Goal: Task Accomplishment & Management: Manage account settings

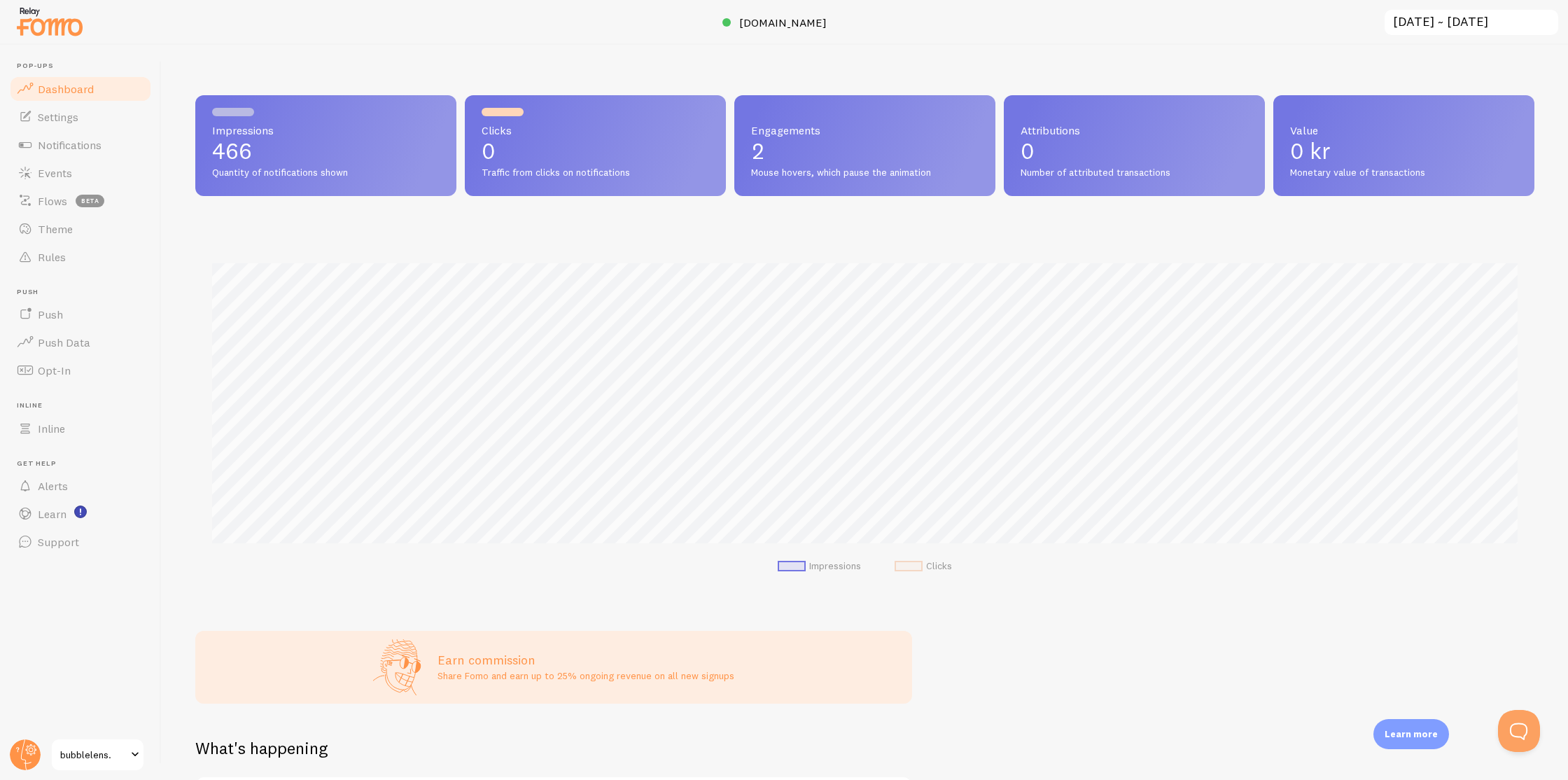
click at [84, 86] on span "Dashboard" at bounding box center [65, 88] width 56 height 14
click at [71, 113] on span "Settings" at bounding box center [58, 117] width 41 height 14
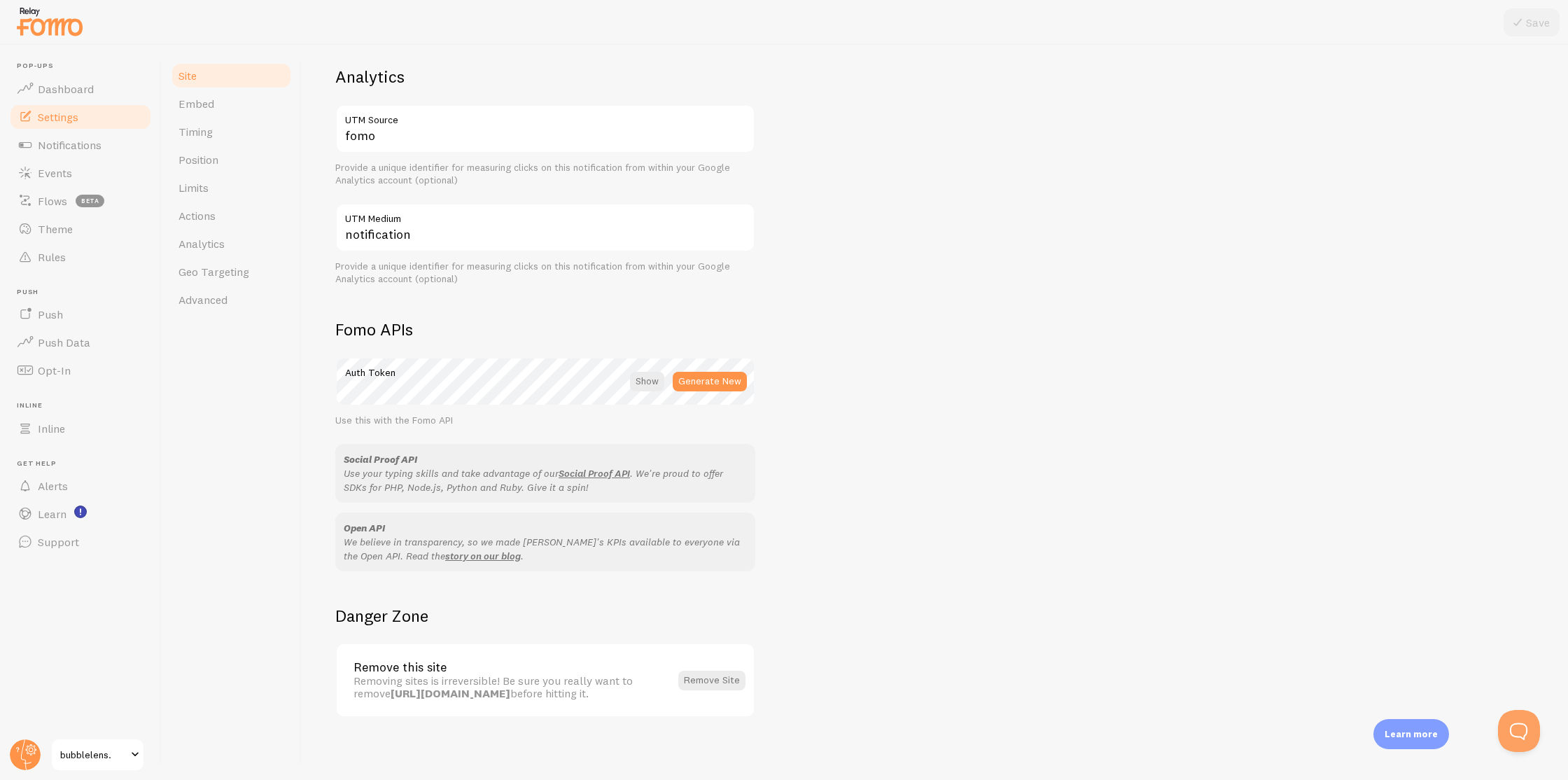
scroll to position [542, 0]
click at [218, 135] on link "Timing" at bounding box center [231, 131] width 122 height 28
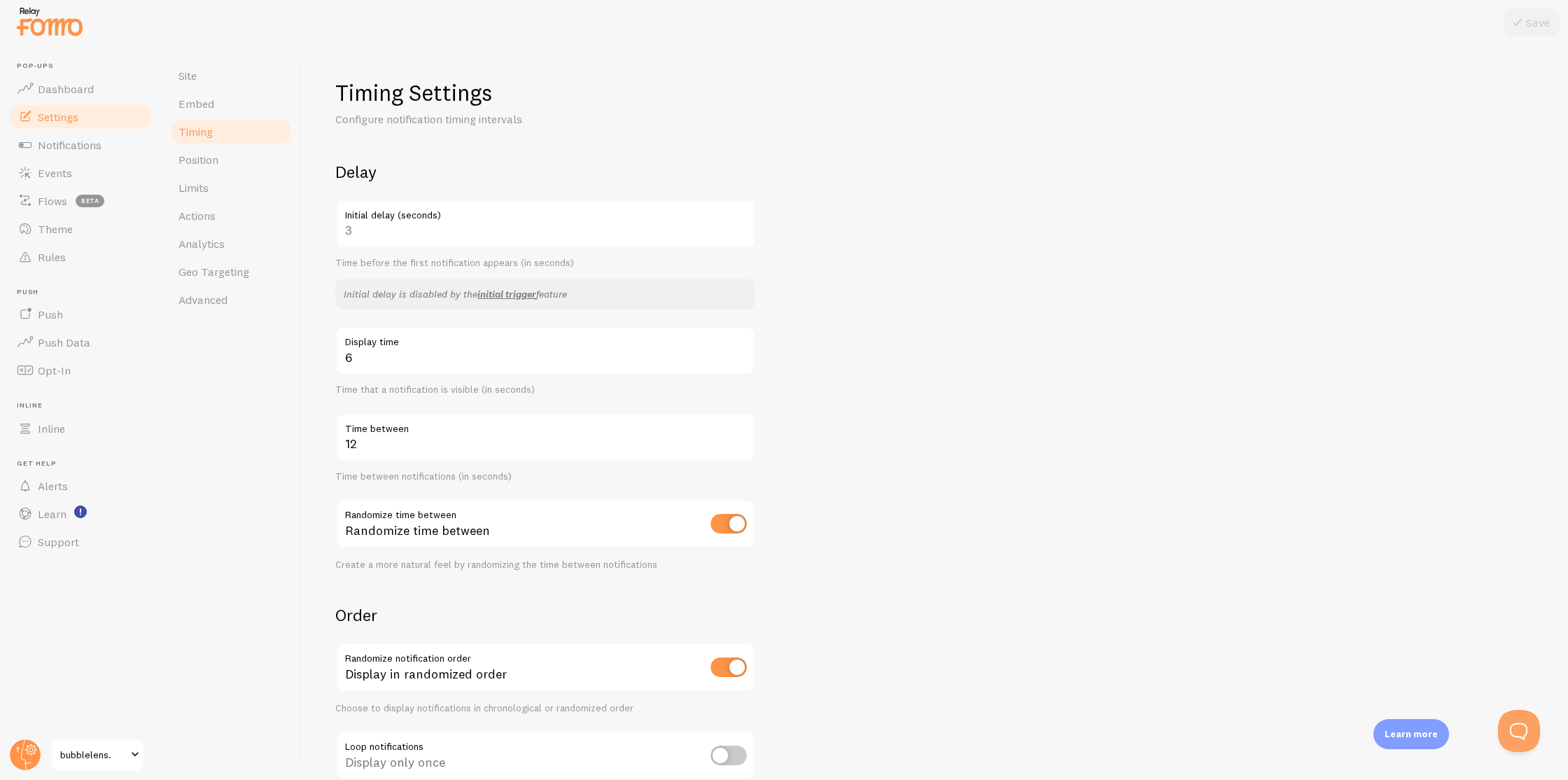
click at [407, 233] on div "3 Initial delay (seconds)" at bounding box center [545, 225] width 420 height 49
click at [356, 232] on div "3 Initial delay (seconds)" at bounding box center [545, 225] width 420 height 49
click at [352, 233] on div "3 Initial delay (seconds)" at bounding box center [545, 225] width 420 height 49
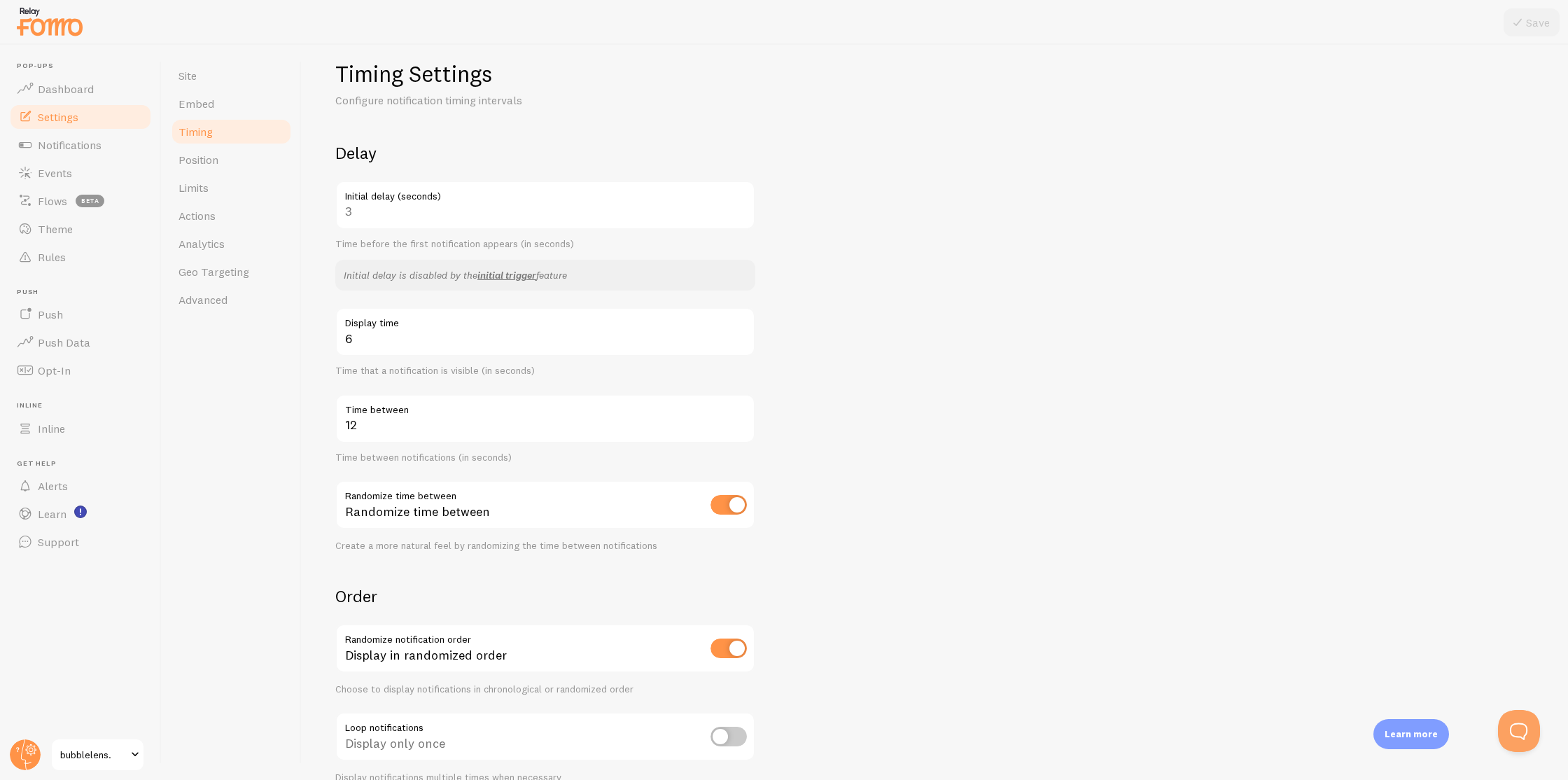
scroll to position [27, 0]
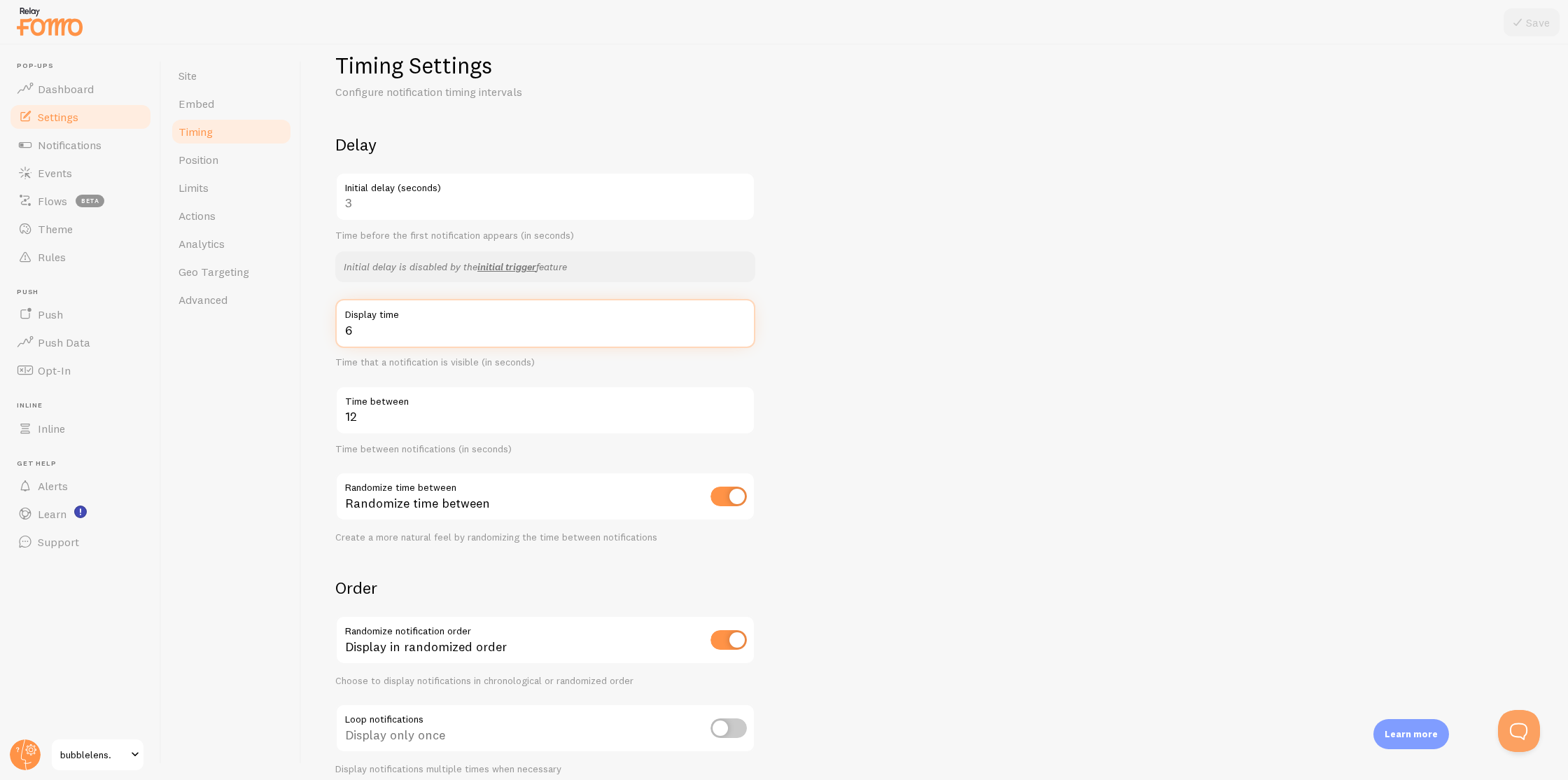
click at [443, 328] on input "6" at bounding box center [545, 324] width 420 height 49
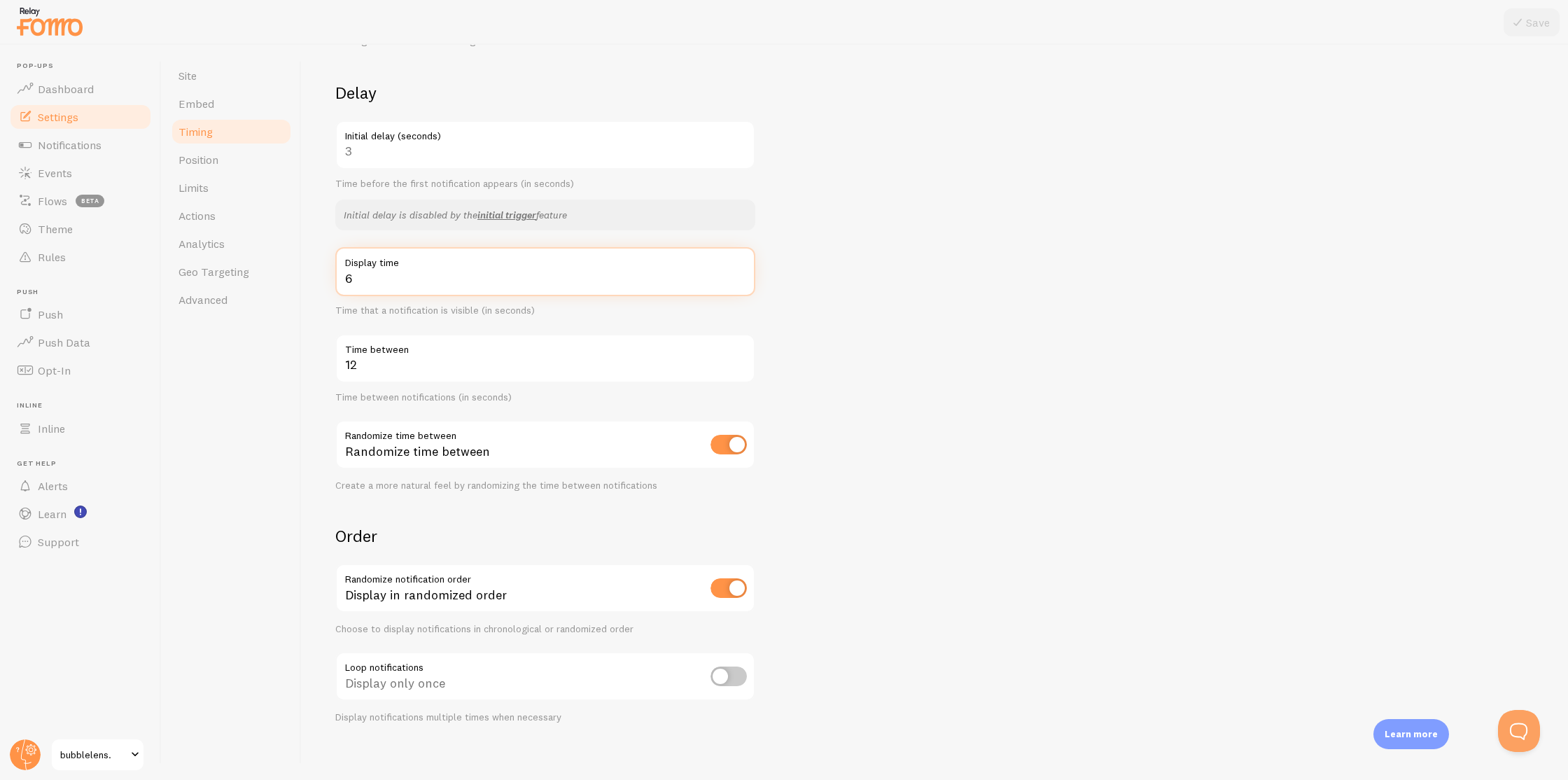
scroll to position [89, 0]
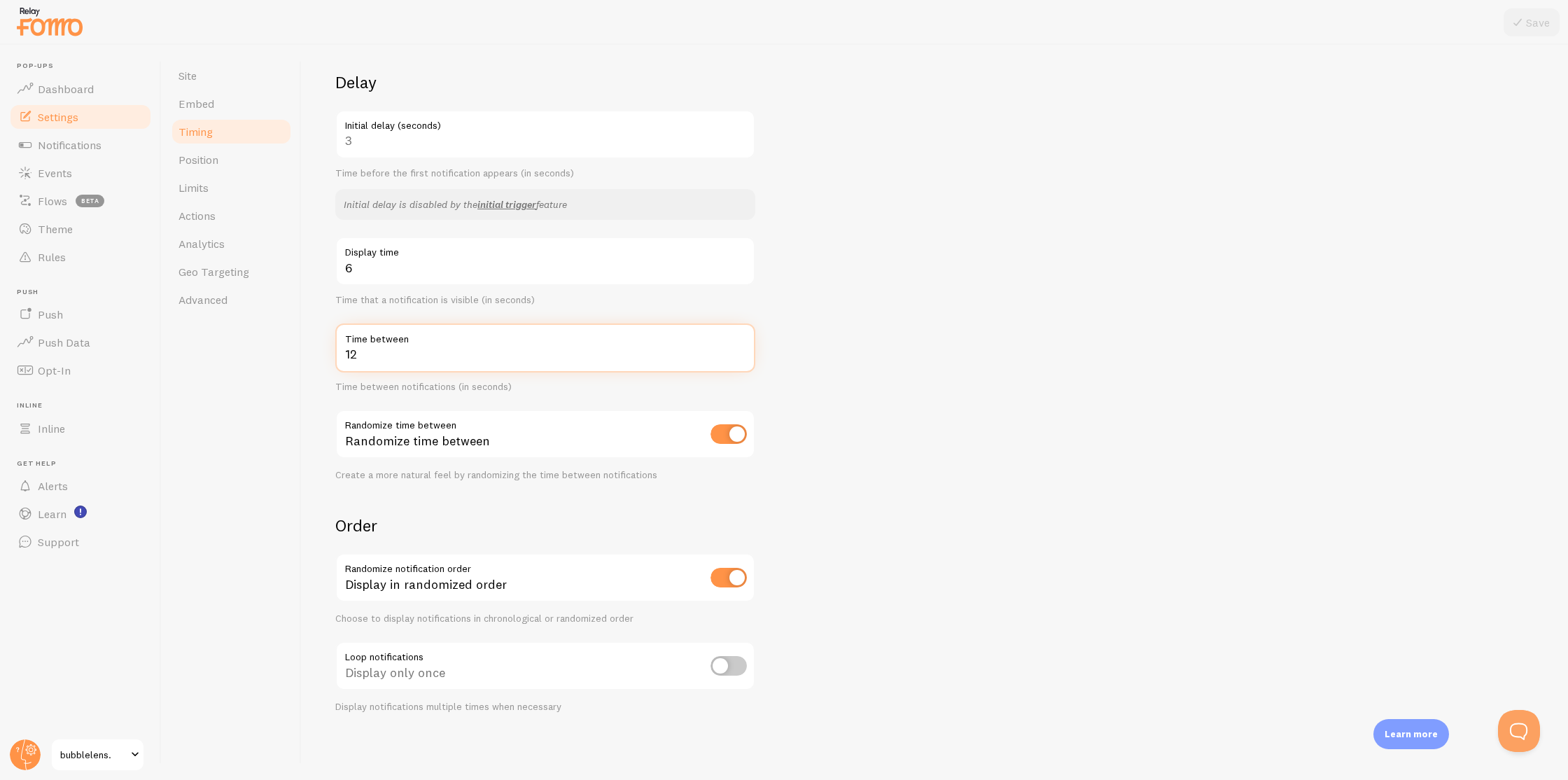
click at [417, 355] on input "12" at bounding box center [545, 348] width 420 height 49
click at [416, 355] on input "12" at bounding box center [545, 348] width 420 height 49
type input "20"
click at [299, 446] on div "Site Embed Timing Position Limits Actions Analytics Geo Targeting Advanced" at bounding box center [231, 413] width 140 height 735
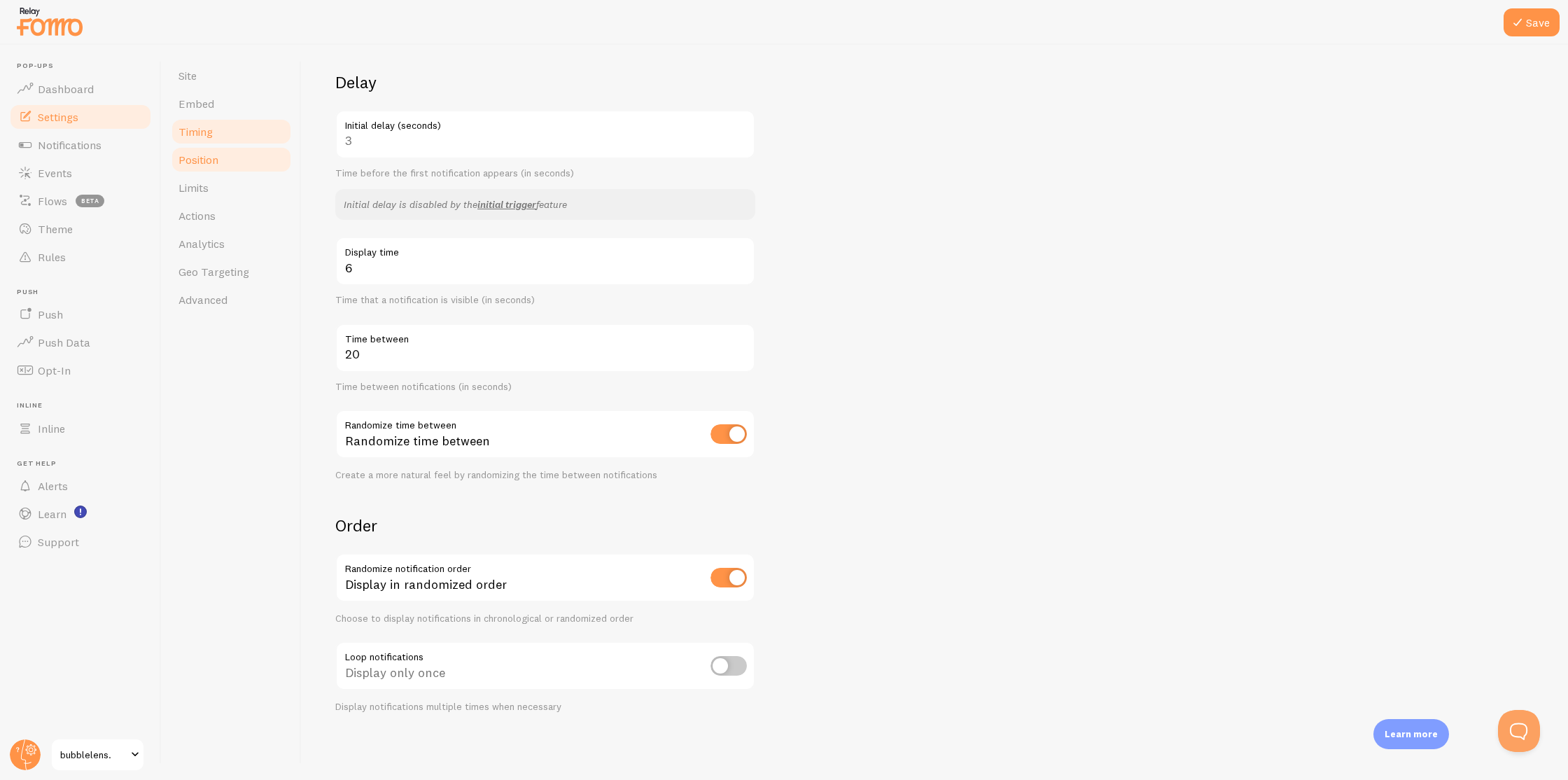
click at [203, 167] on link "Position" at bounding box center [231, 159] width 122 height 28
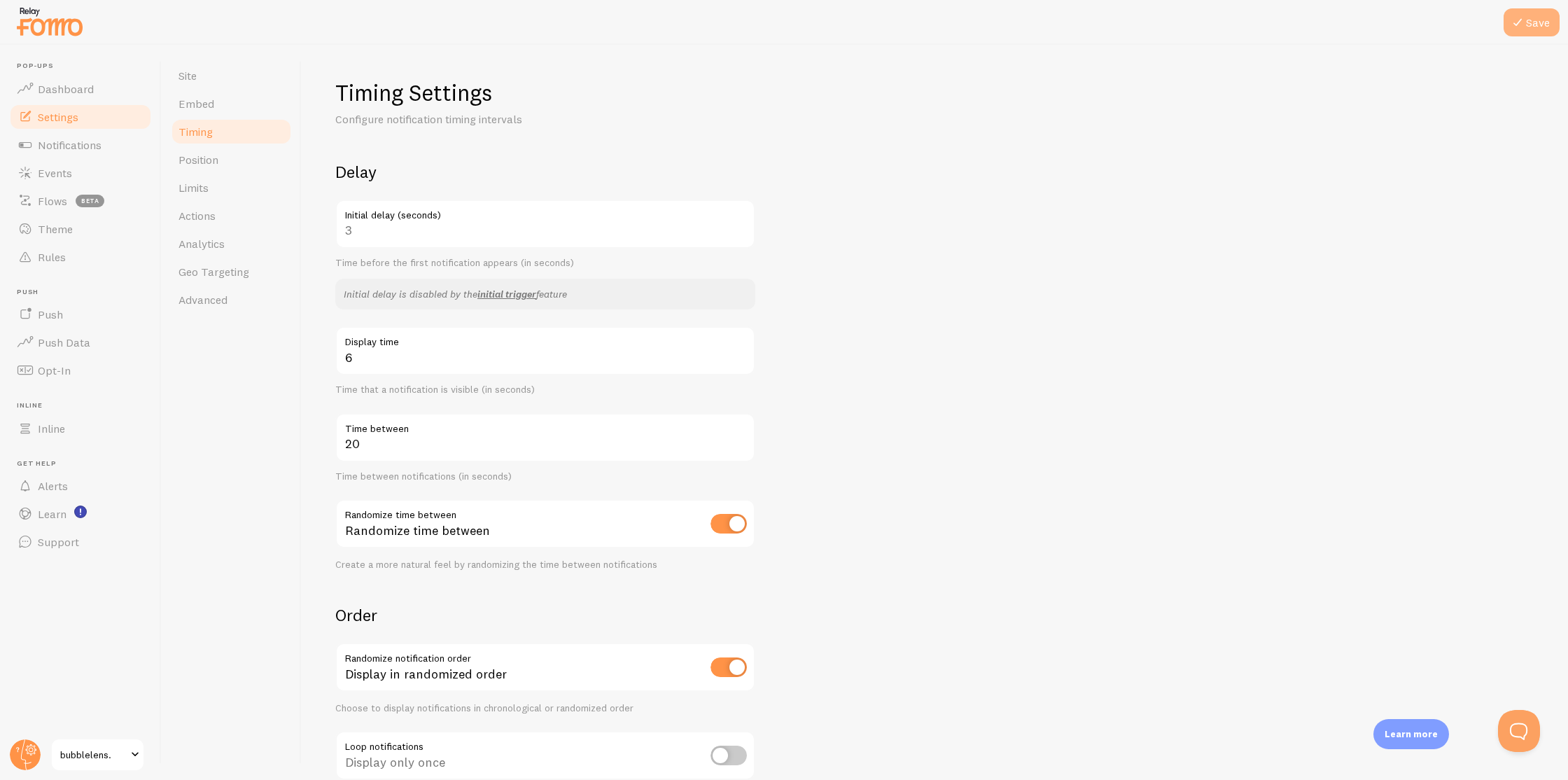
click at [1525, 26] on icon at bounding box center [1518, 22] width 17 height 17
click at [224, 164] on link "Position" at bounding box center [231, 159] width 122 height 28
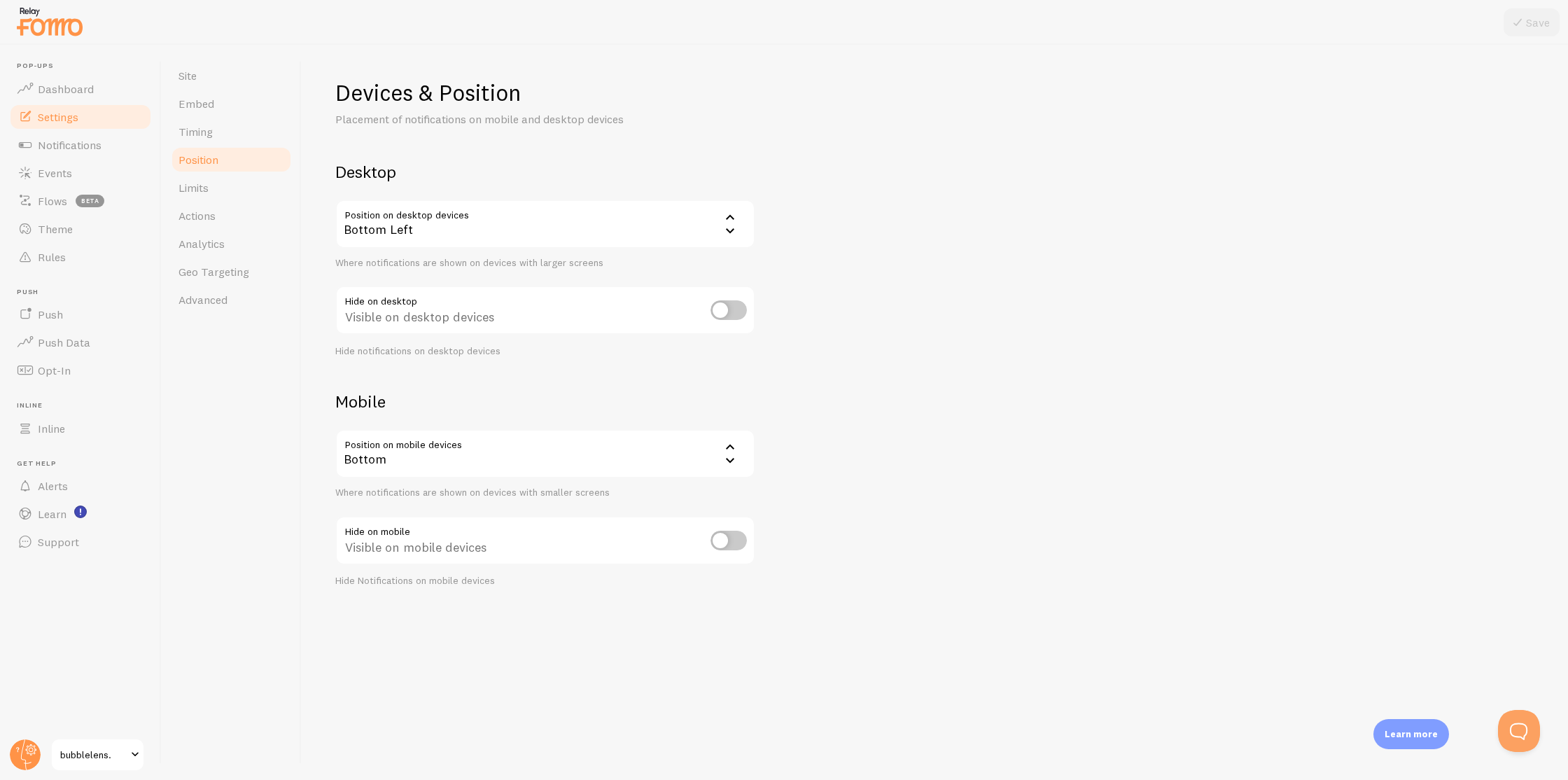
click at [725, 311] on input "checkbox" at bounding box center [729, 310] width 37 height 20
click at [723, 314] on input "checkbox" at bounding box center [729, 310] width 37 height 20
checkbox input "false"
click at [228, 186] on link "Limits" at bounding box center [231, 187] width 122 height 28
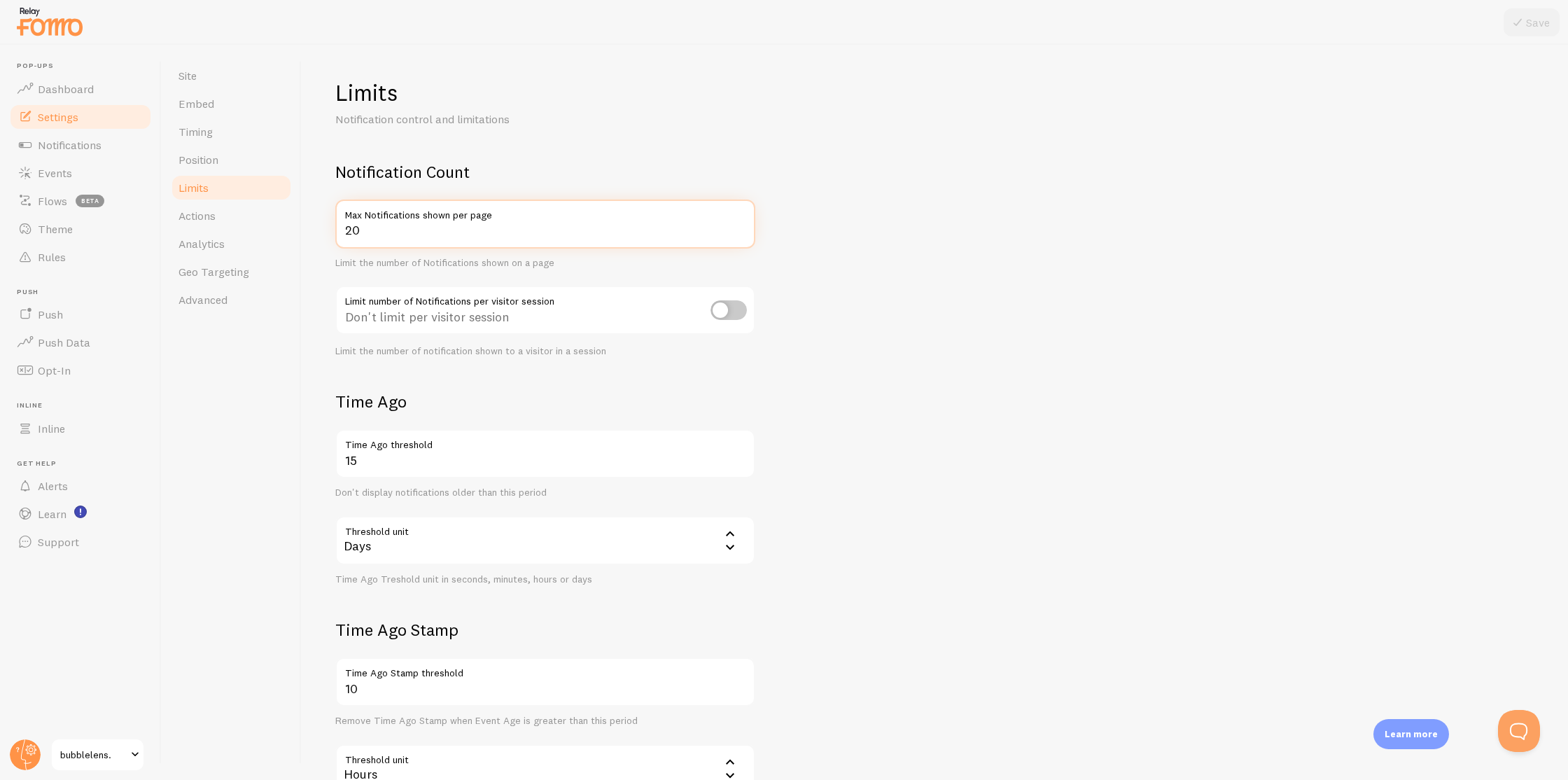
click at [395, 239] on input "20" at bounding box center [545, 225] width 420 height 49
type input "2"
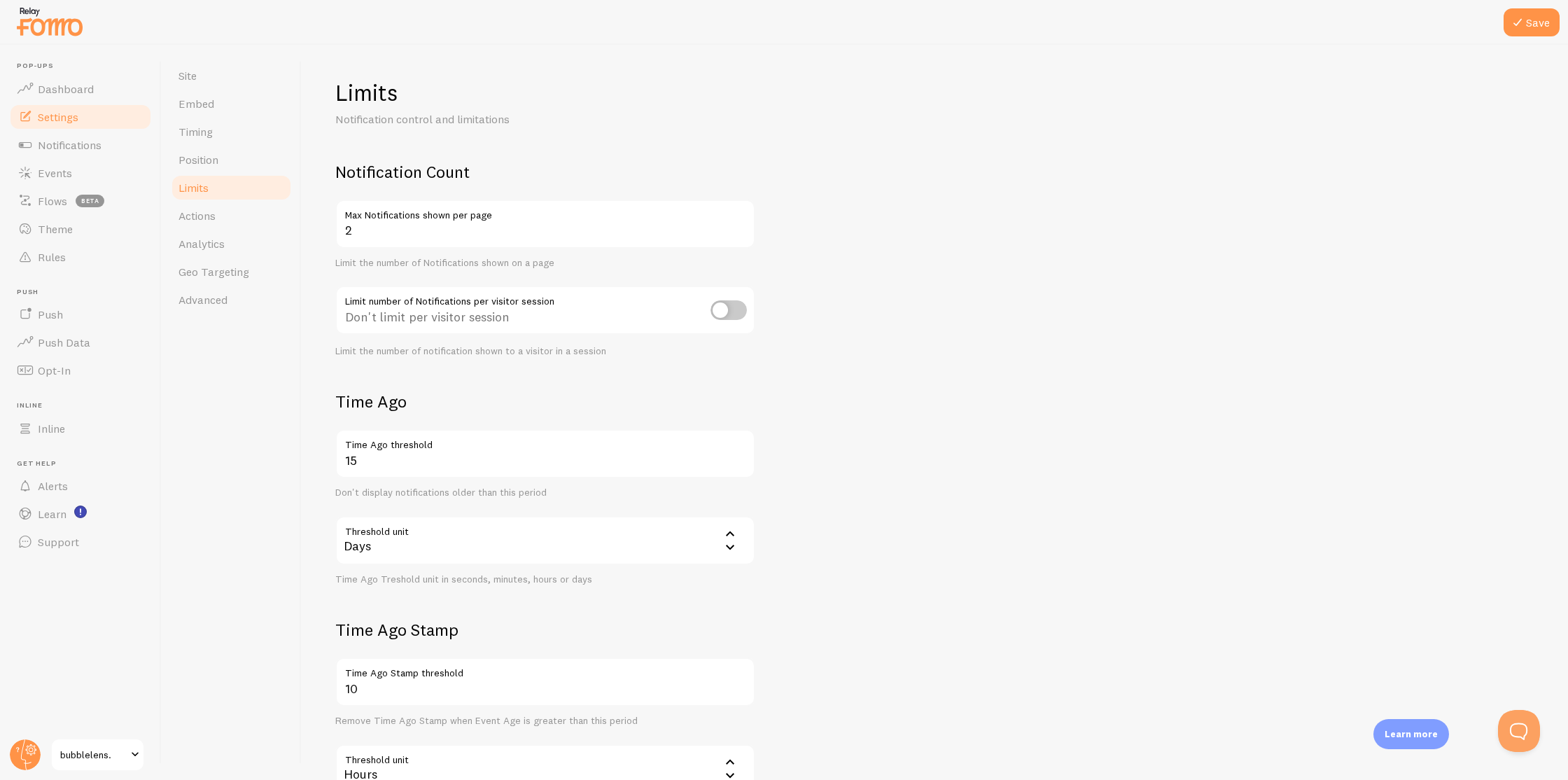
click at [640, 396] on h2 "Time Ago" at bounding box center [545, 401] width 420 height 22
click at [1517, 28] on icon at bounding box center [1518, 22] width 17 height 17
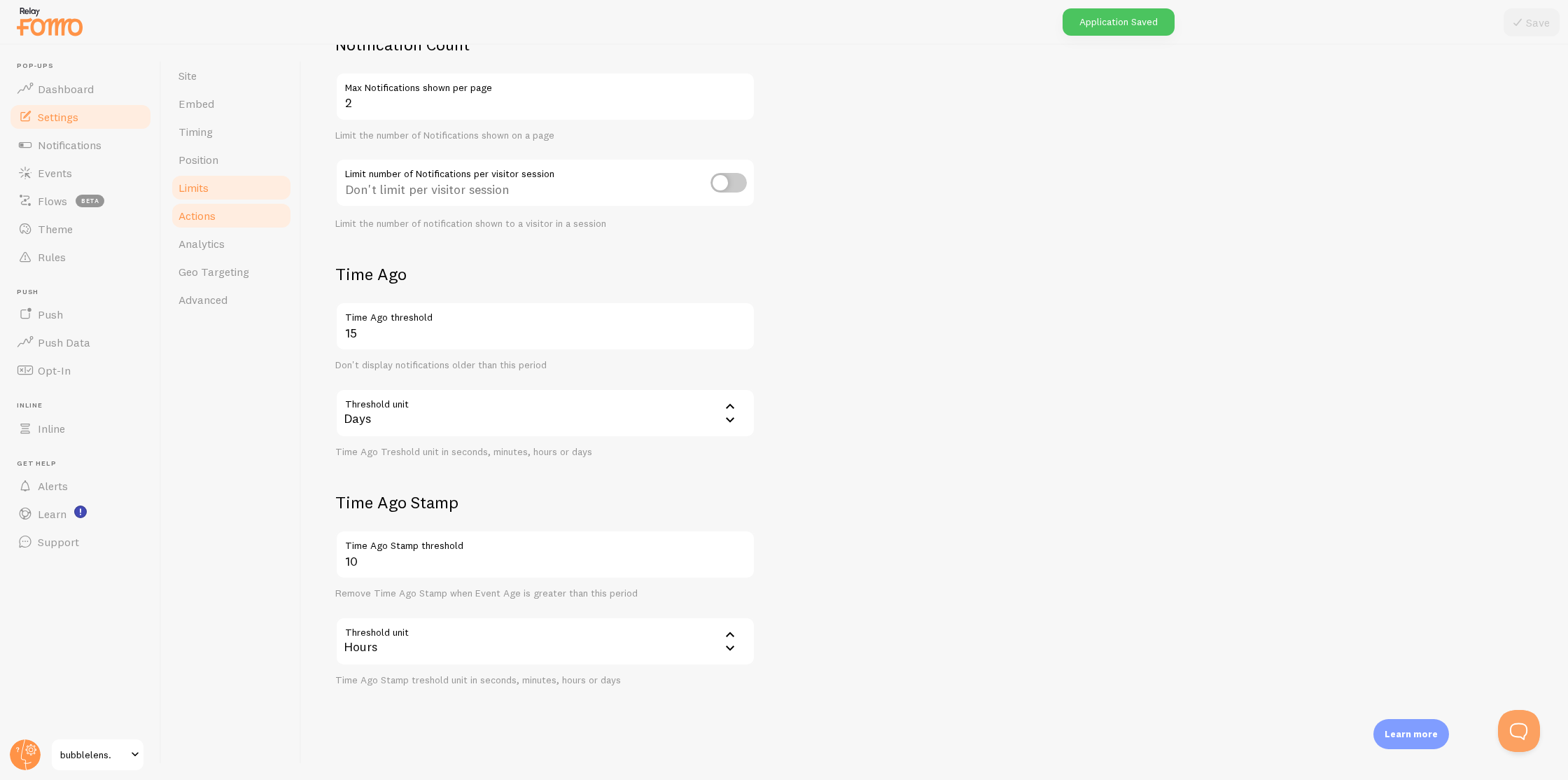
click at [216, 226] on link "Actions" at bounding box center [231, 215] width 122 height 28
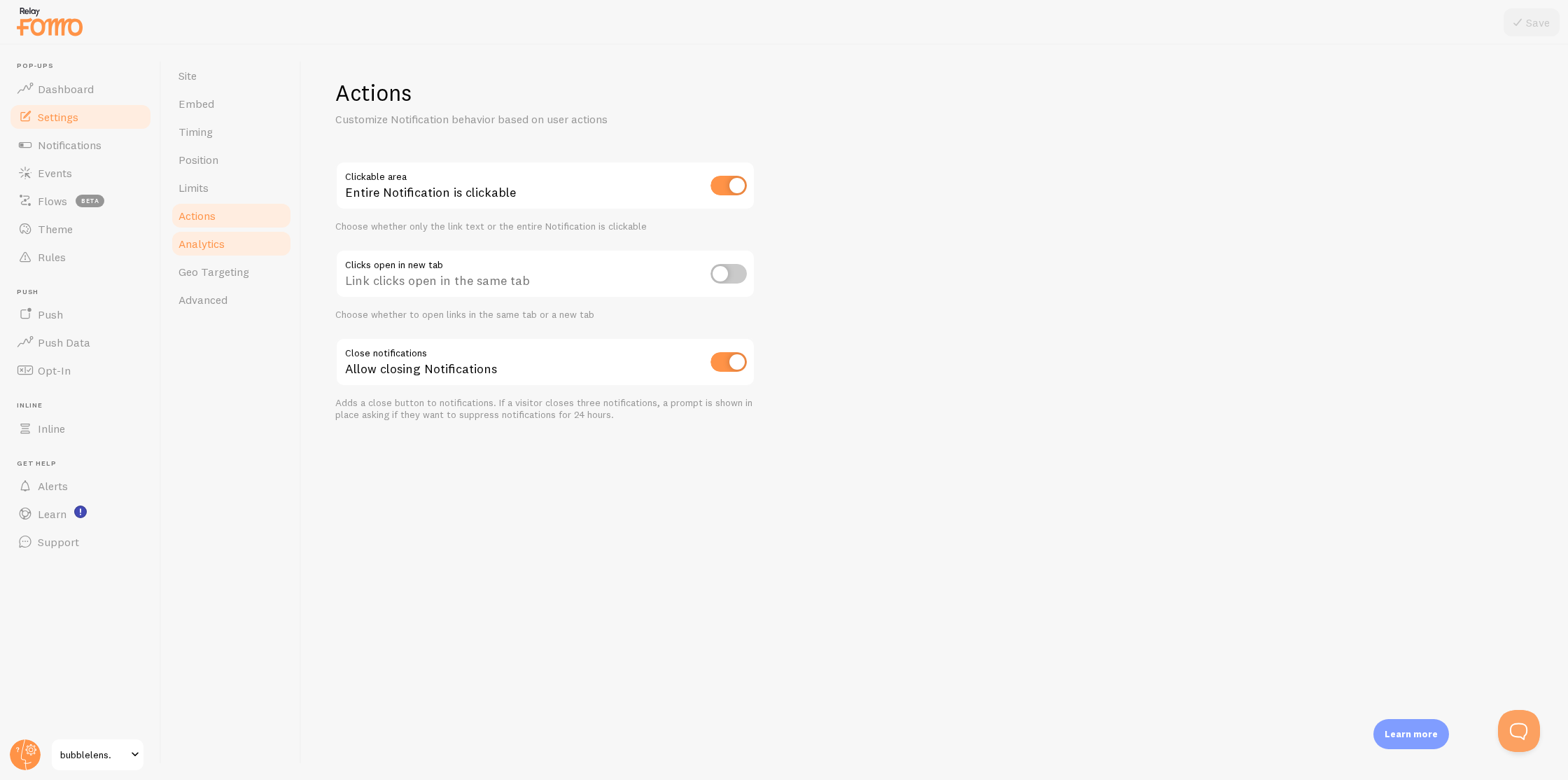
drag, startPoint x: 293, startPoint y: 257, endPoint x: 267, endPoint y: 248, distance: 27.5
click at [290, 256] on div "Site Embed Timing Position Limits Actions Analytics Geo Targeting Advanced" at bounding box center [231, 413] width 140 height 735
click at [267, 248] on link "Analytics" at bounding box center [231, 243] width 122 height 28
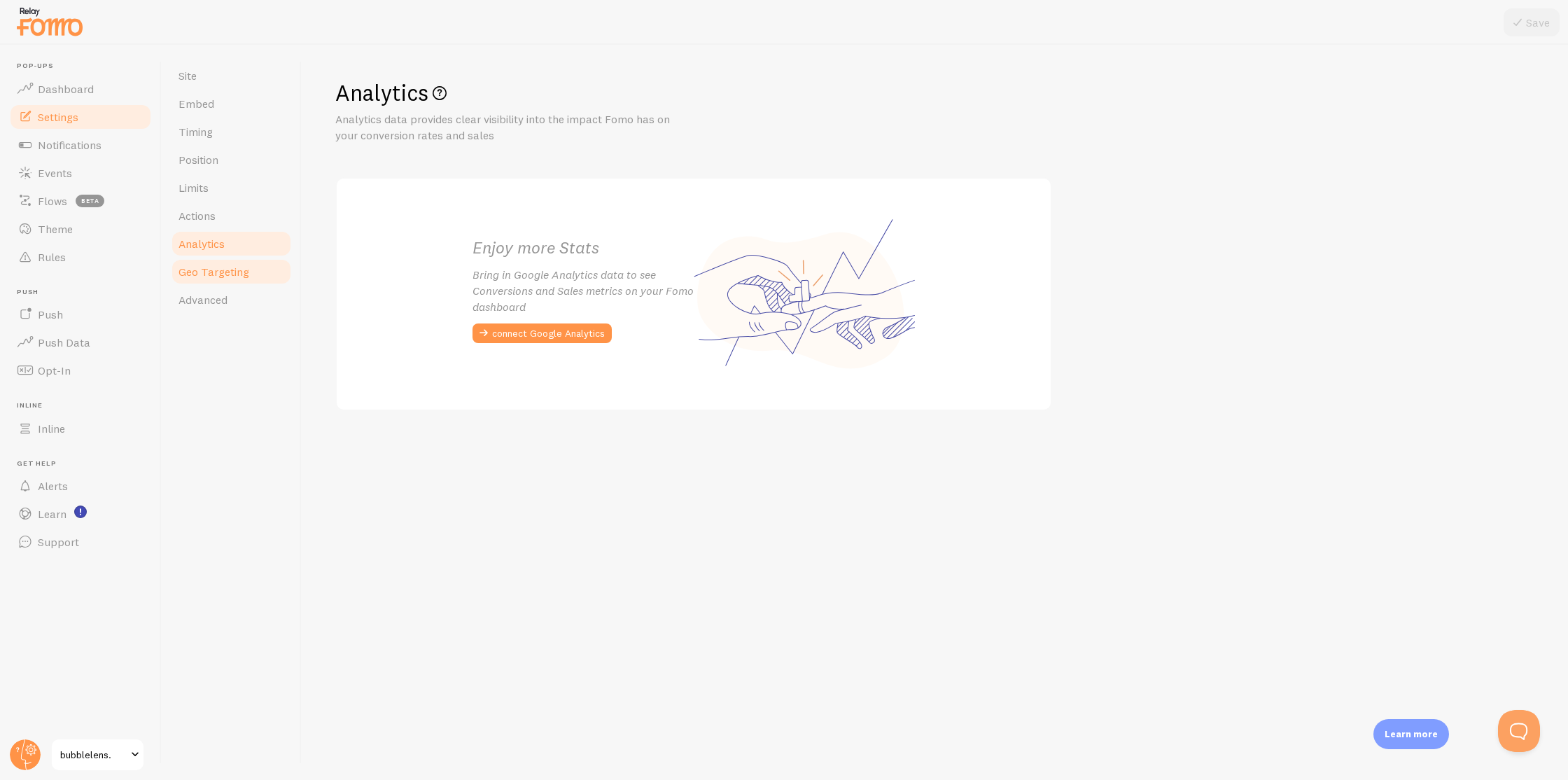
click at [260, 276] on link "Geo Targeting" at bounding box center [231, 271] width 122 height 28
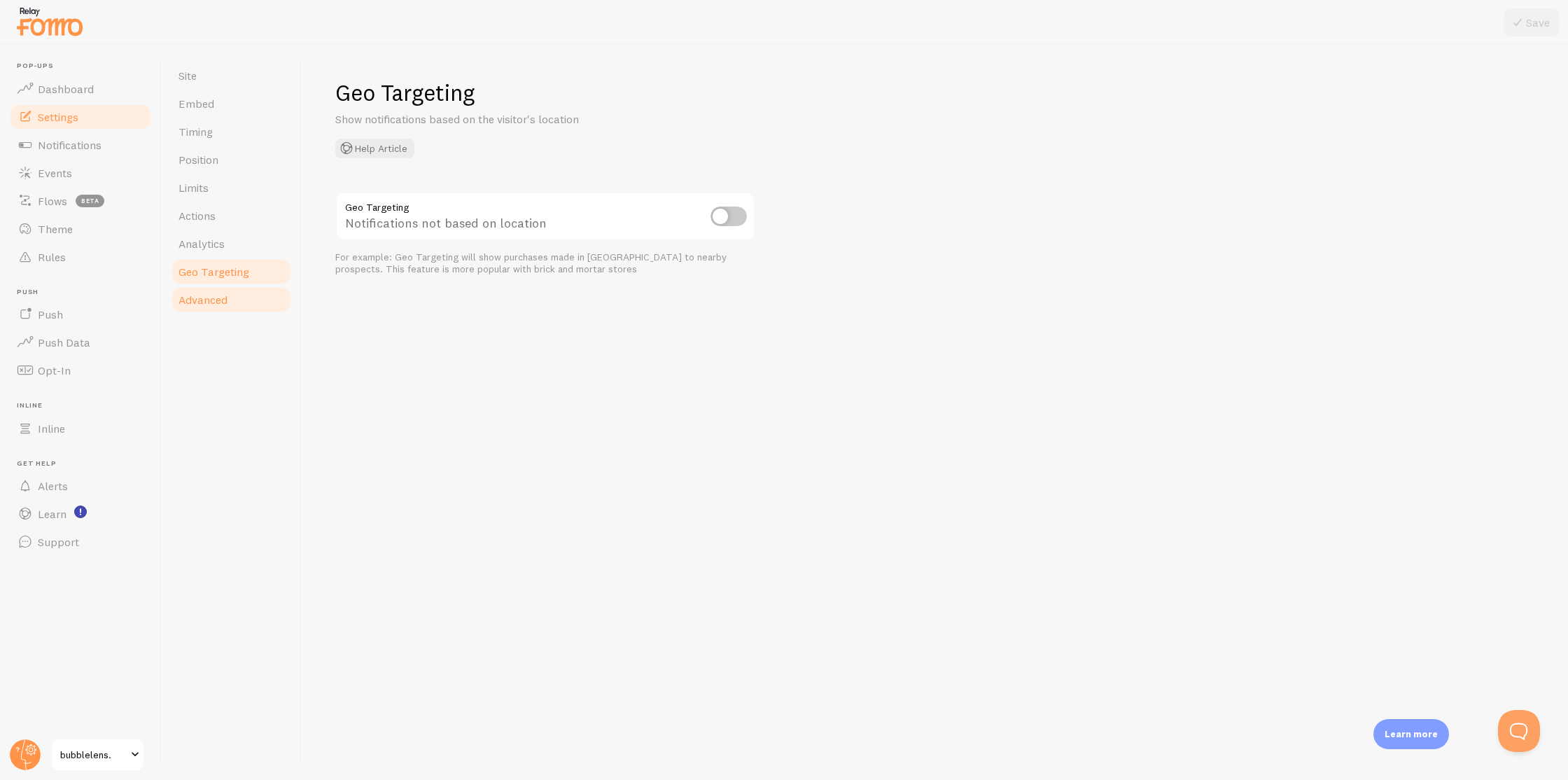
click at [196, 293] on span "Advanced" at bounding box center [203, 299] width 49 height 14
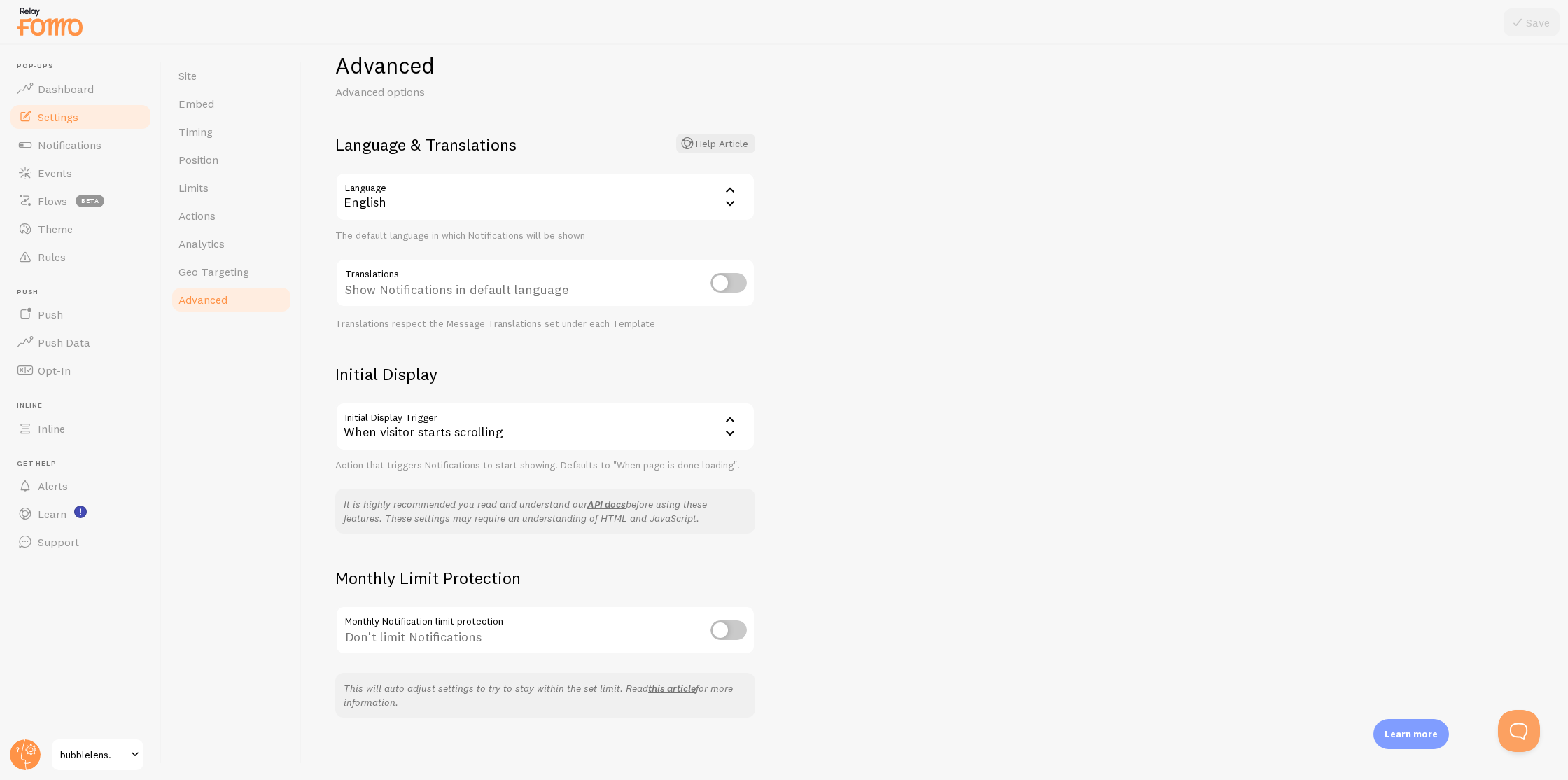
scroll to position [32, 0]
click at [721, 274] on input "checkbox" at bounding box center [729, 277] width 37 height 20
checkbox input "true"
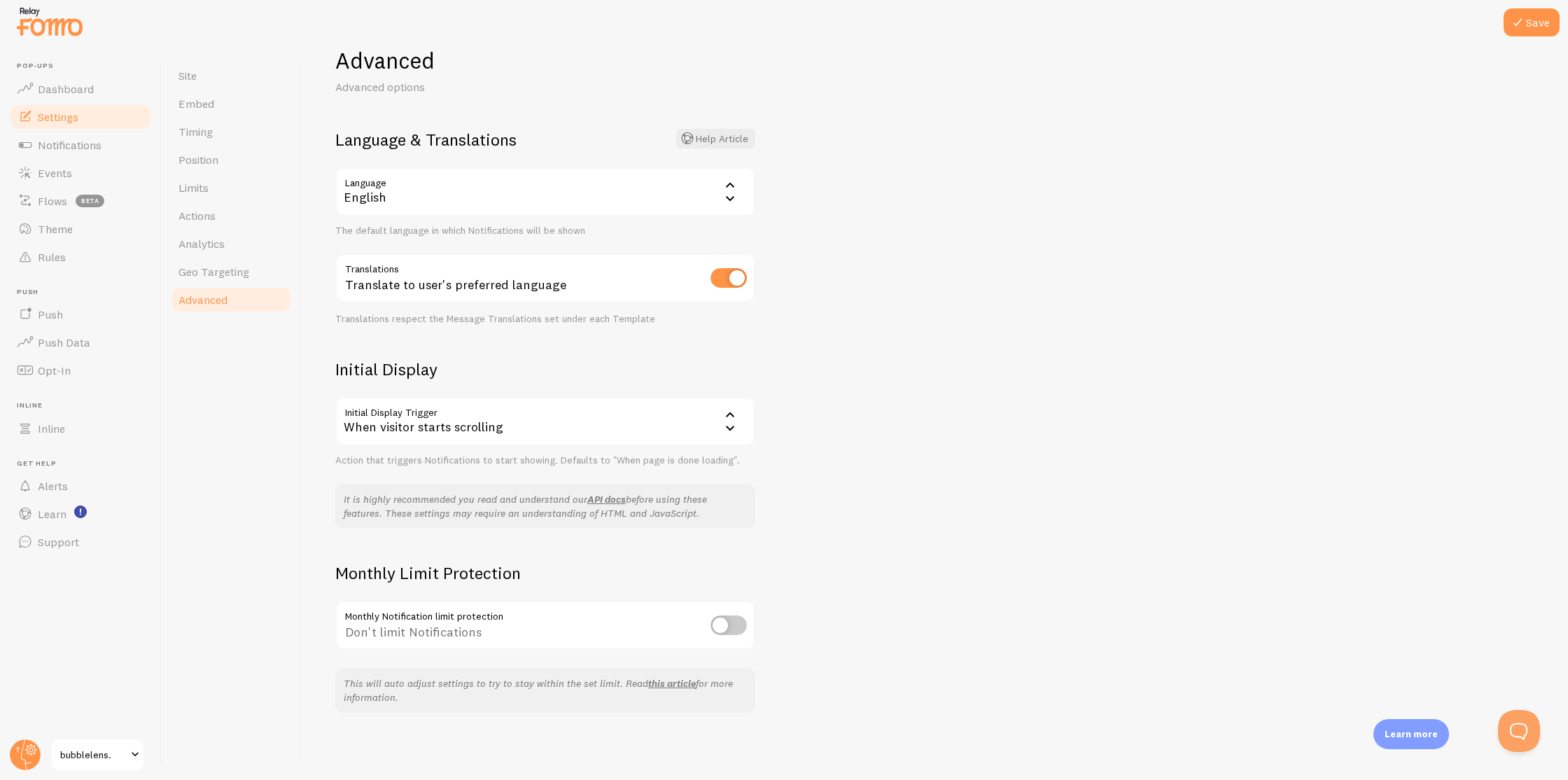
click at [703, 433] on div "When visitor starts scrolling" at bounding box center [545, 422] width 420 height 49
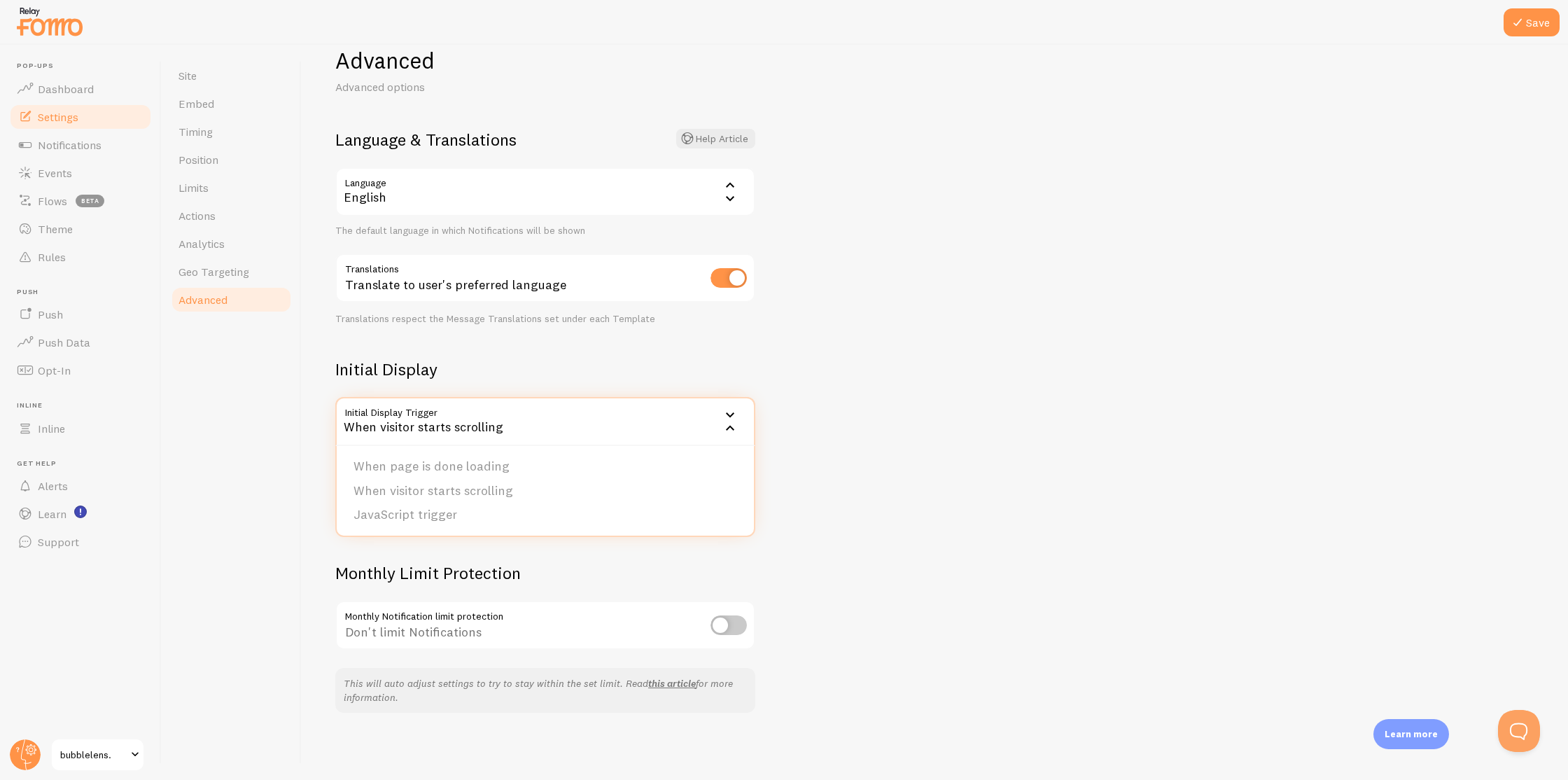
click at [878, 491] on div "Advanced Advanced options Language & Translations Help Article Language en Engl…" at bounding box center [935, 413] width 1266 height 735
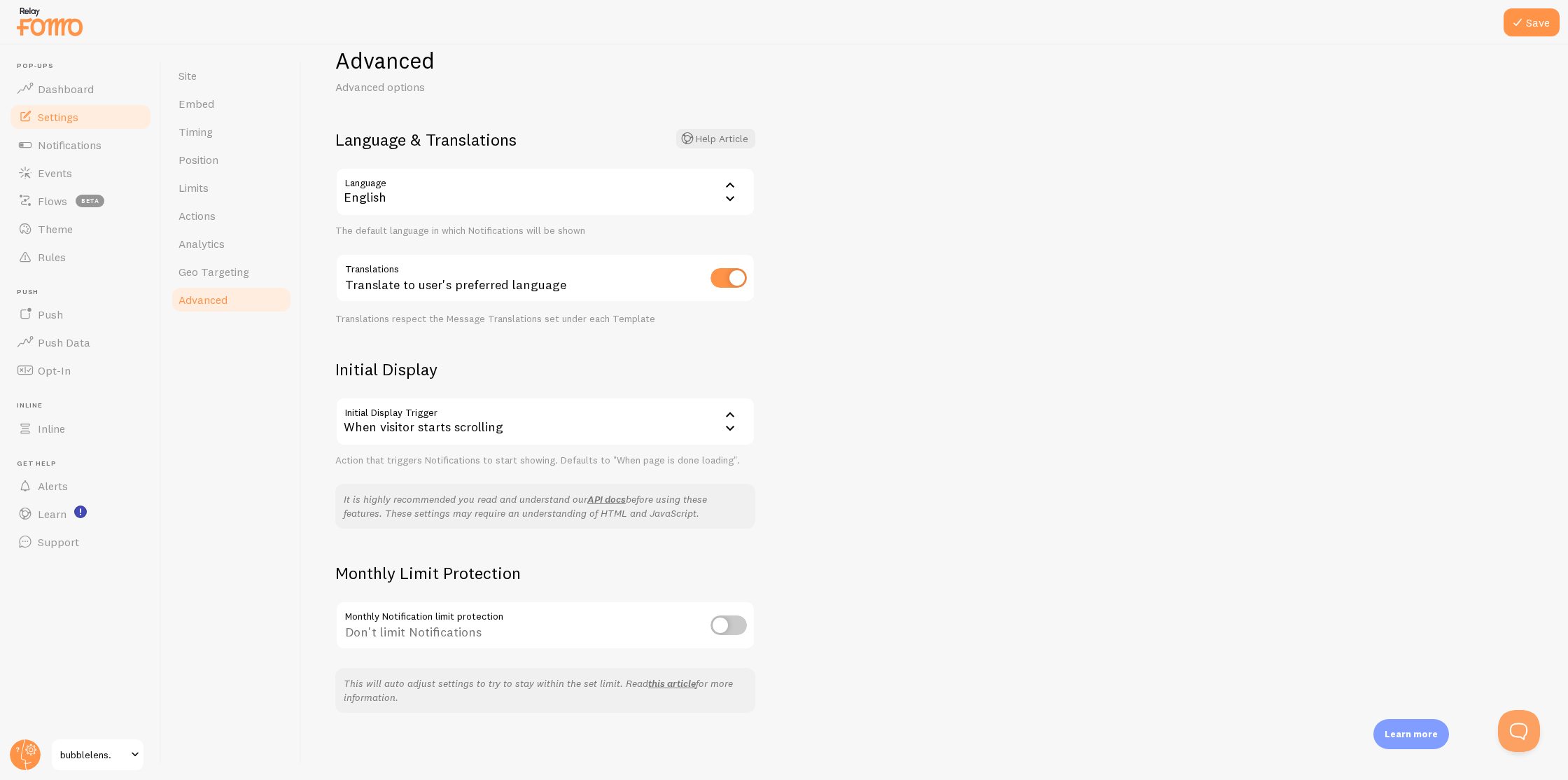
click at [728, 627] on input "checkbox" at bounding box center [729, 625] width 37 height 20
checkbox input "true"
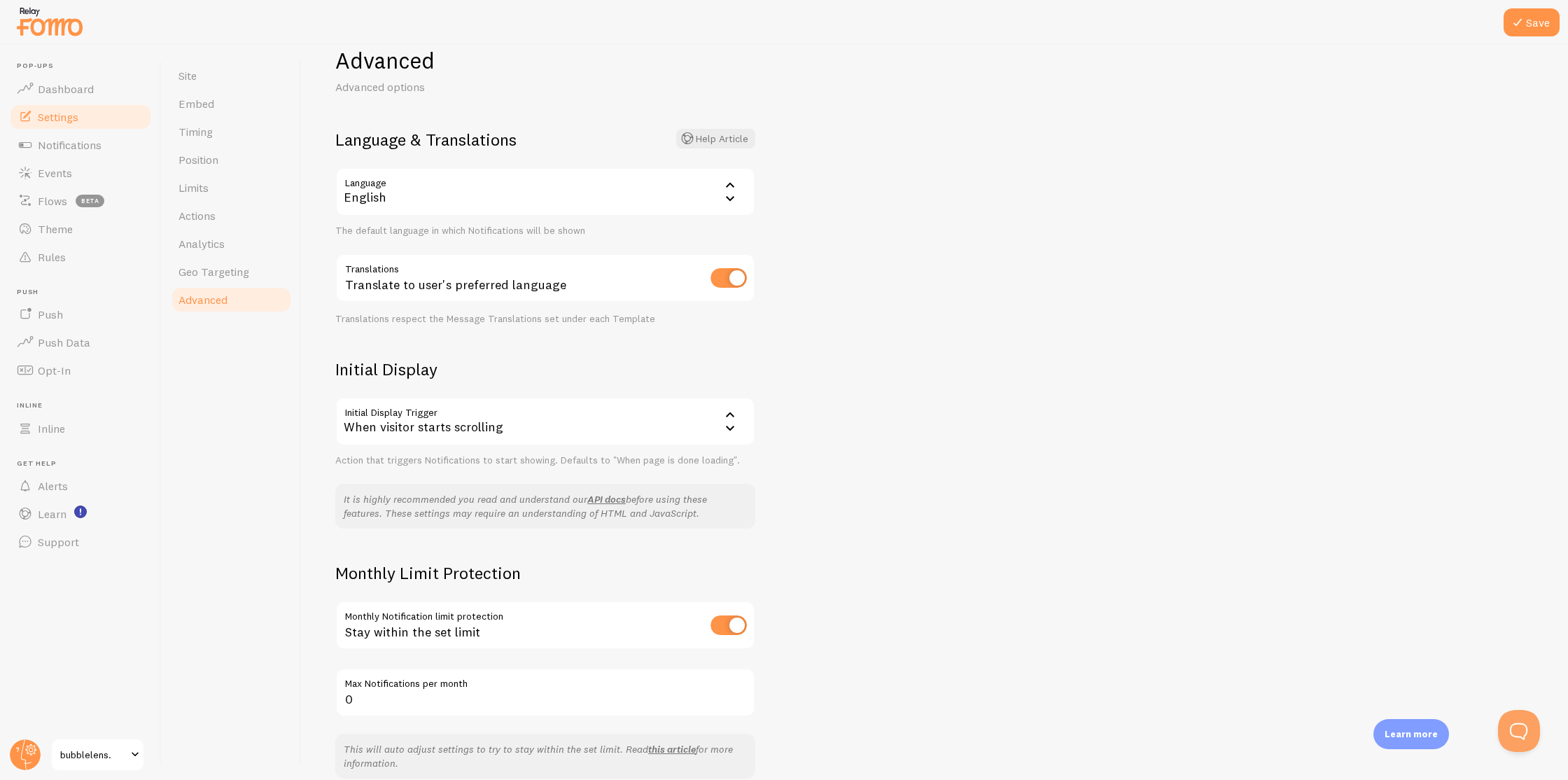
scroll to position [98, 0]
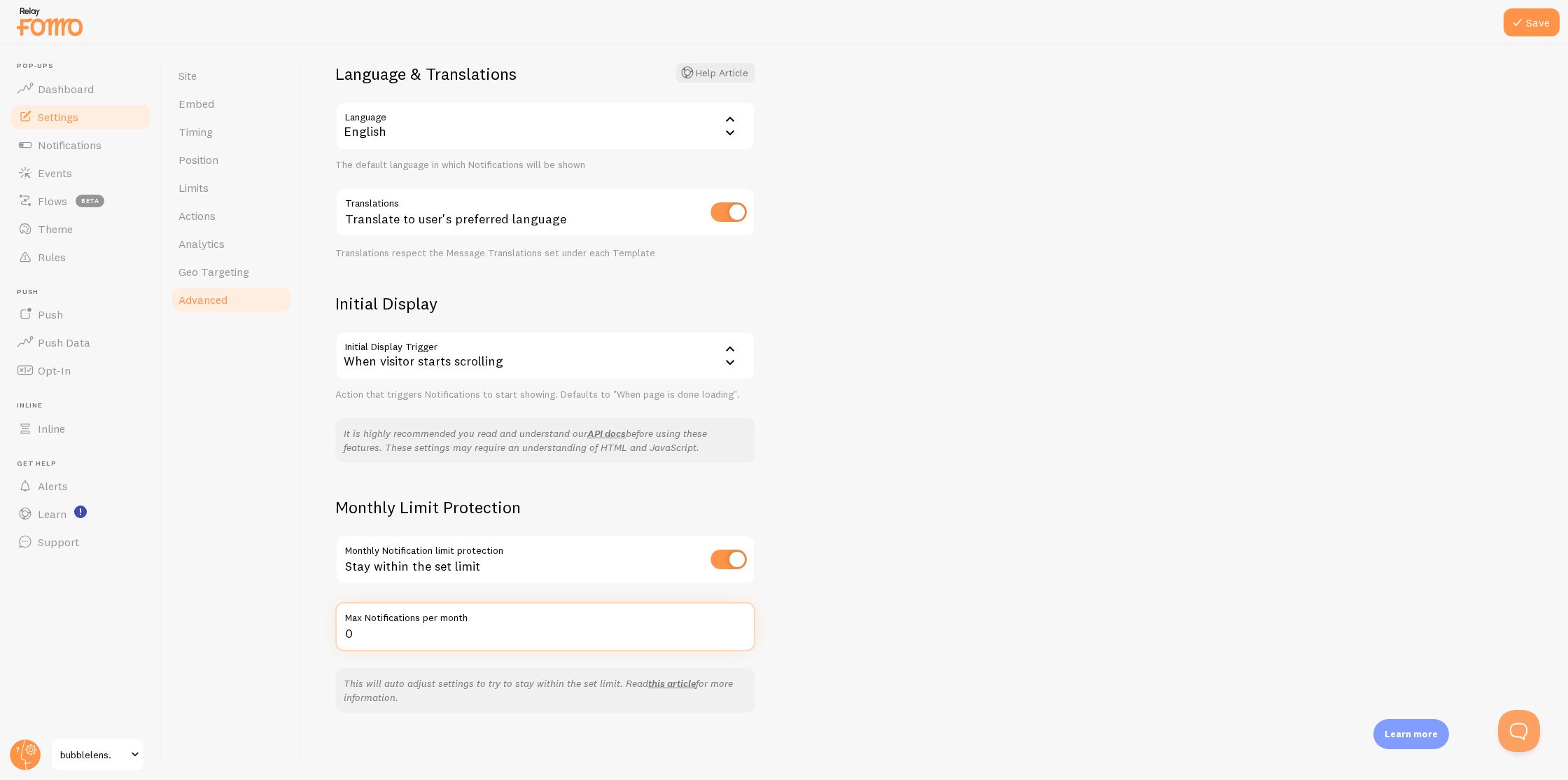
click at [457, 641] on input "0" at bounding box center [545, 627] width 420 height 49
drag, startPoint x: 350, startPoint y: 635, endPoint x: 340, endPoint y: 636, distance: 10.0
click at [340, 636] on input "1000" at bounding box center [545, 627] width 420 height 49
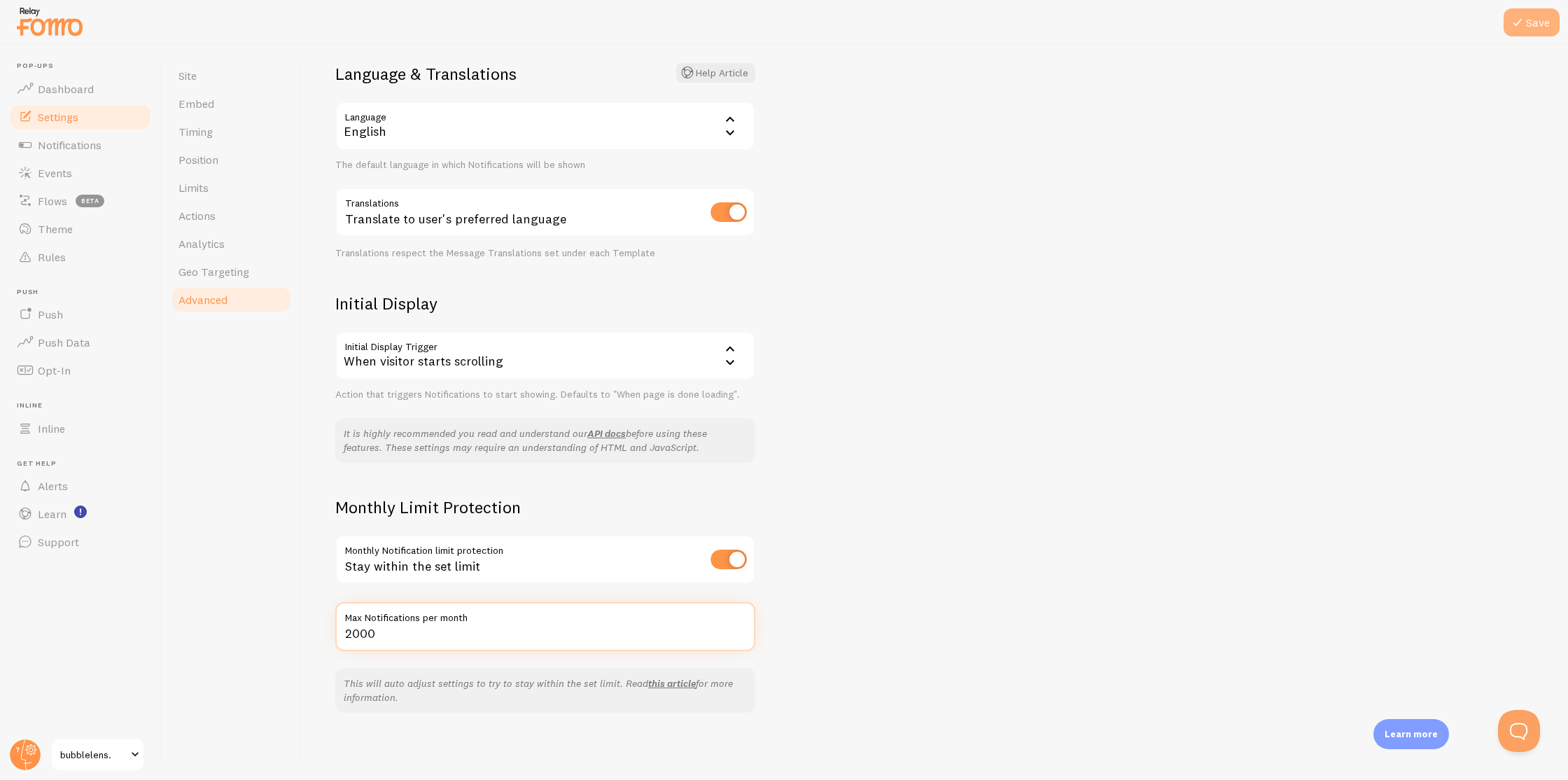
type input "2000"
click at [1508, 19] on button "Save" at bounding box center [1531, 22] width 56 height 28
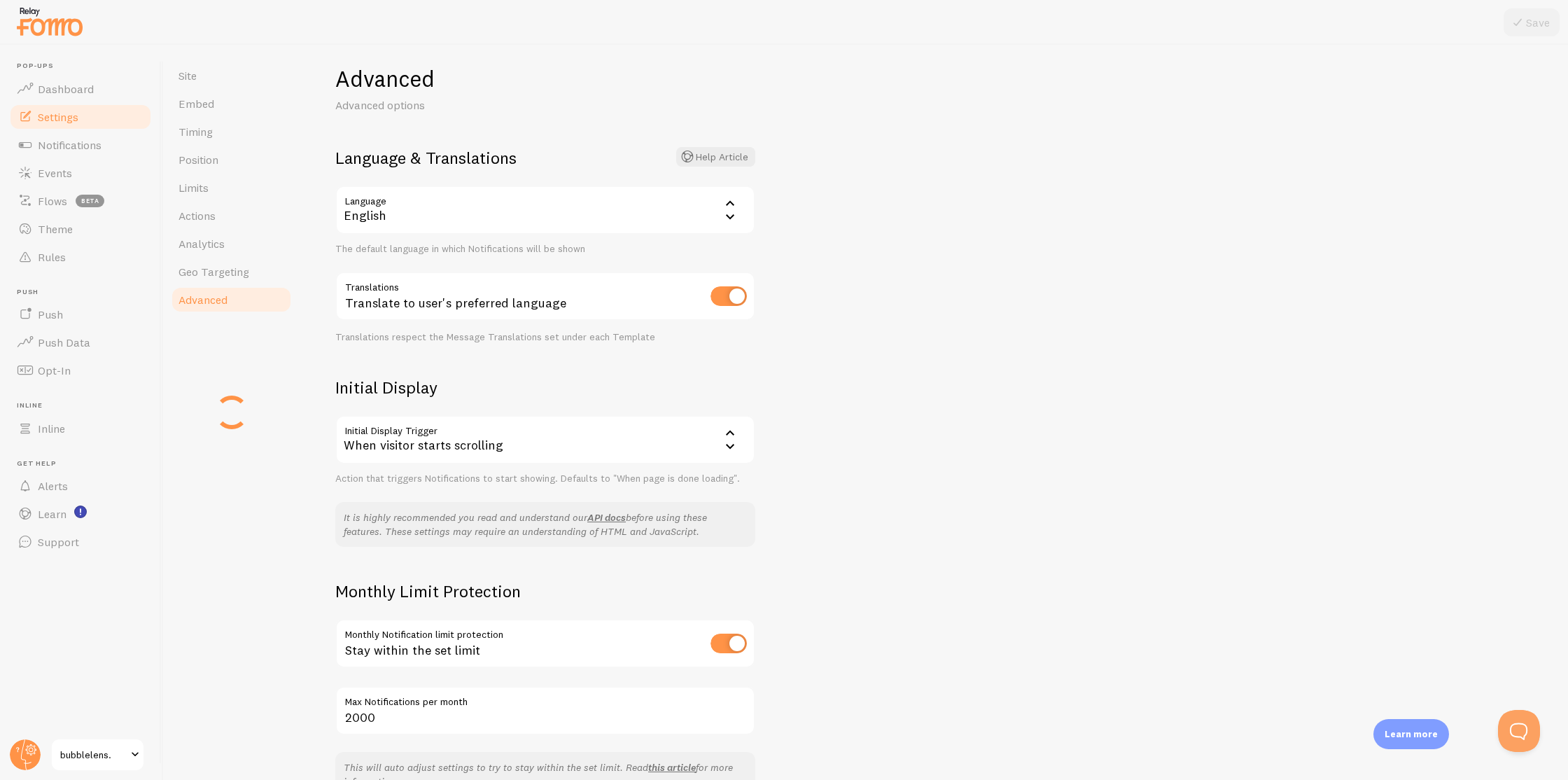
scroll to position [182, 0]
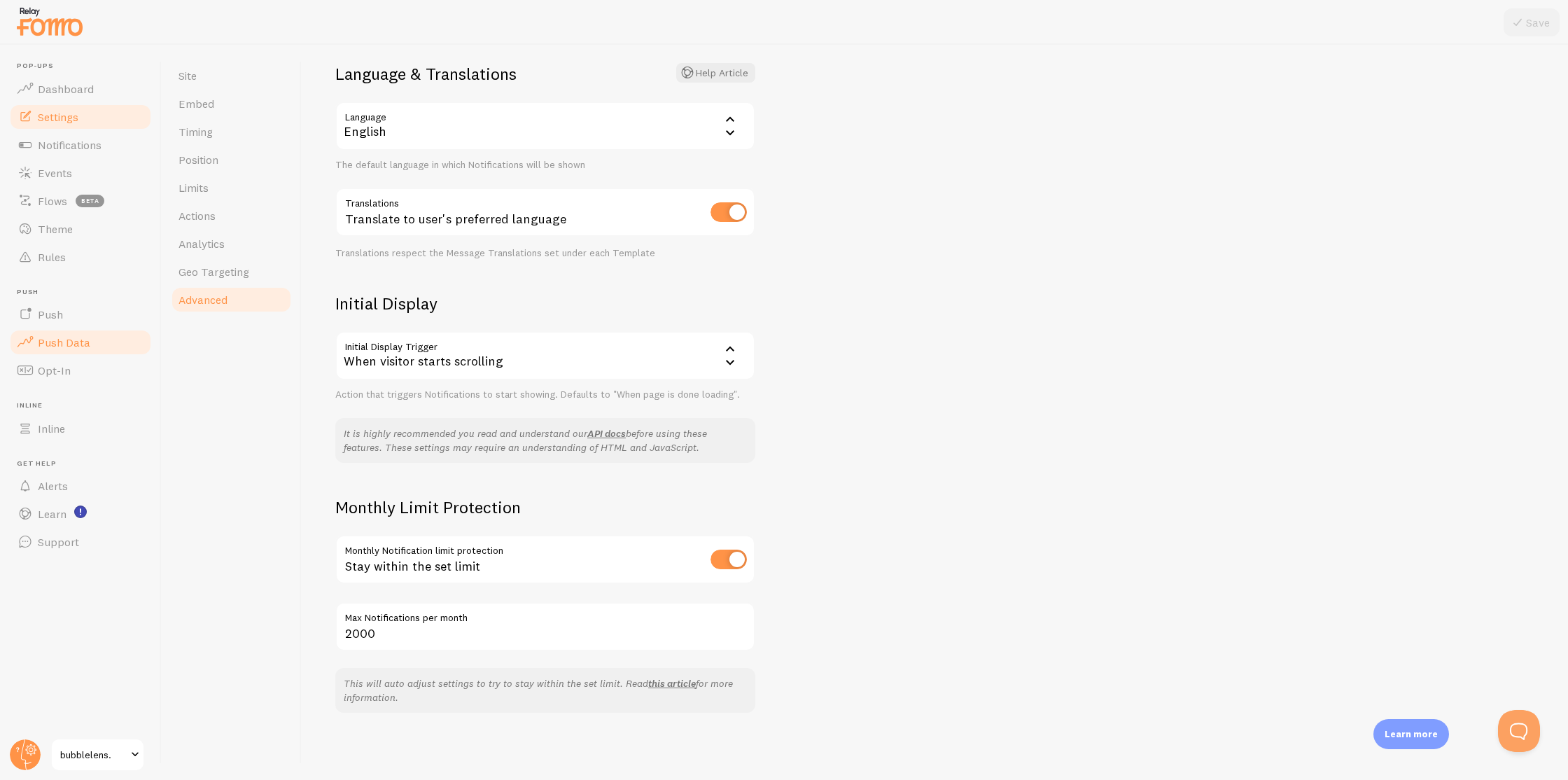
click at [71, 339] on span "Push Data" at bounding box center [64, 342] width 53 height 14
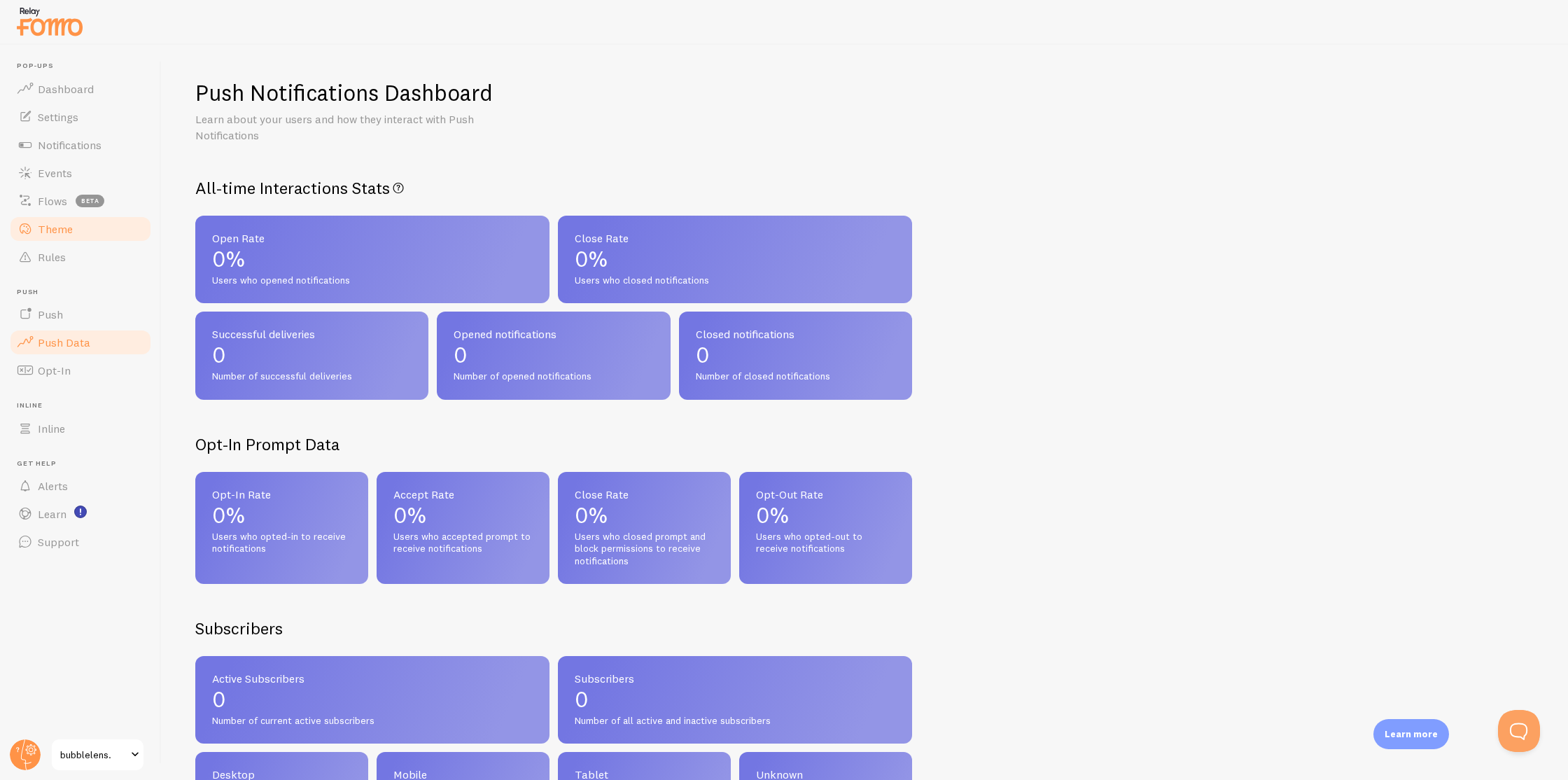
click at [100, 233] on link "Theme" at bounding box center [81, 229] width 145 height 28
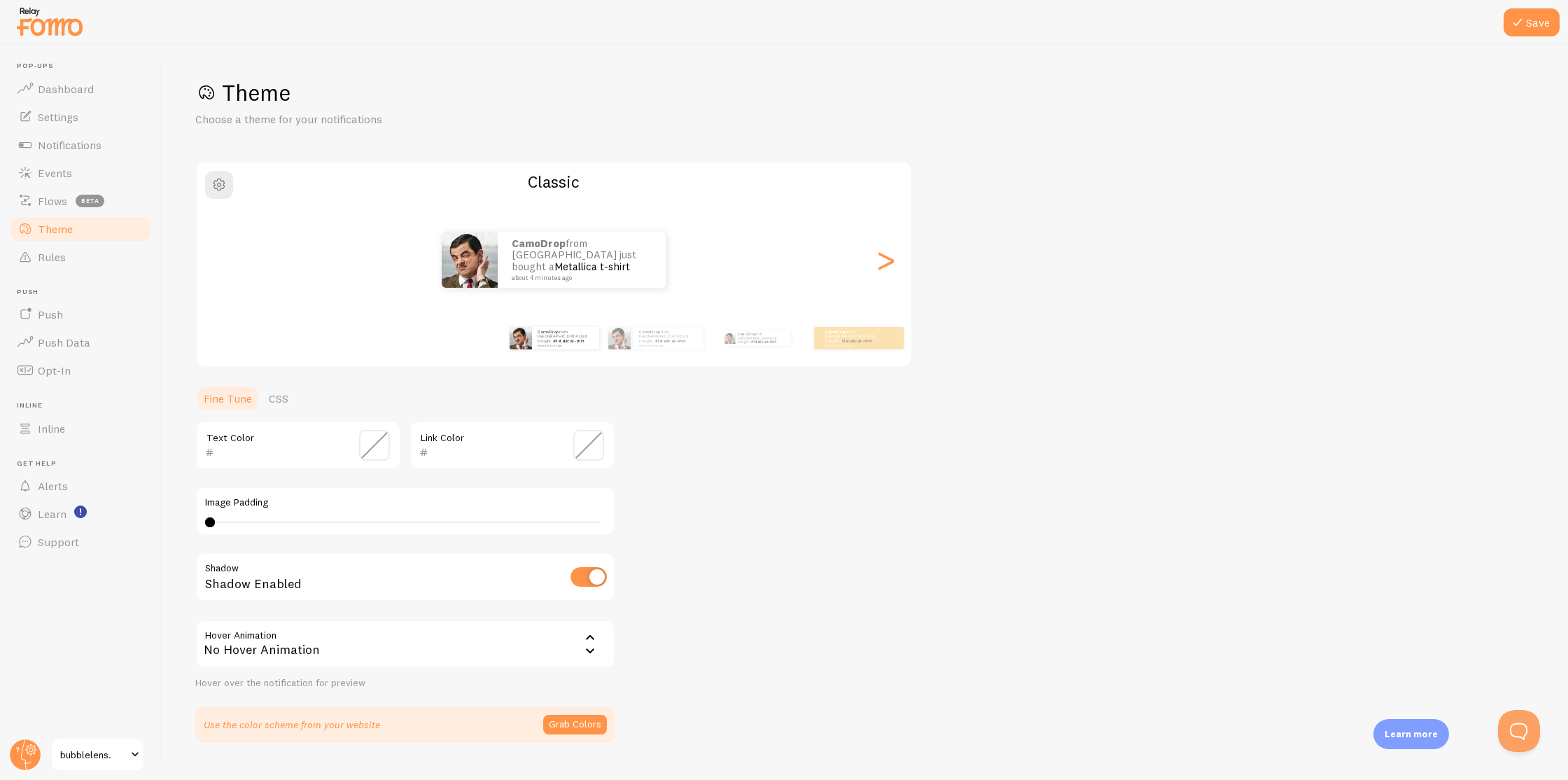
scroll to position [30, 0]
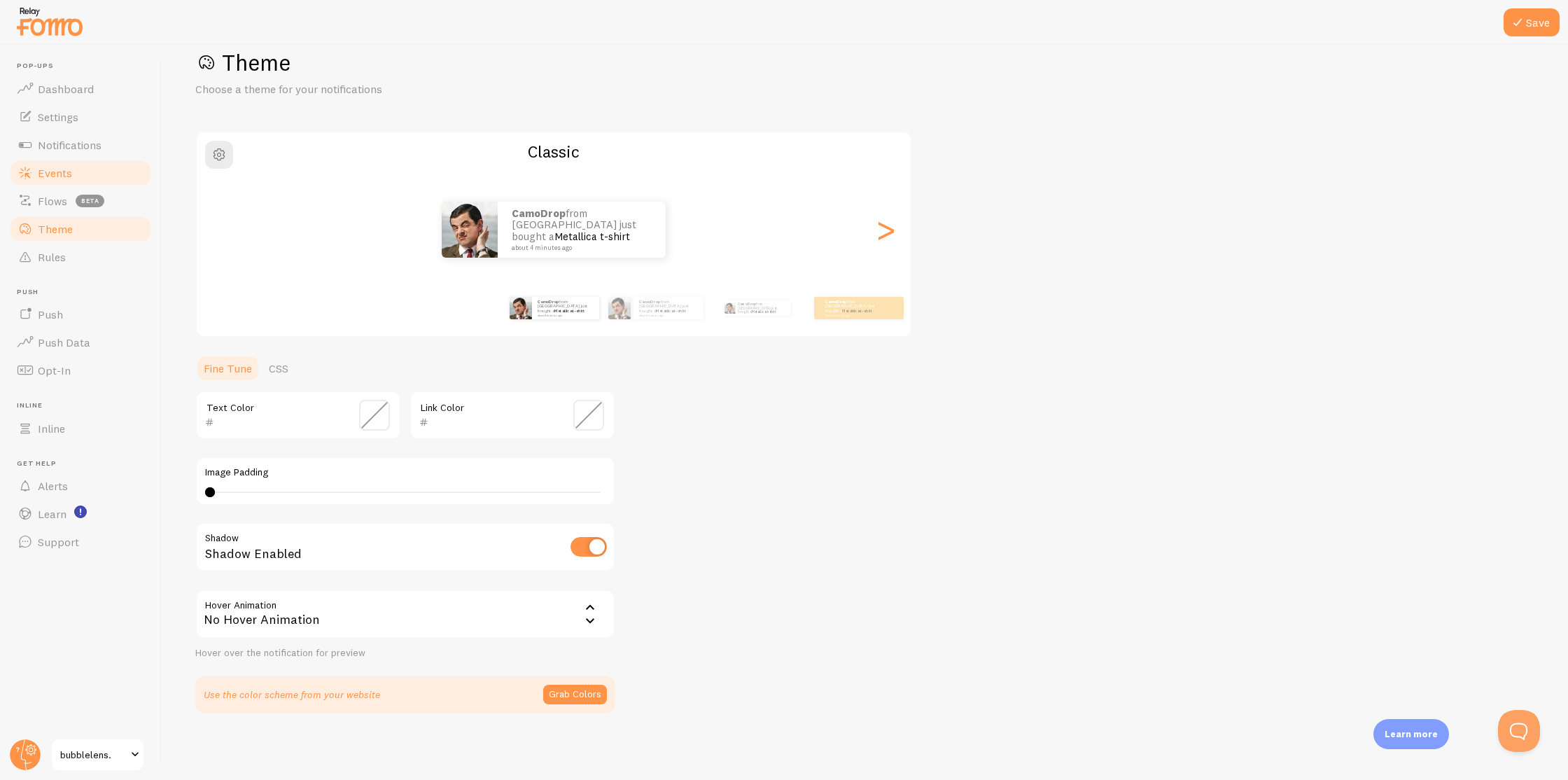
click at [43, 174] on span "Events" at bounding box center [54, 173] width 34 height 14
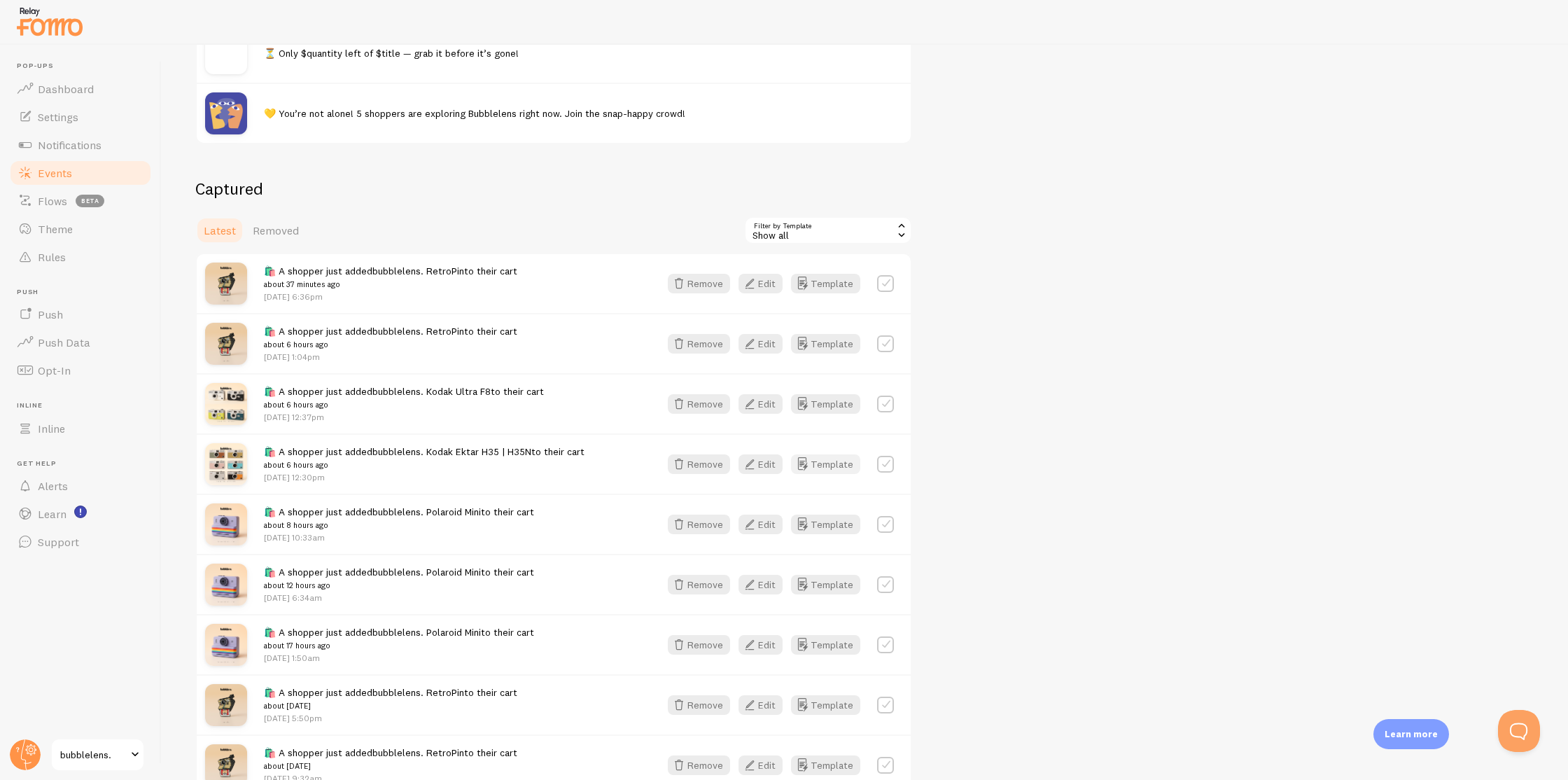
scroll to position [230, 0]
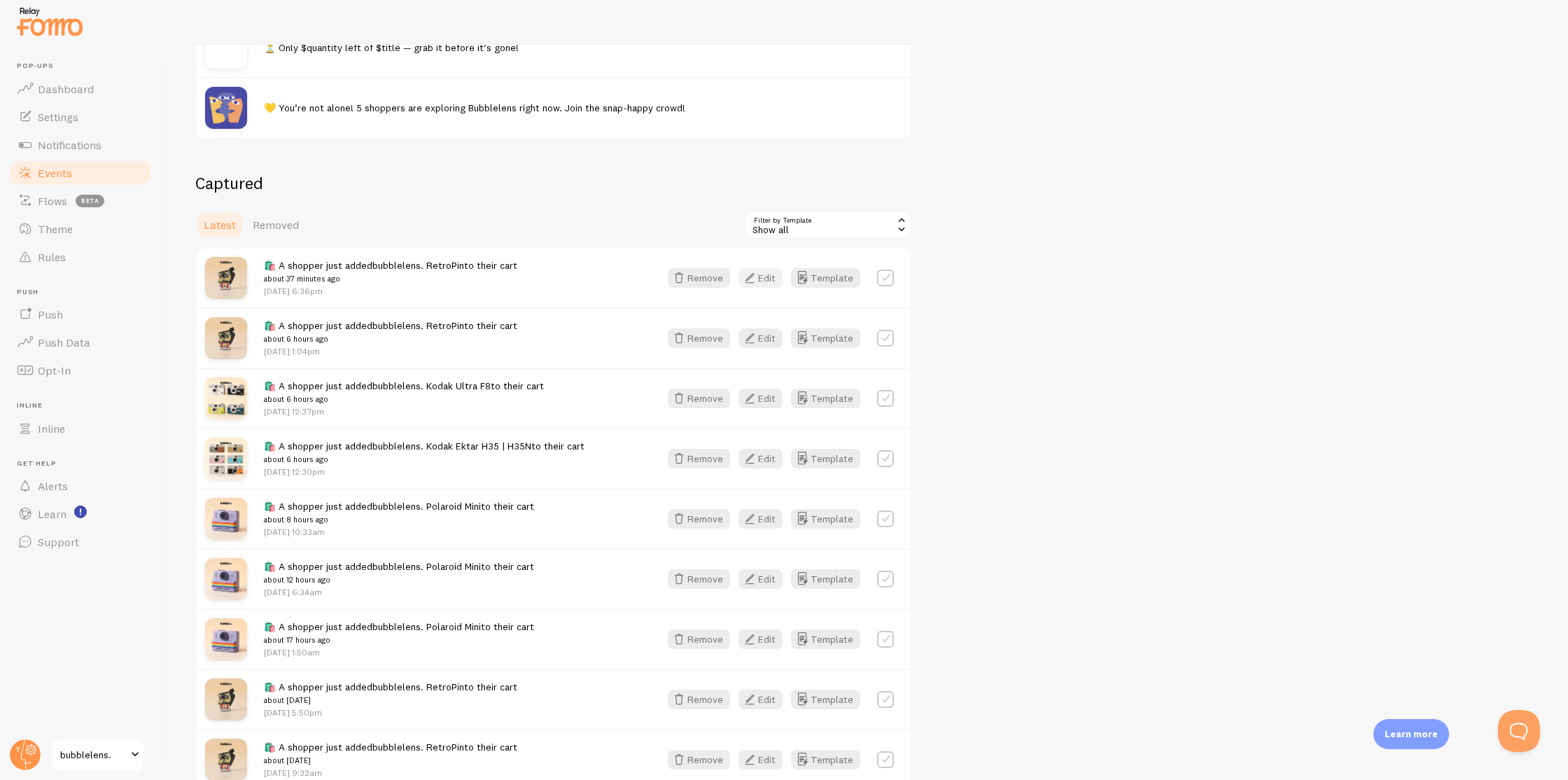
click at [771, 279] on button "Edit" at bounding box center [761, 277] width 44 height 20
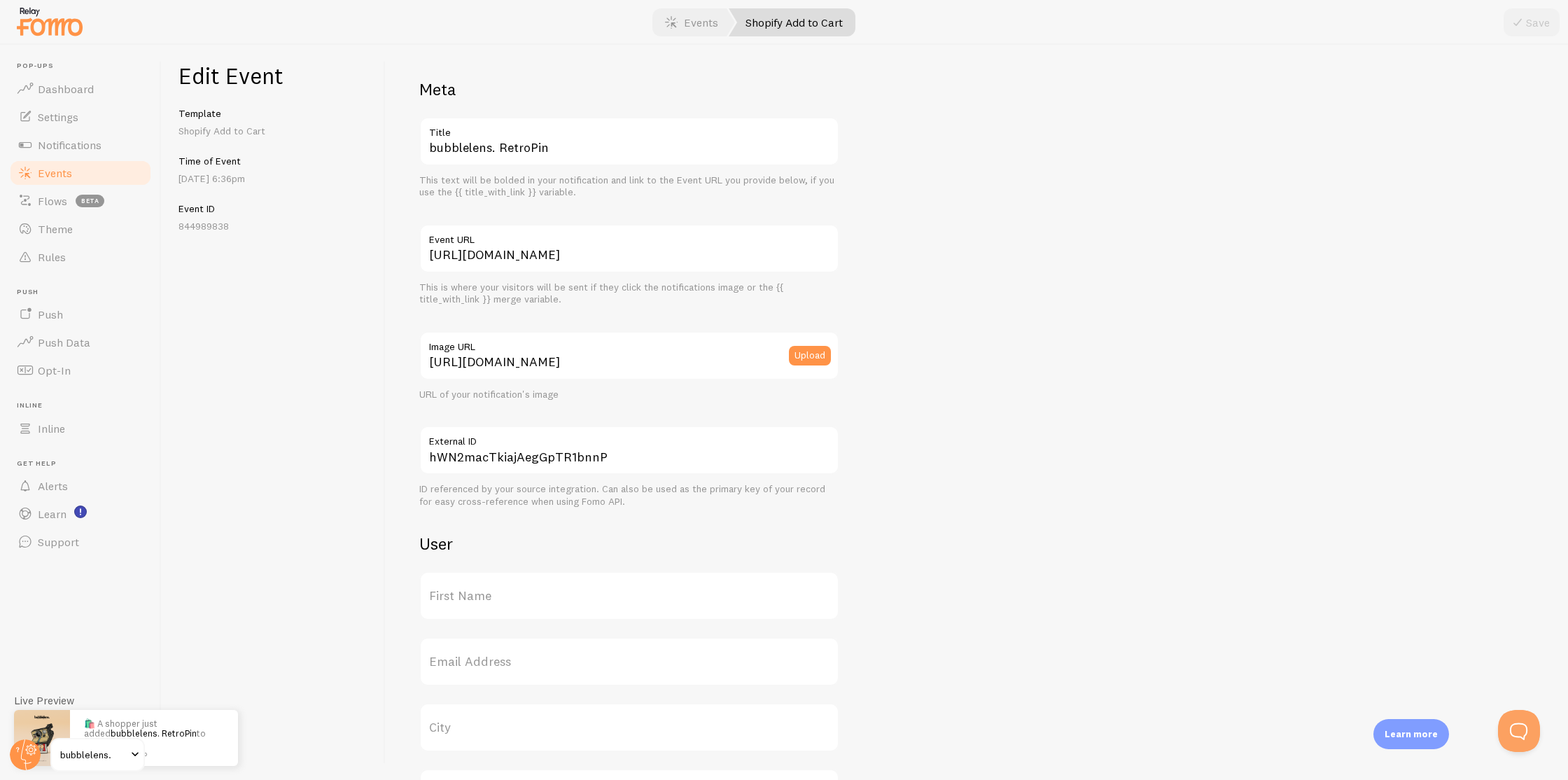
click at [92, 179] on link "Events" at bounding box center [81, 173] width 145 height 28
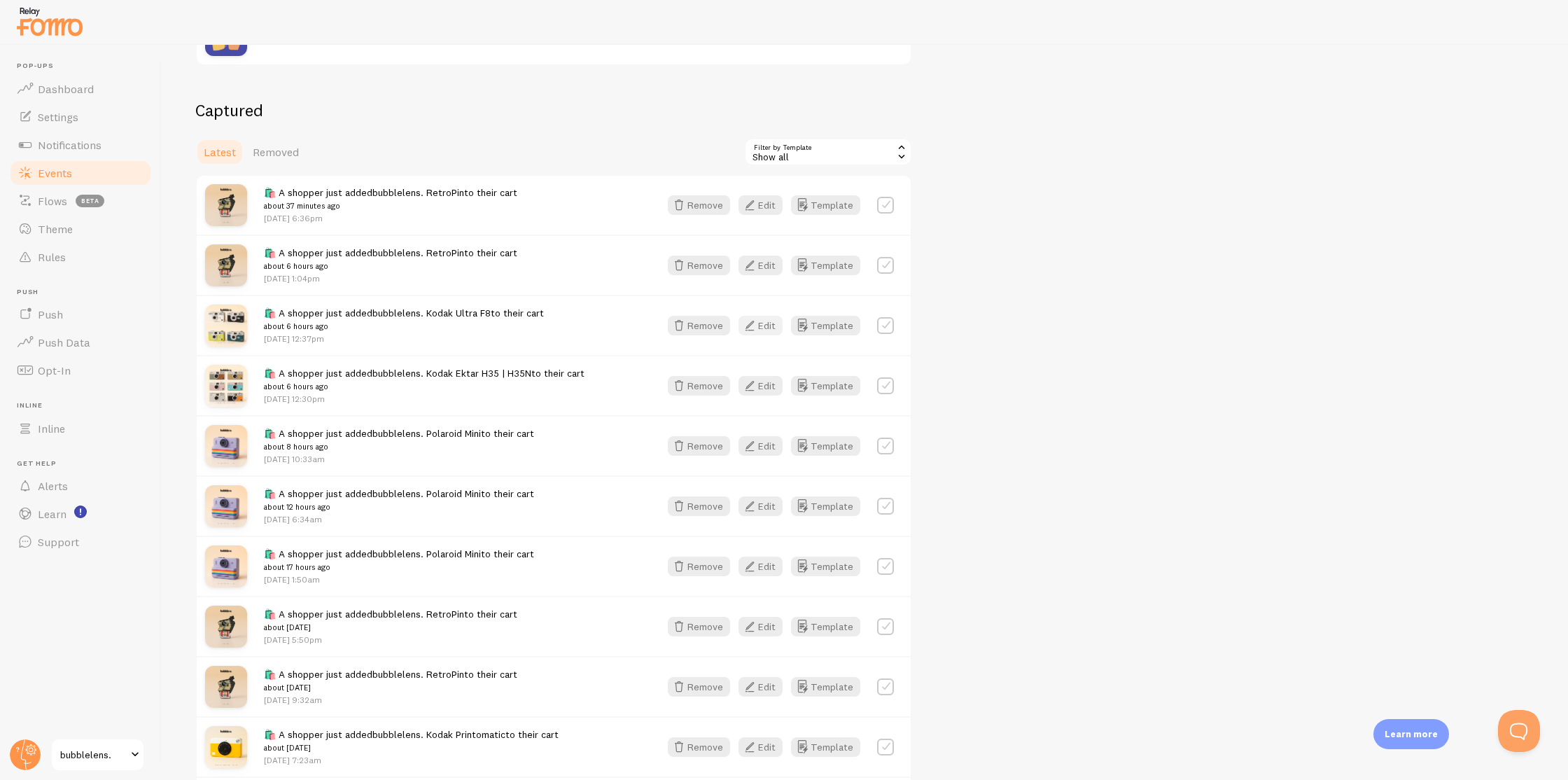
scroll to position [299, 0]
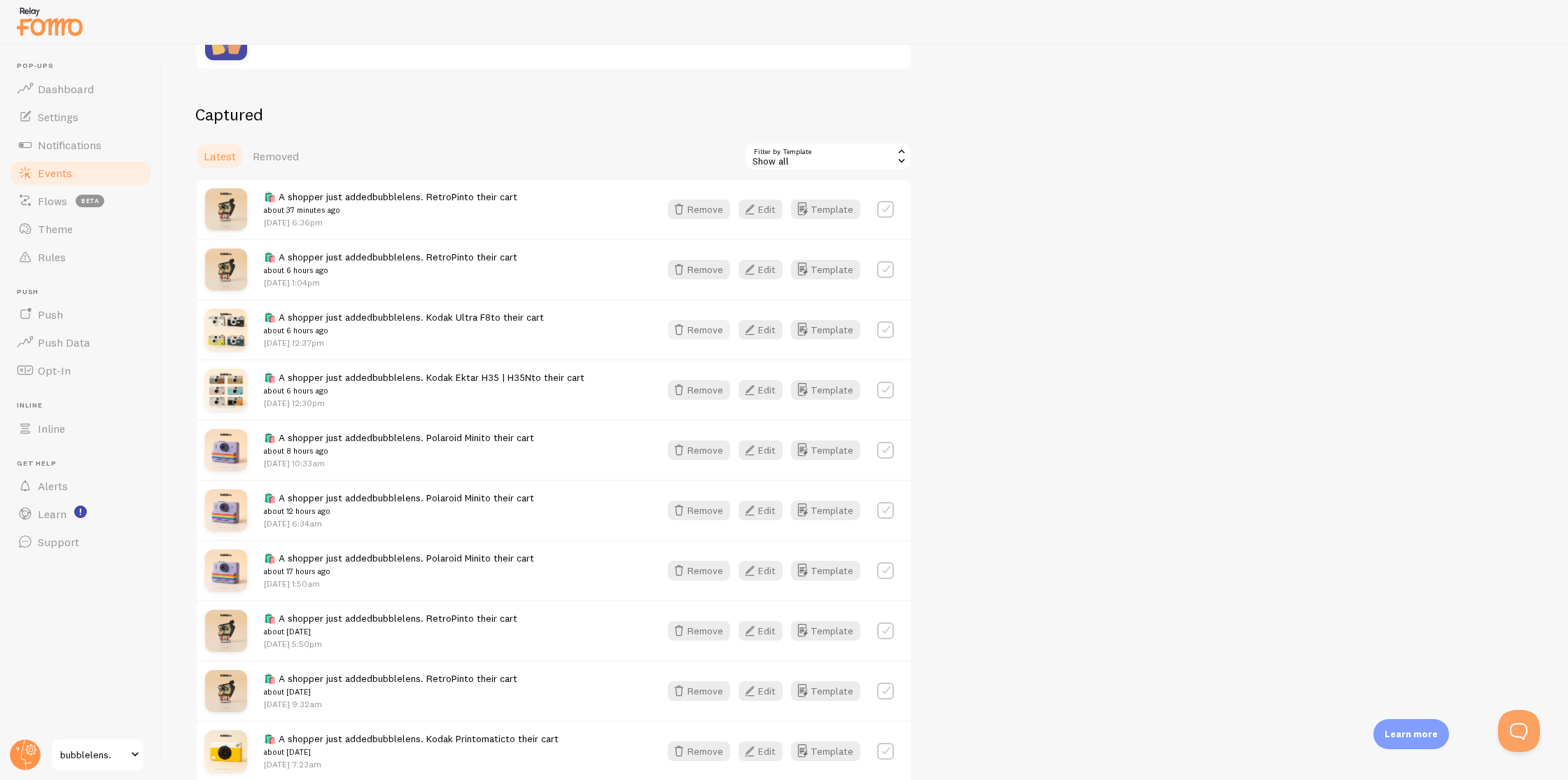
click at [715, 327] on button "Remove" at bounding box center [698, 329] width 62 height 20
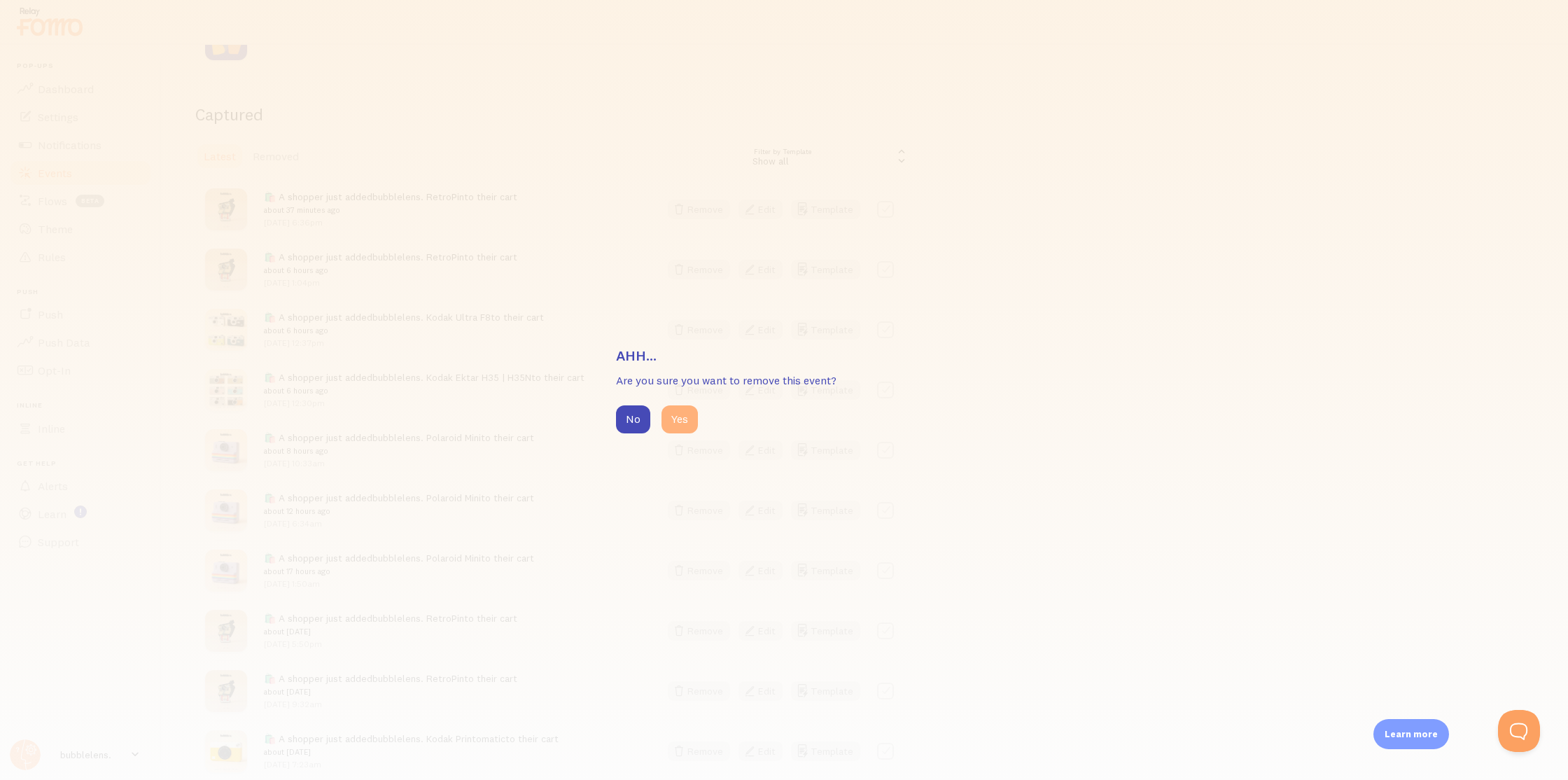
click at [678, 415] on button "Yes" at bounding box center [679, 419] width 37 height 28
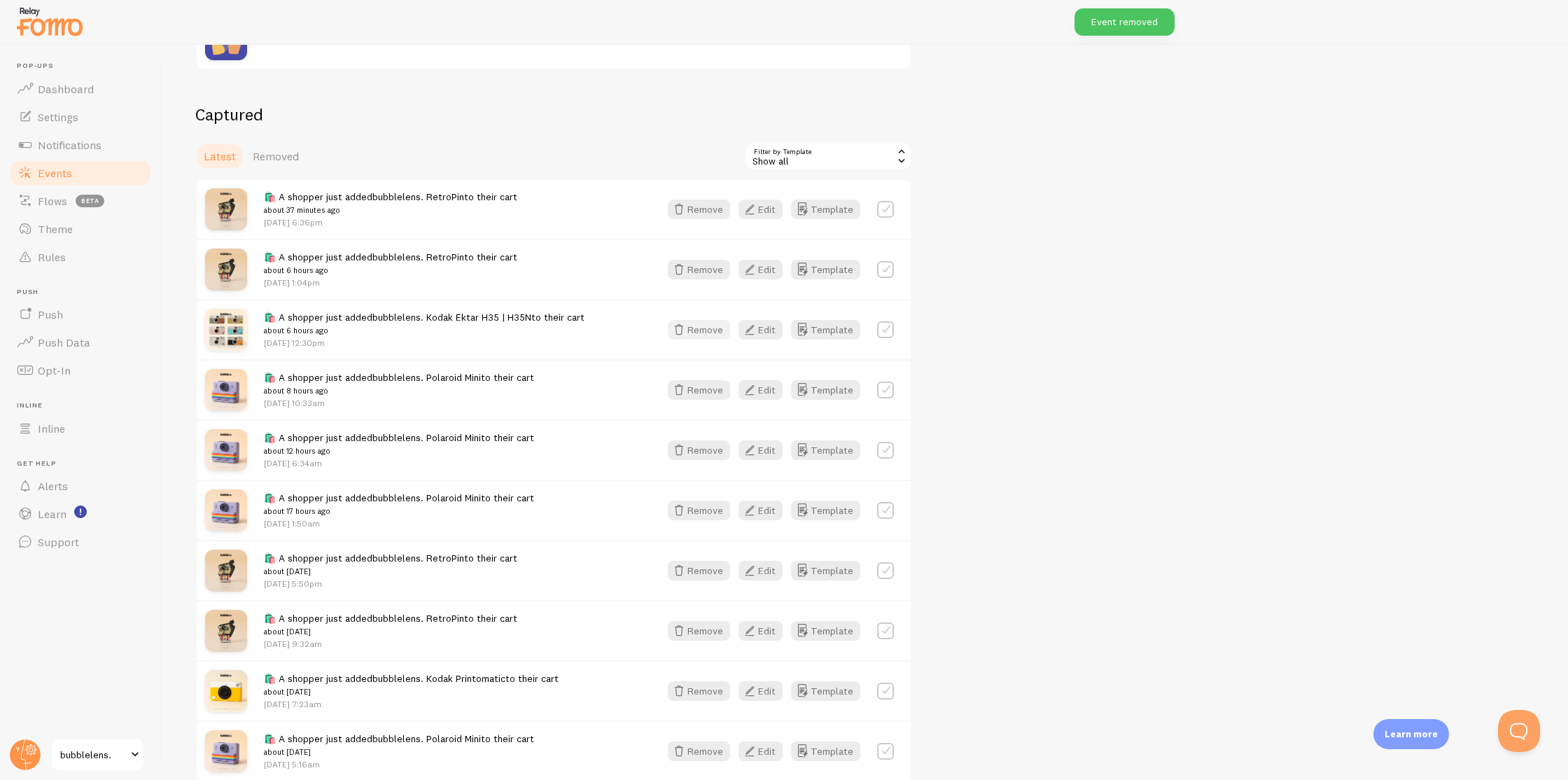
click at [699, 326] on button "Remove" at bounding box center [698, 329] width 62 height 20
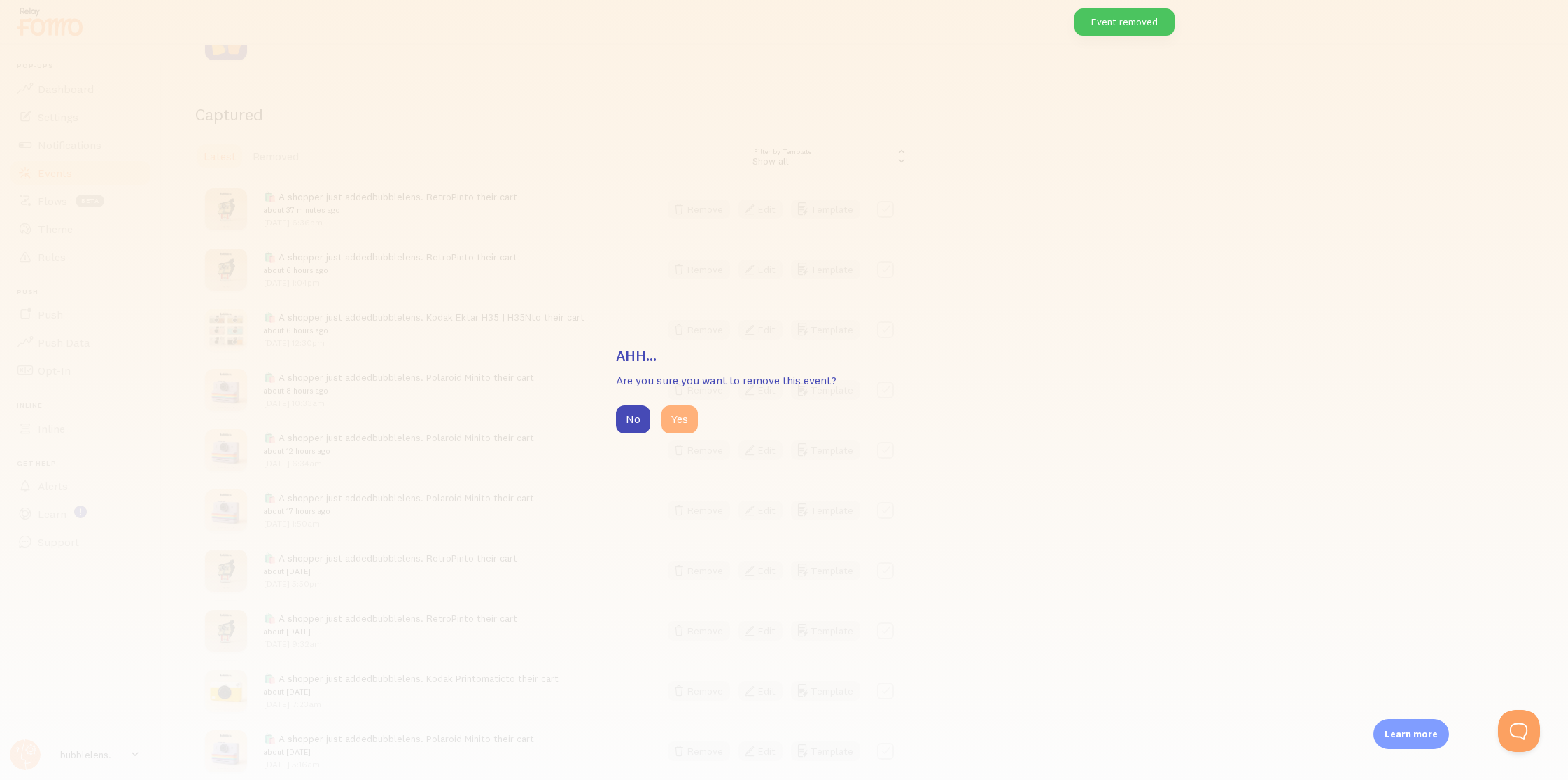
click at [693, 430] on button "Yes" at bounding box center [679, 419] width 37 height 28
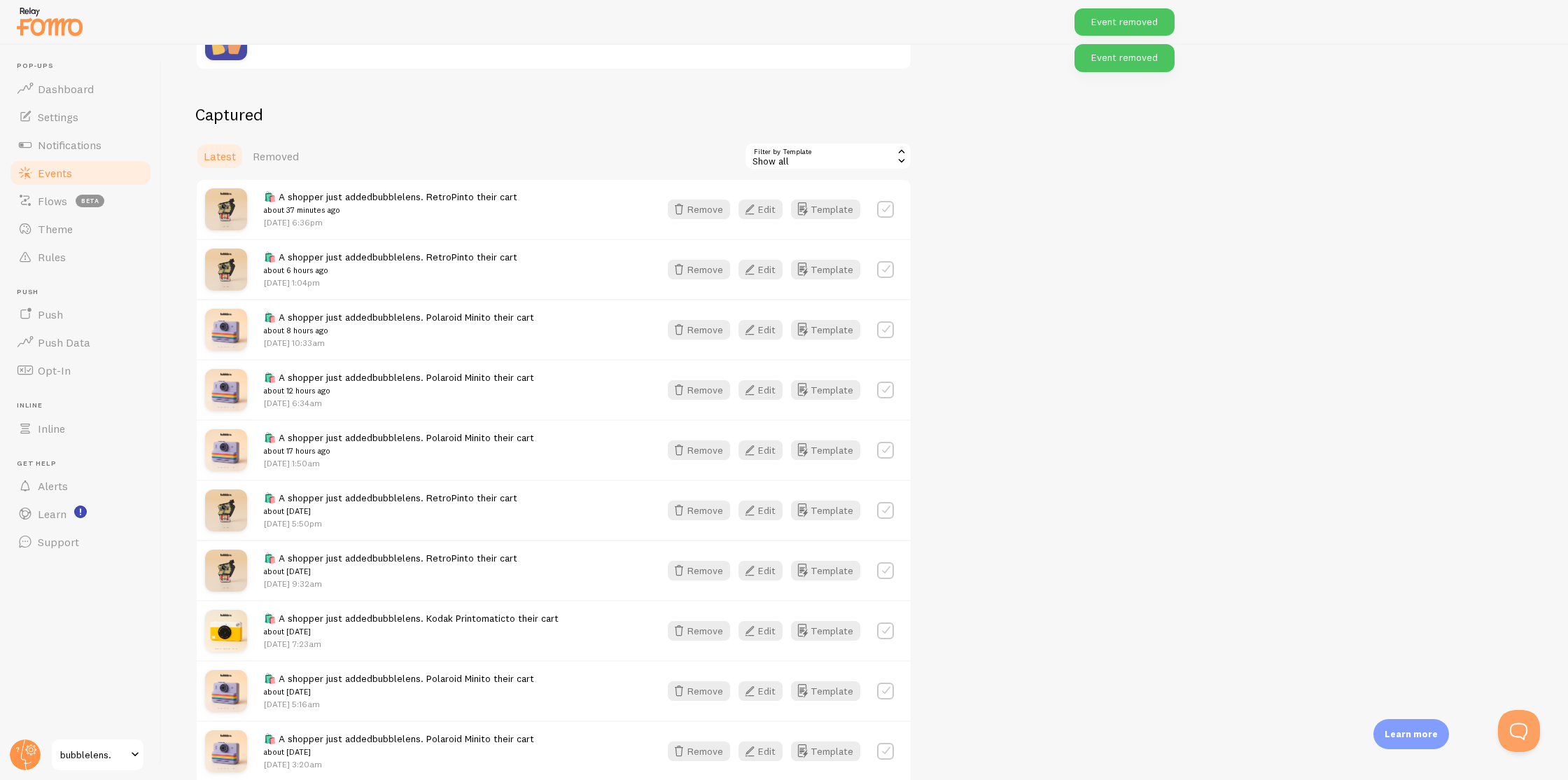
scroll to position [487, 0]
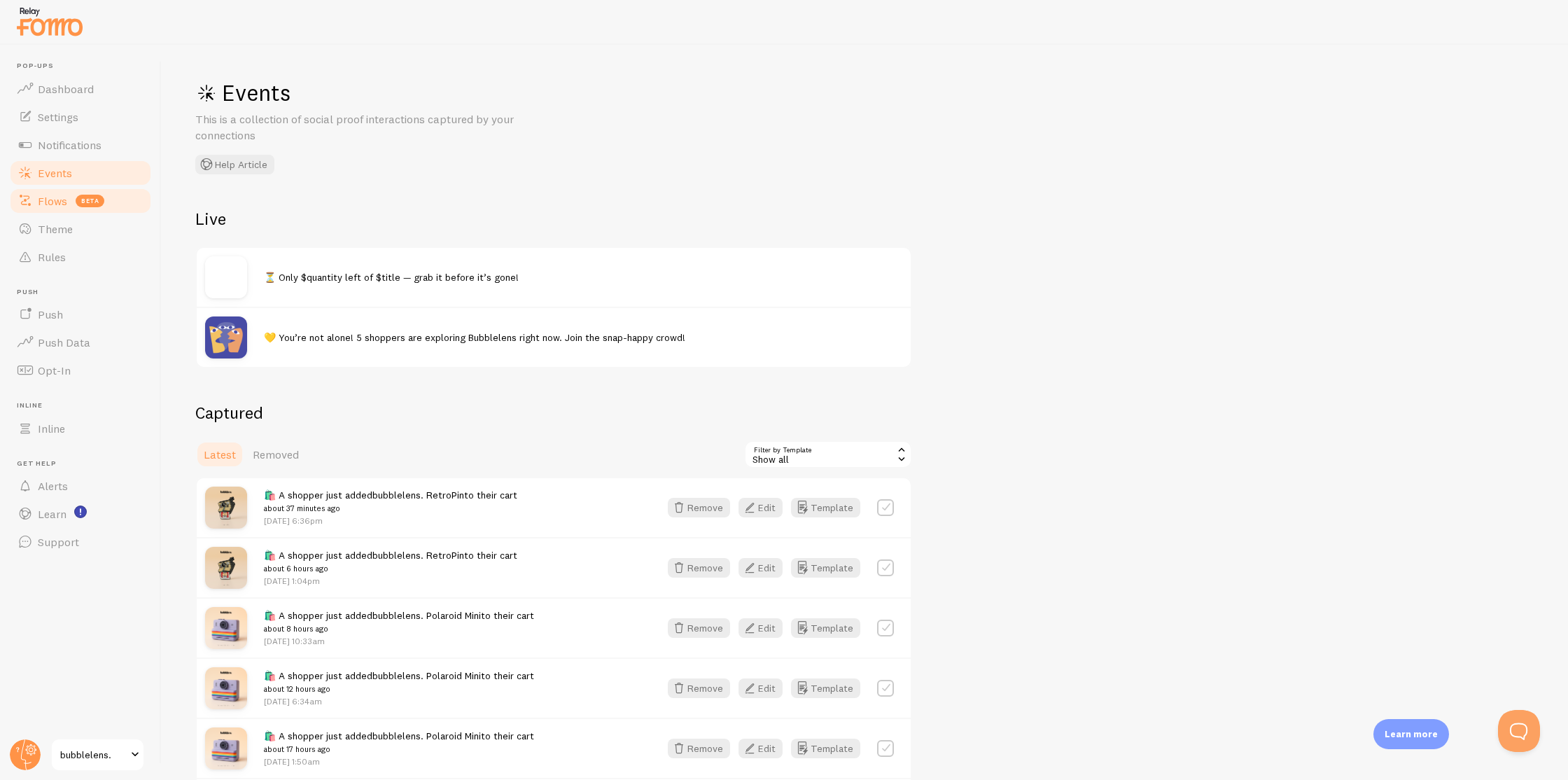
click at [62, 210] on link "Flows beta" at bounding box center [81, 201] width 145 height 28
click at [71, 232] on span "Theme" at bounding box center [54, 229] width 35 height 14
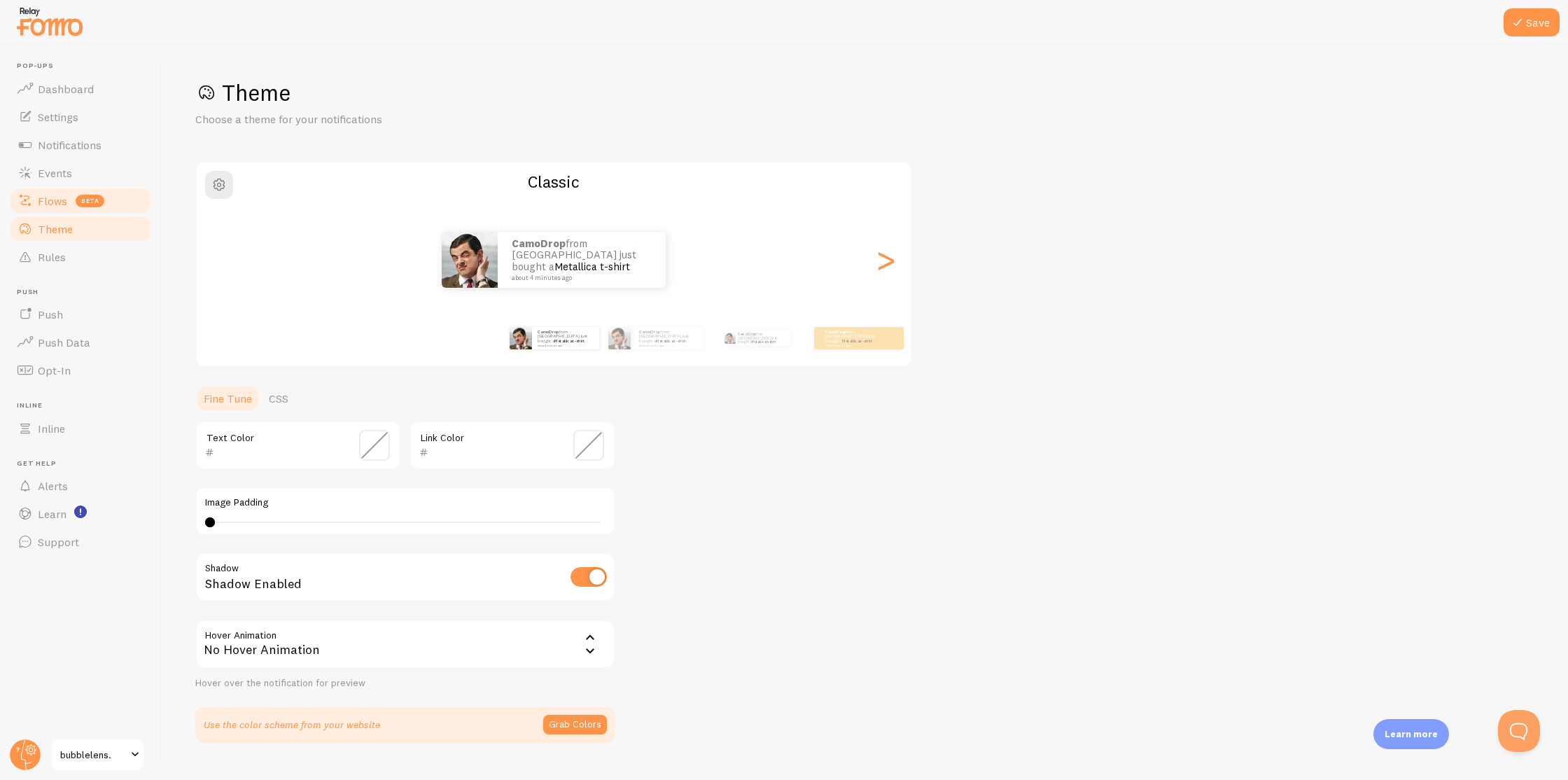
click at [60, 208] on link "Flows beta" at bounding box center [81, 201] width 145 height 28
click at [80, 224] on link "Theme" at bounding box center [81, 229] width 145 height 28
click at [75, 248] on link "Rules" at bounding box center [81, 257] width 145 height 28
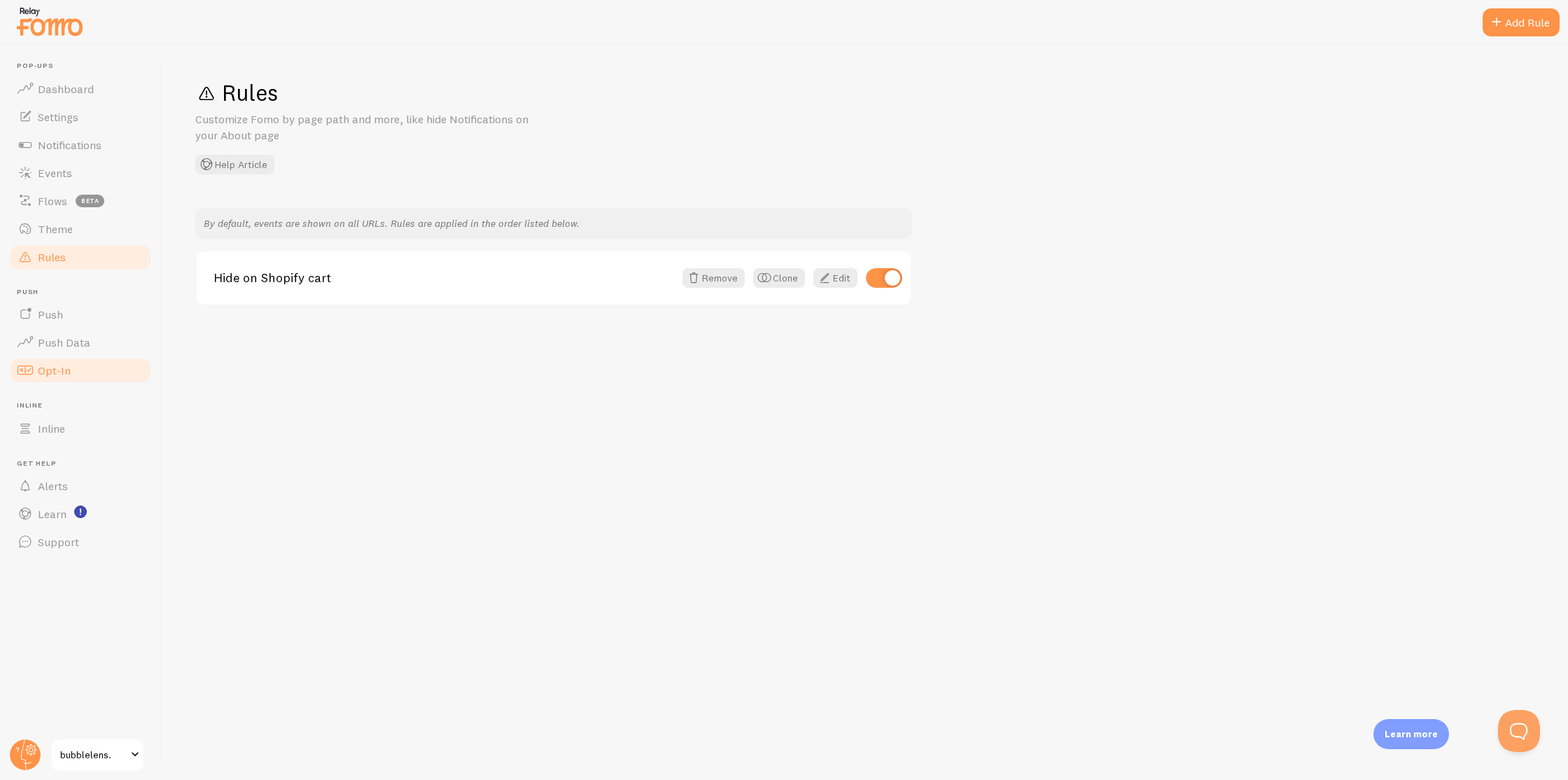
click at [97, 369] on link "Opt-In" at bounding box center [81, 370] width 145 height 28
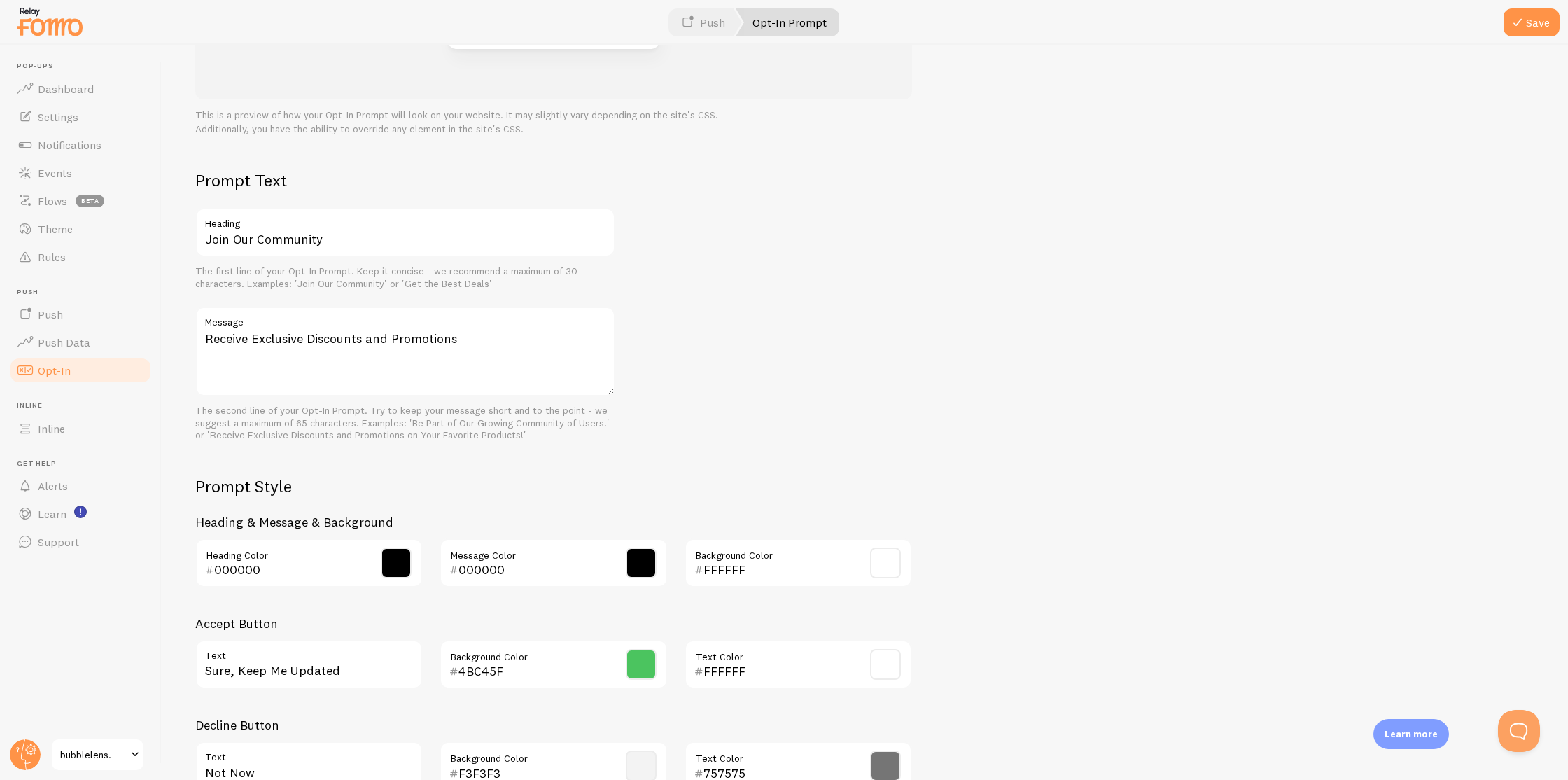
scroll to position [367, 0]
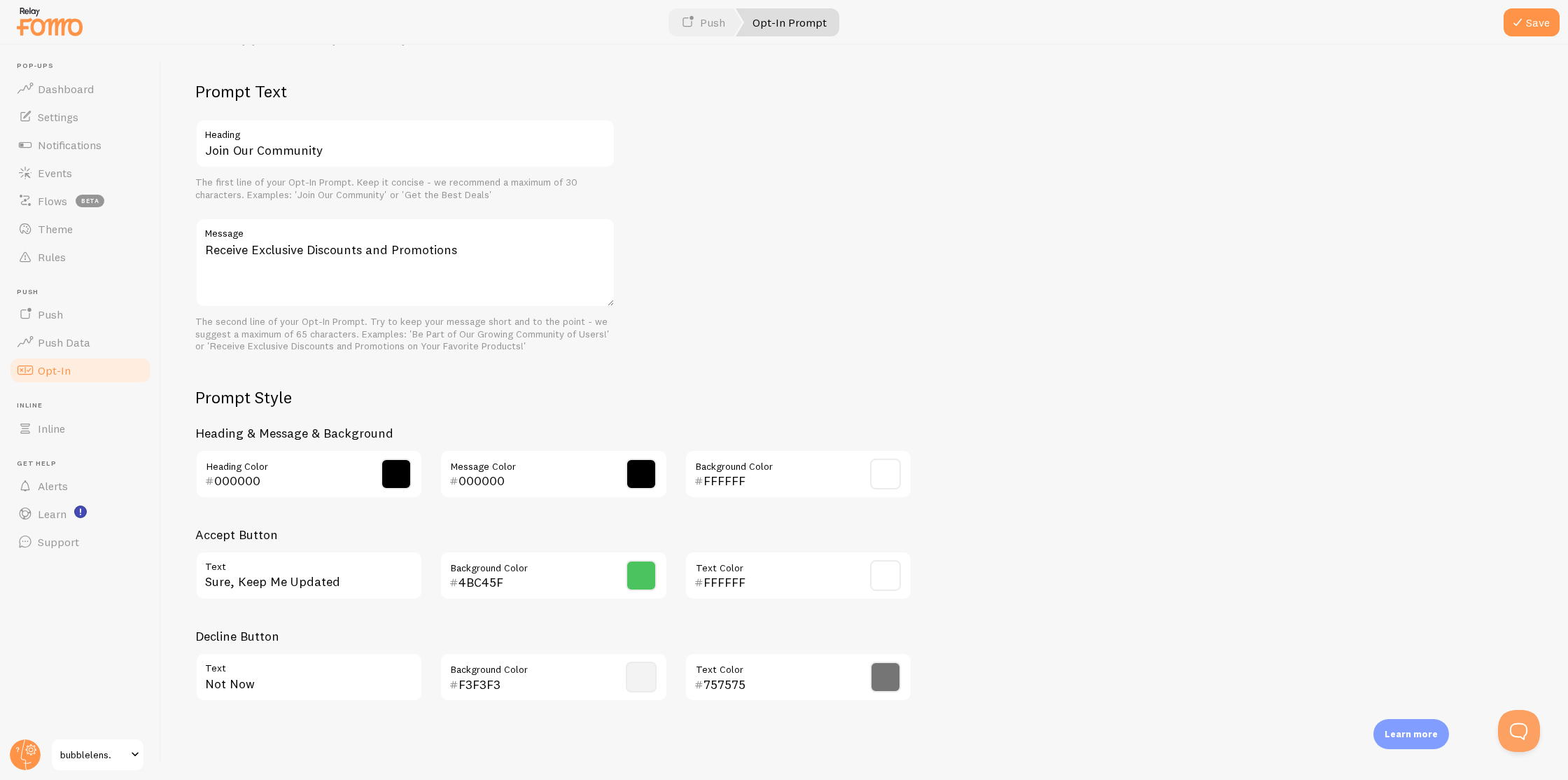
click at [111, 446] on ul "Pop-ups Dashboard Settings Notifications Events Flows beta Theme Rules Push Pus…" at bounding box center [81, 308] width 145 height 494
click at [85, 430] on link "Inline" at bounding box center [81, 428] width 145 height 28
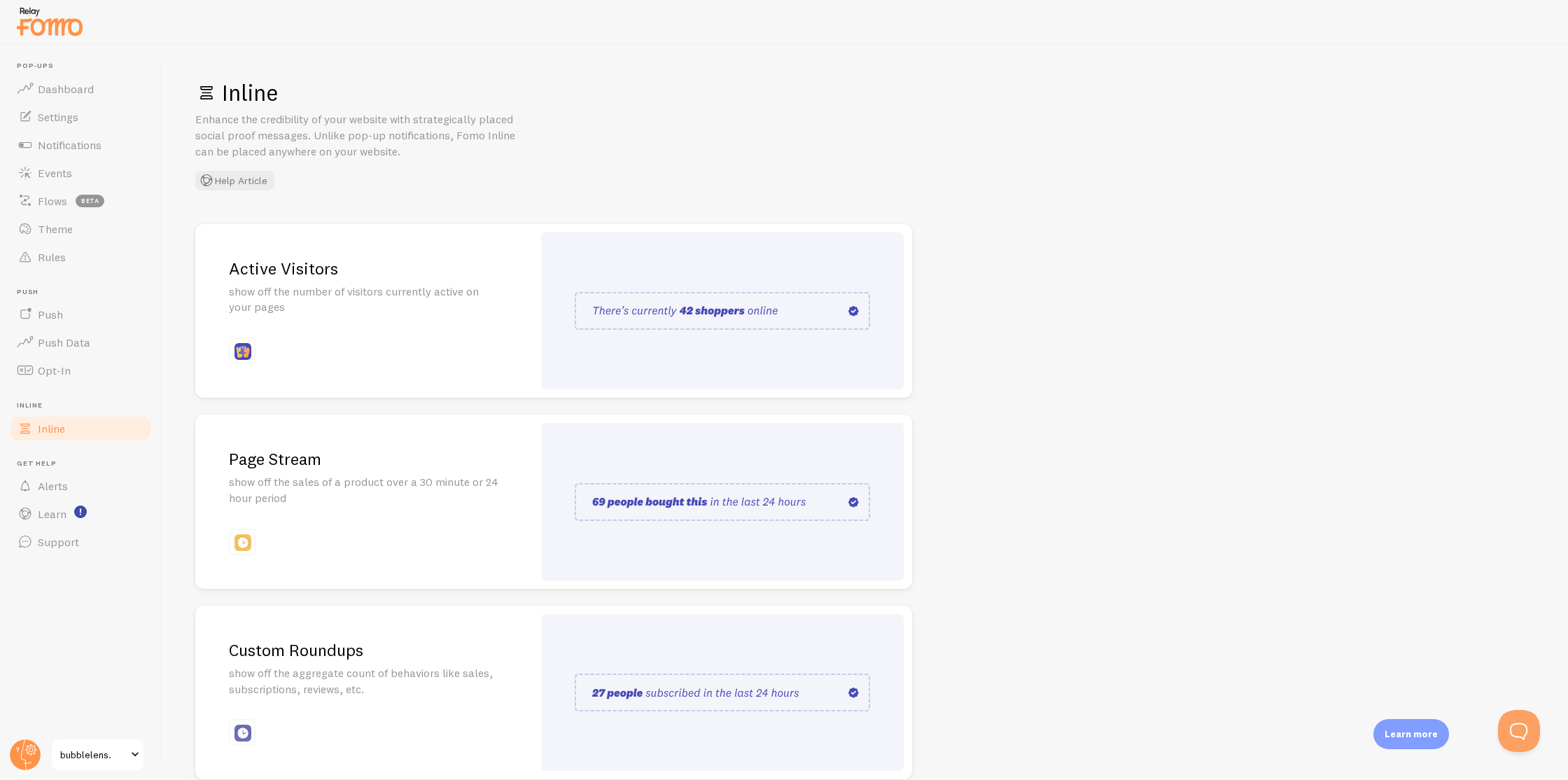
scroll to position [29, 0]
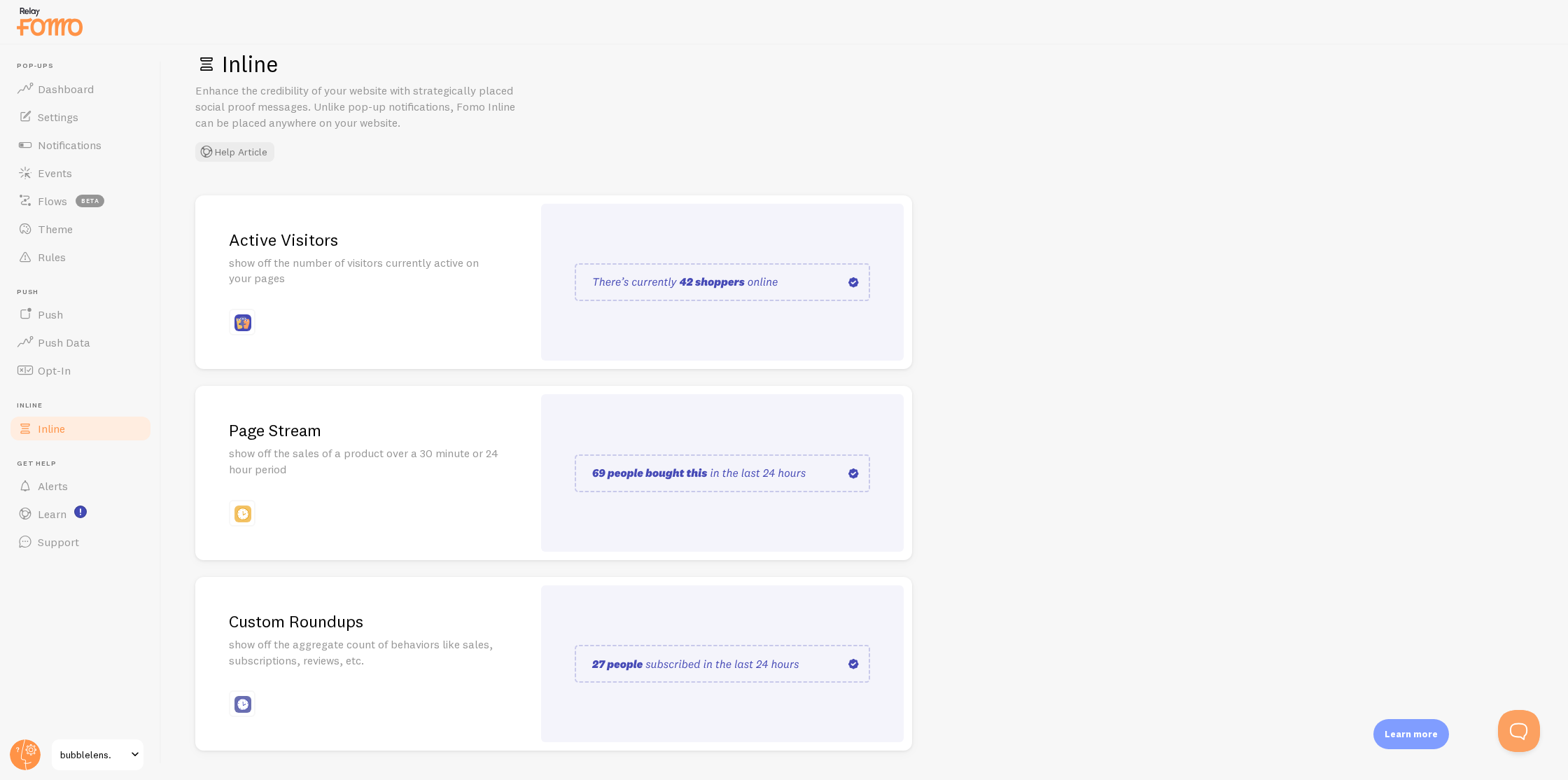
click at [463, 313] on div "Active Visitors show off the number of visitors currently active on your pages" at bounding box center [364, 282] width 338 height 174
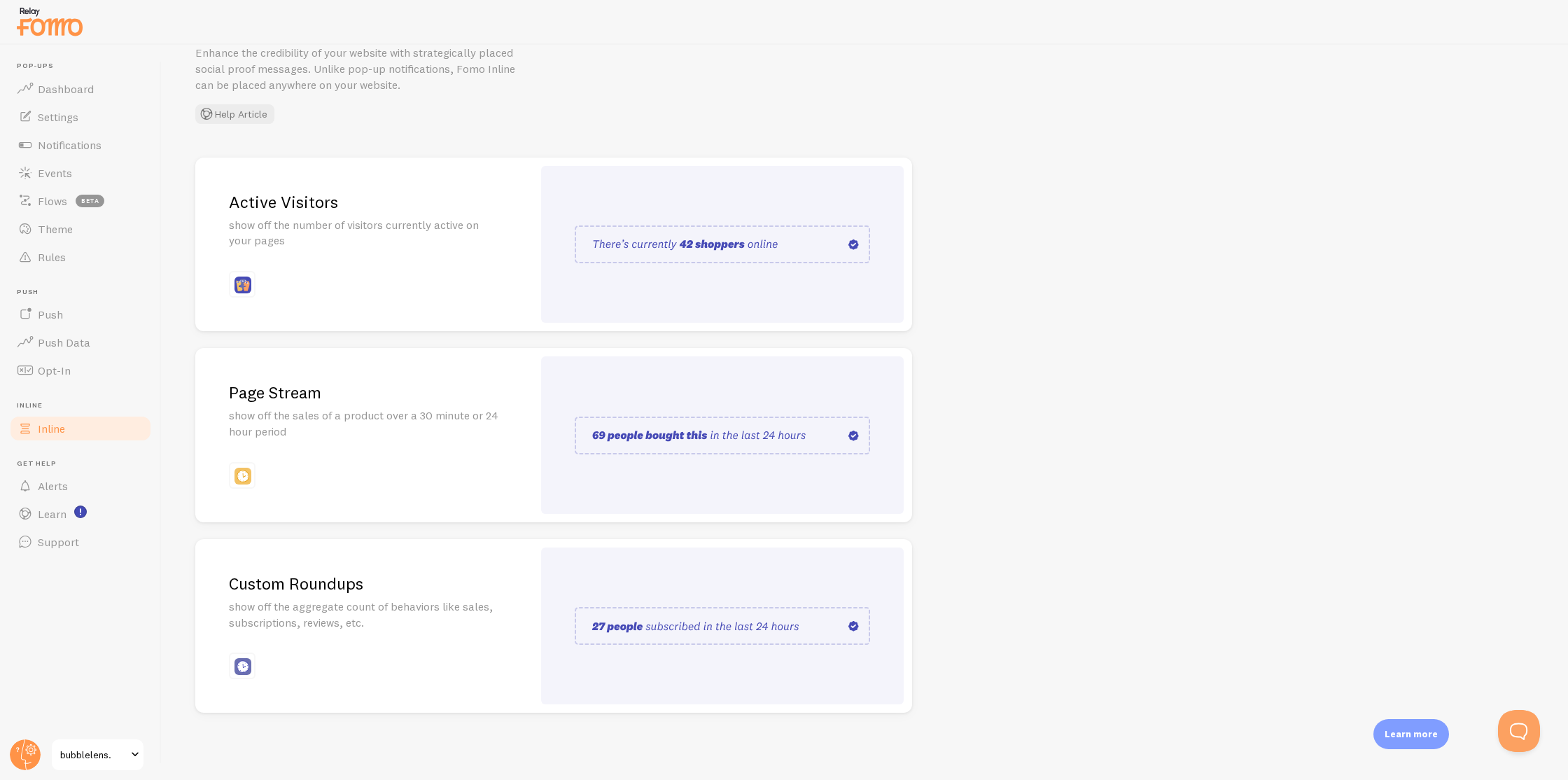
click at [276, 463] on div "Page Stream show off the sales of a product over a 30 minute or 24 hour period" at bounding box center [364, 435] width 338 height 174
click at [491, 599] on p "show off the aggregate count of behaviors like sales, subscriptions, reviews, e…" at bounding box center [364, 615] width 270 height 32
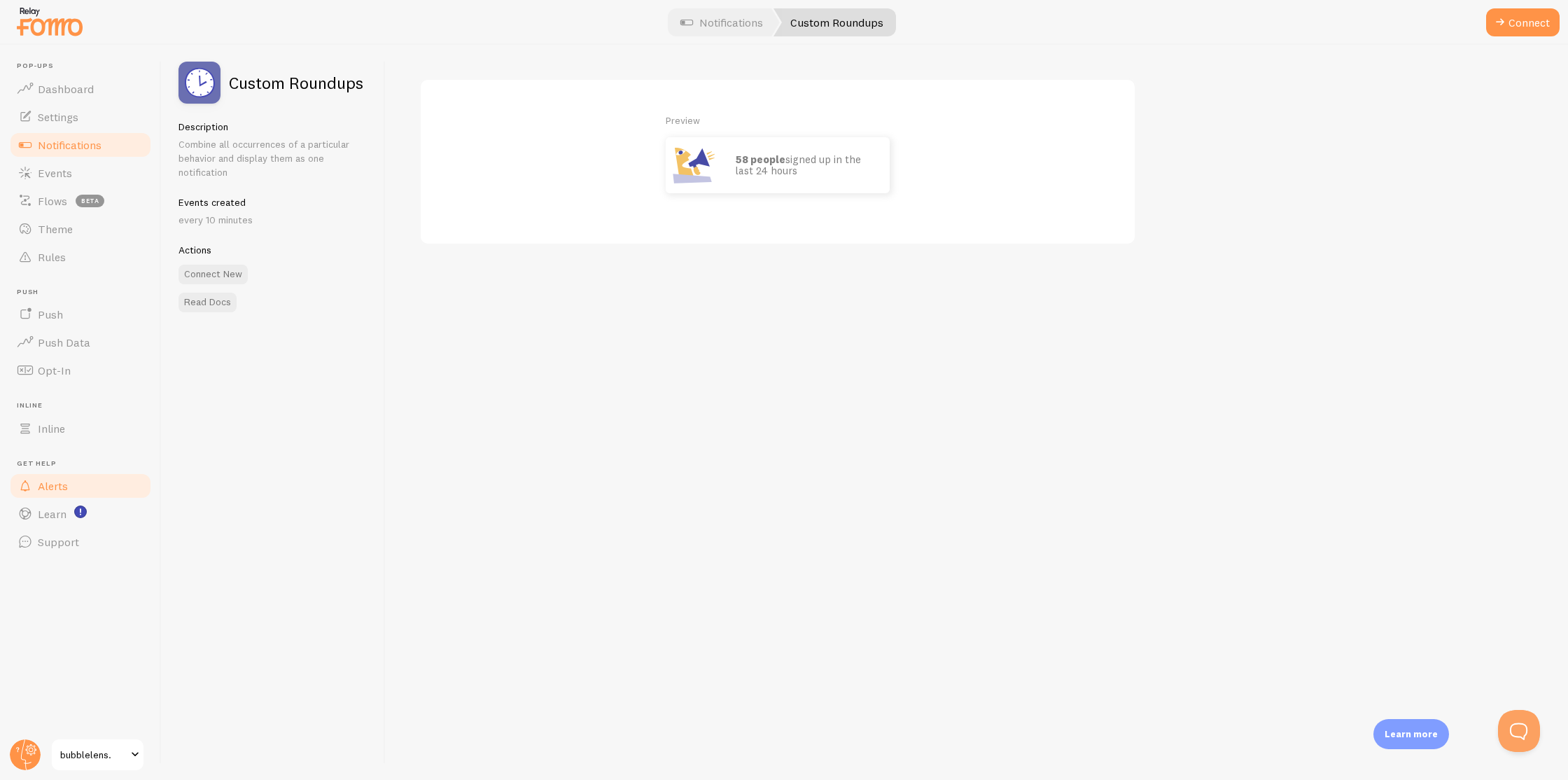
click at [94, 489] on link "Alerts" at bounding box center [81, 486] width 145 height 28
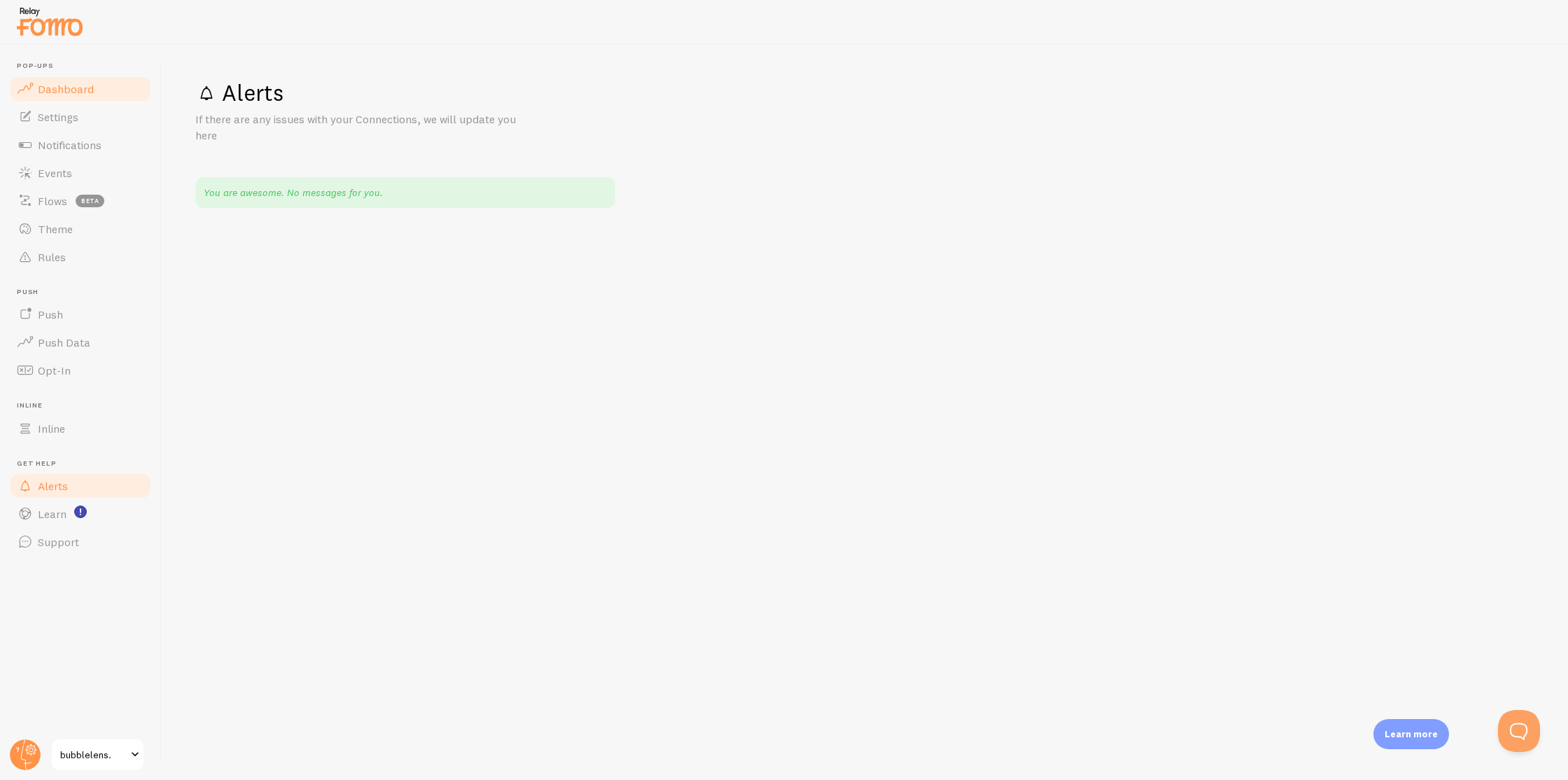
click at [82, 84] on span "Dashboard" at bounding box center [65, 88] width 56 height 14
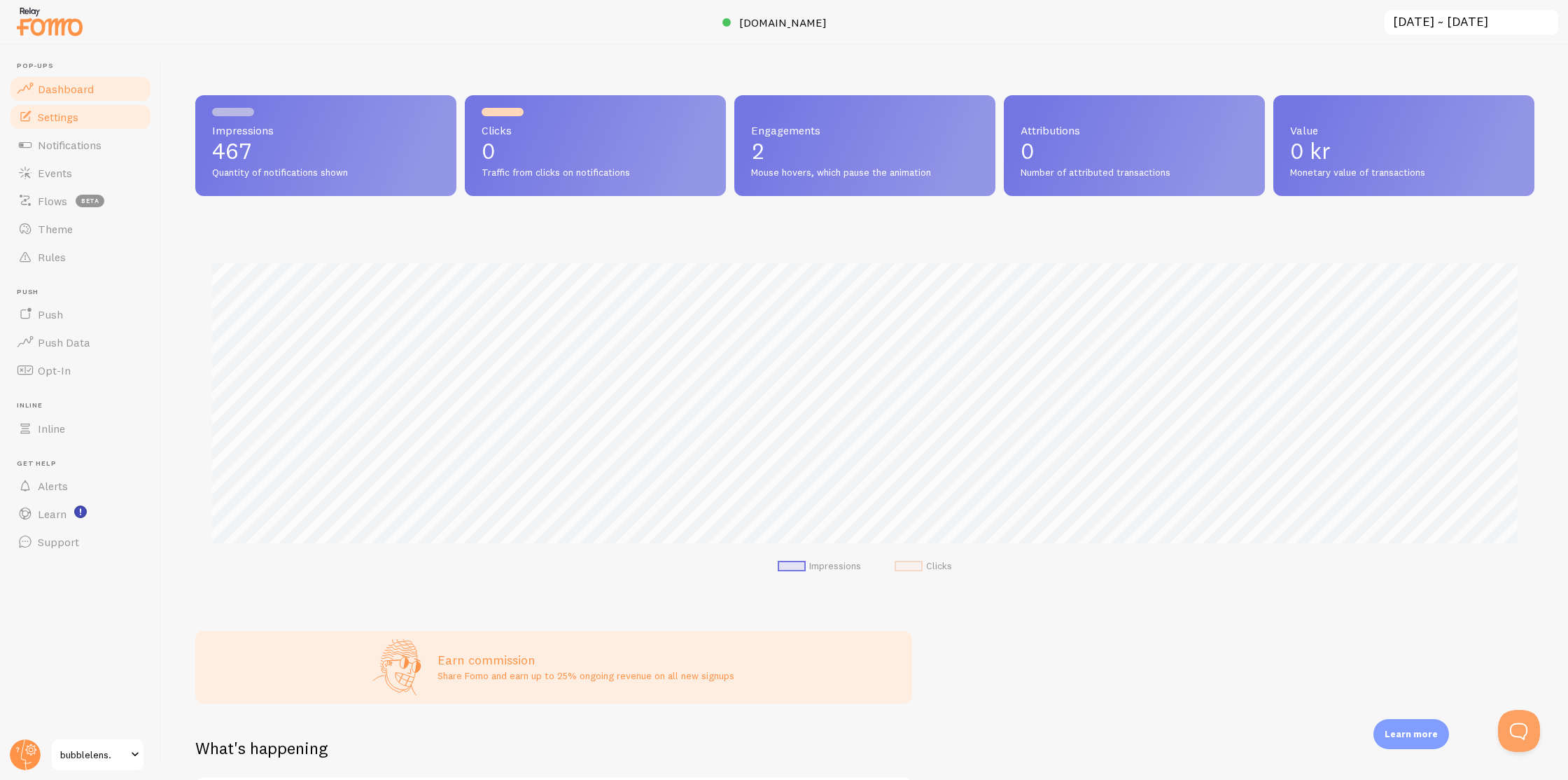
click at [82, 113] on link "Settings" at bounding box center [81, 117] width 145 height 28
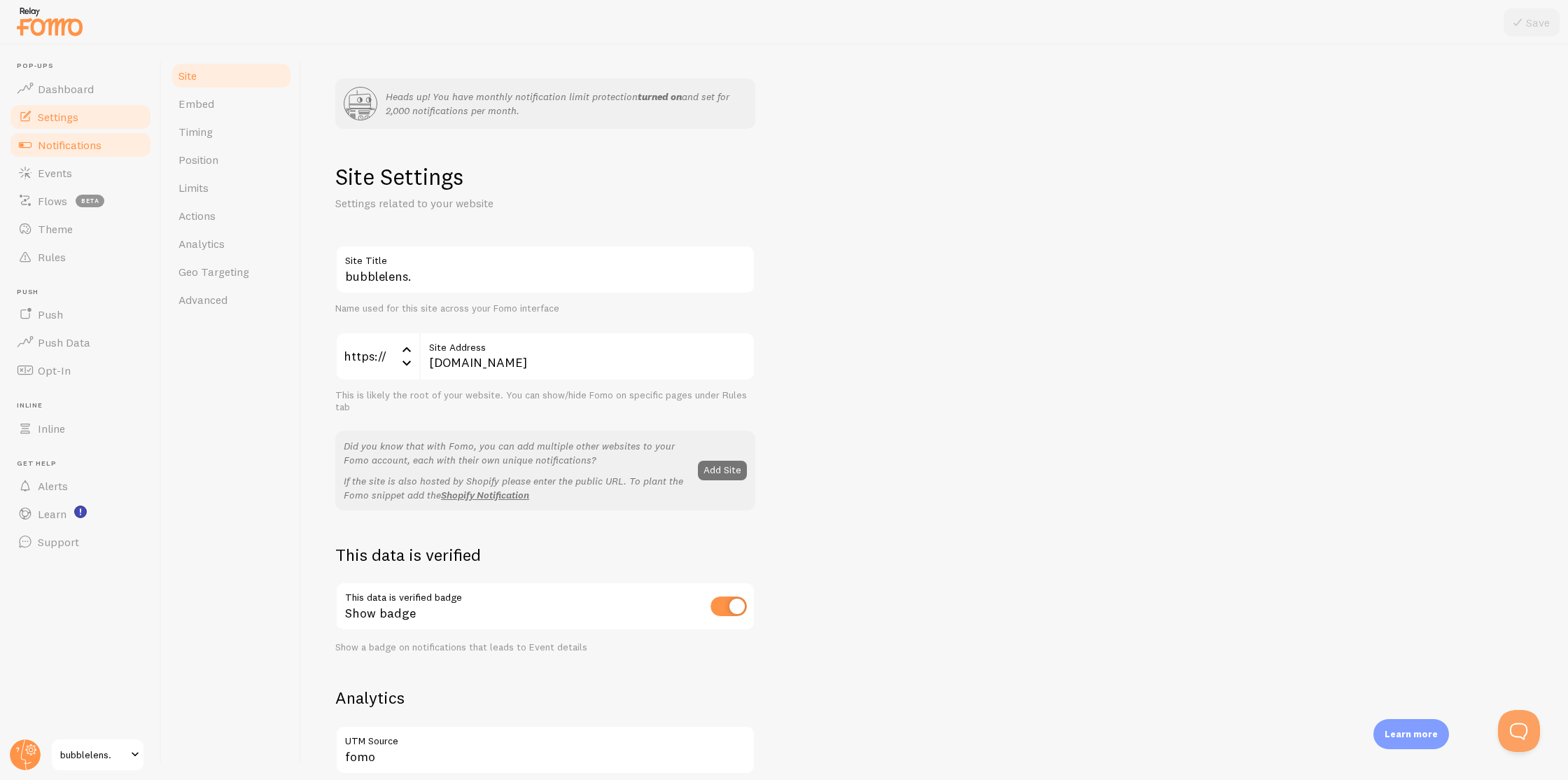
click at [94, 131] on link "Notifications" at bounding box center [81, 145] width 145 height 28
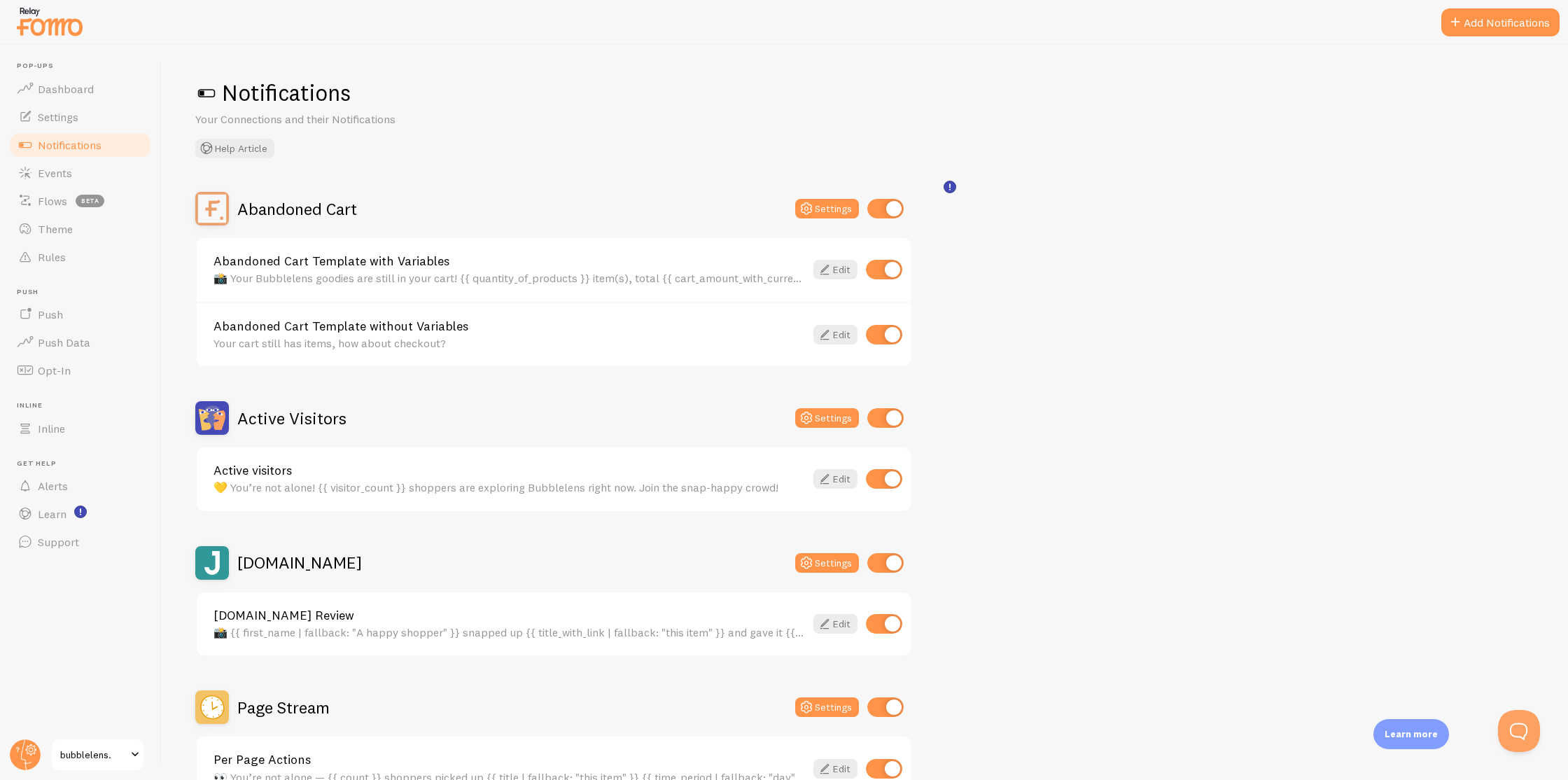
scroll to position [20, 0]
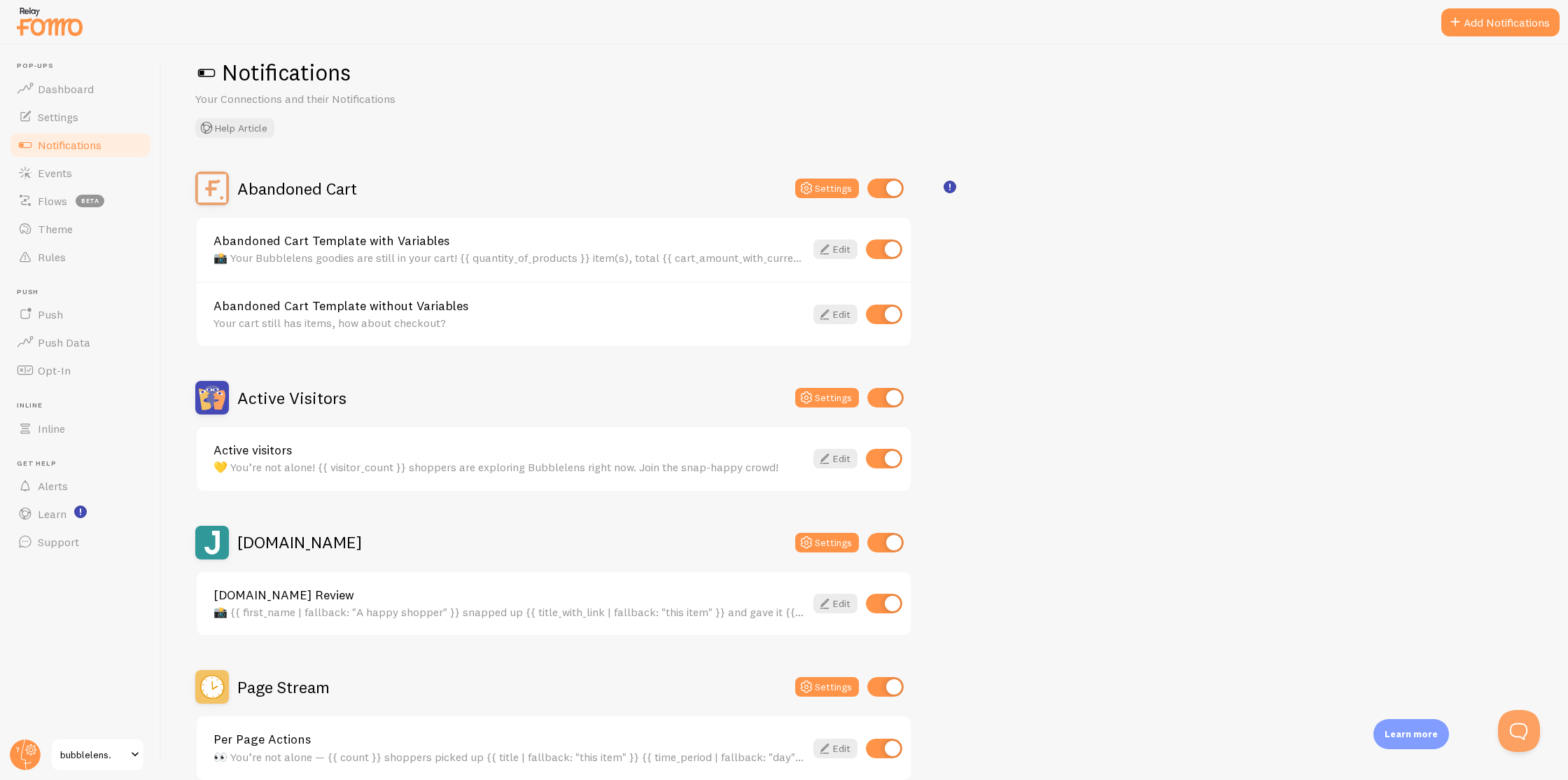
click at [525, 256] on div "📸 Your Bubblelens goodies are still in your cart! {{ quantity_of_products }} it…" at bounding box center [509, 258] width 592 height 13
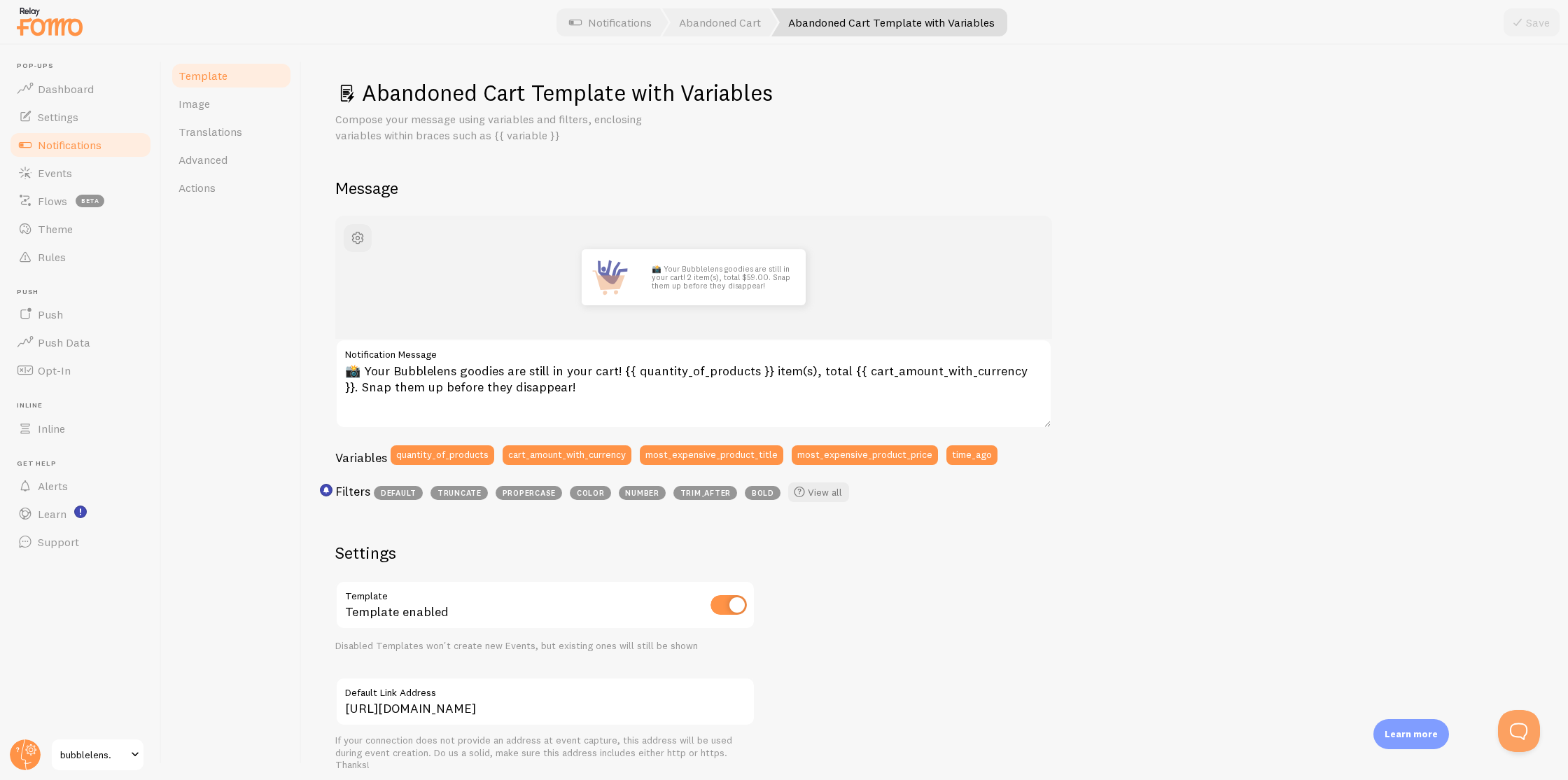
click at [395, 203] on div "Abandoned Cart Template with Variables Compose your message using variables and…" at bounding box center [935, 532] width 1199 height 909
click at [240, 78] on link "Template" at bounding box center [231, 75] width 122 height 28
click at [224, 102] on link "Image" at bounding box center [231, 103] width 122 height 28
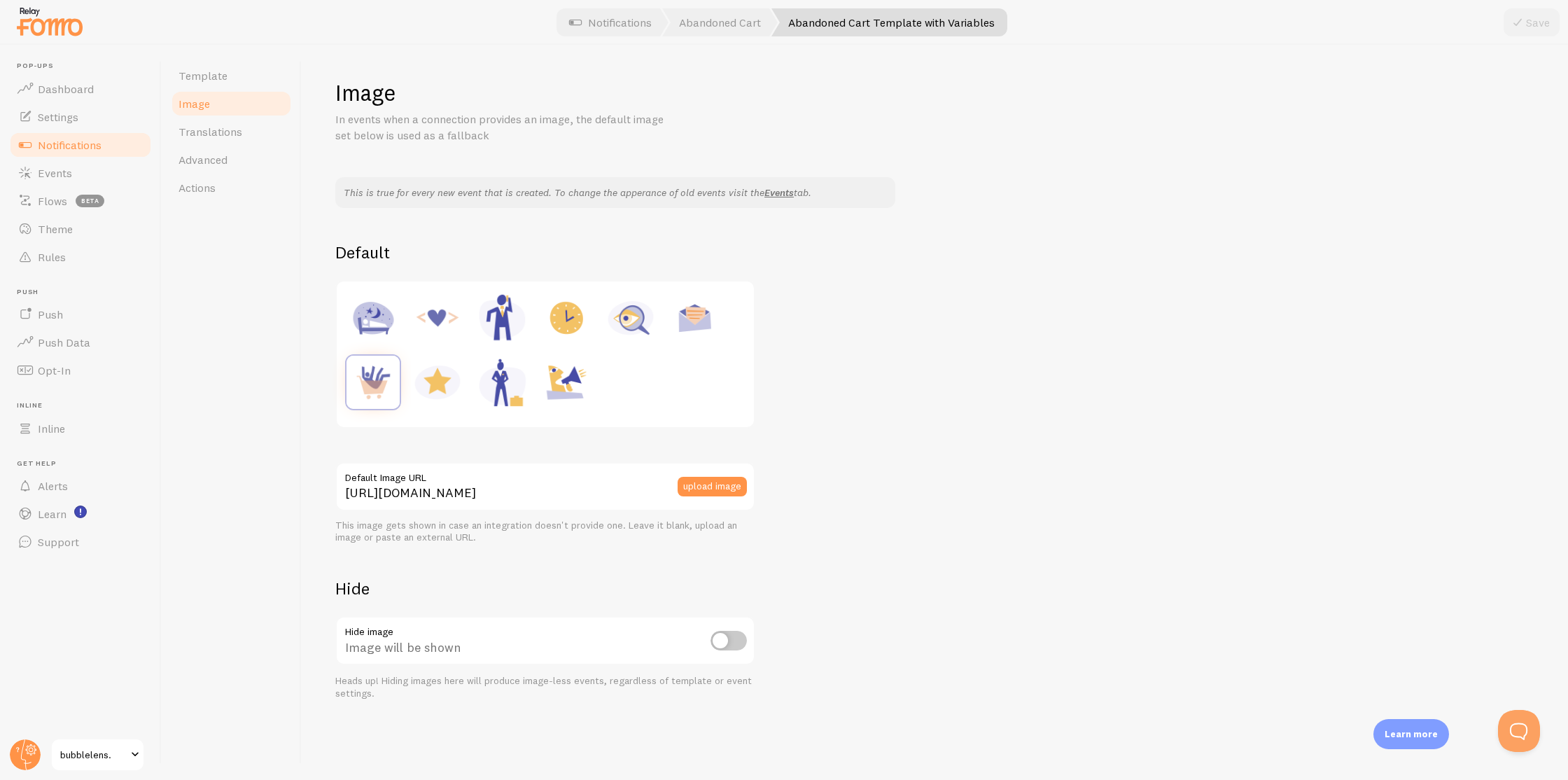
click at [86, 142] on span "Notifications" at bounding box center [69, 145] width 64 height 14
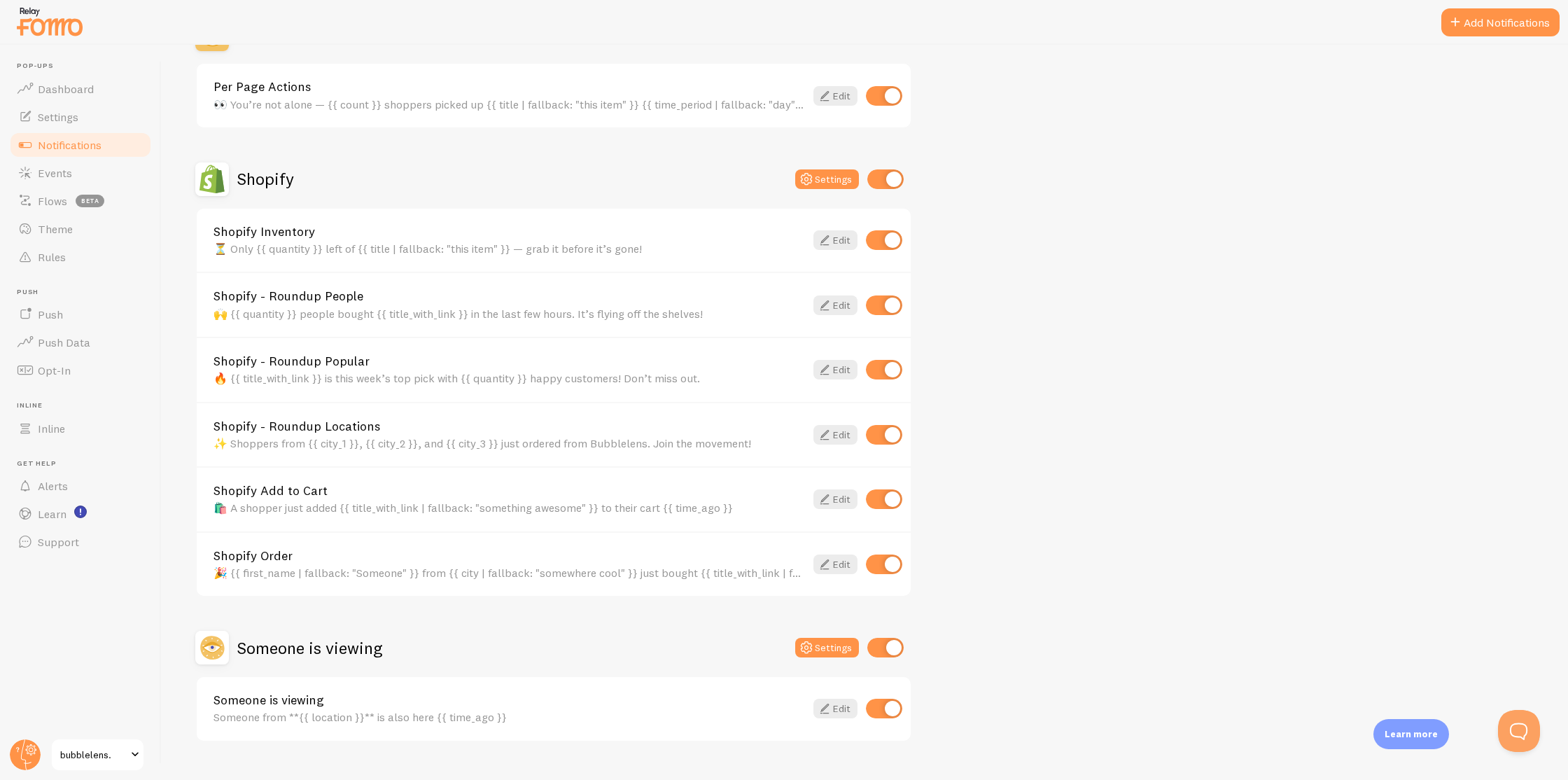
scroll to position [703, 0]
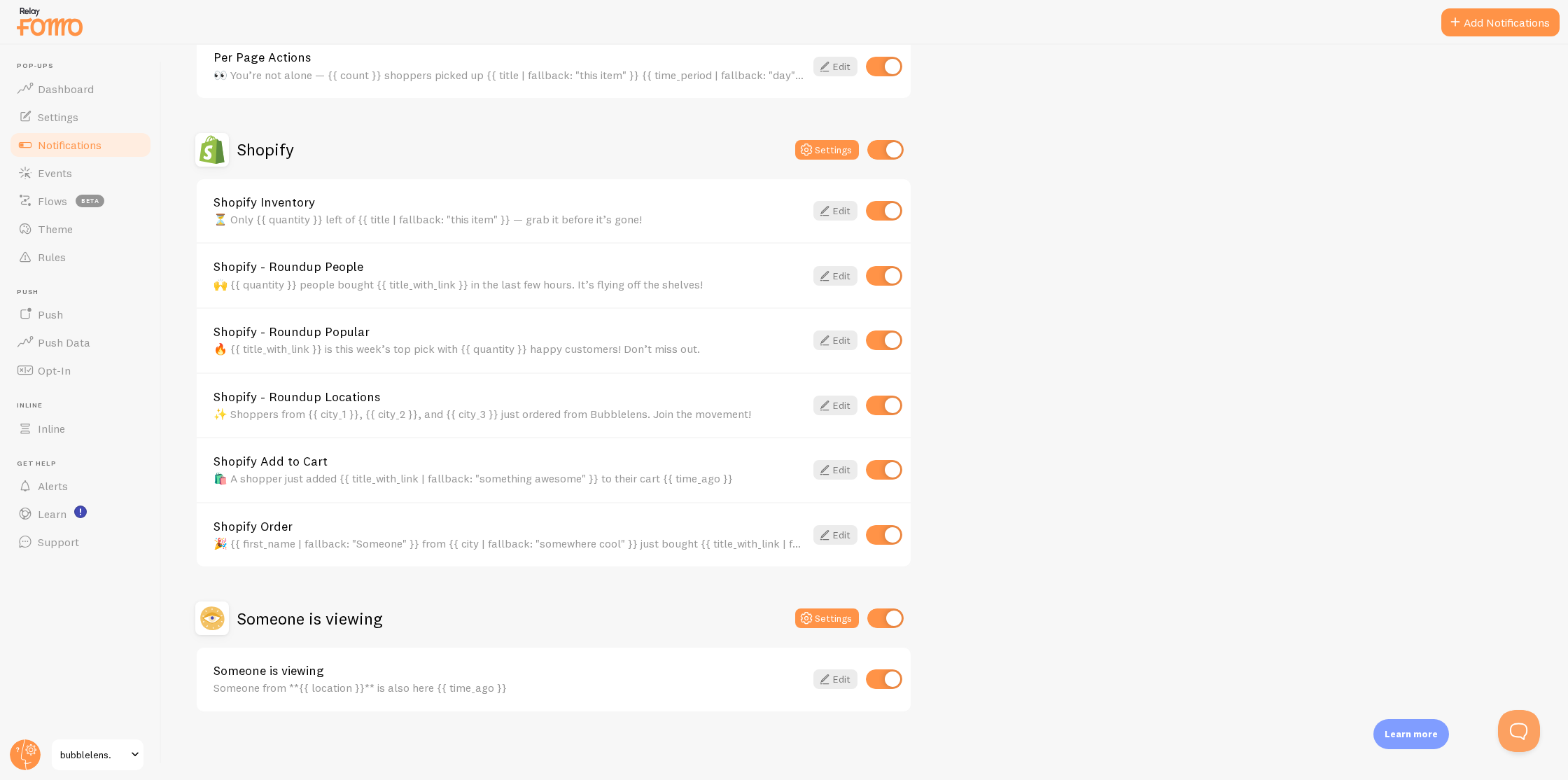
click at [582, 687] on div "Someone from **{{ location }}** is also here {{ time_ago }}" at bounding box center [509, 687] width 592 height 13
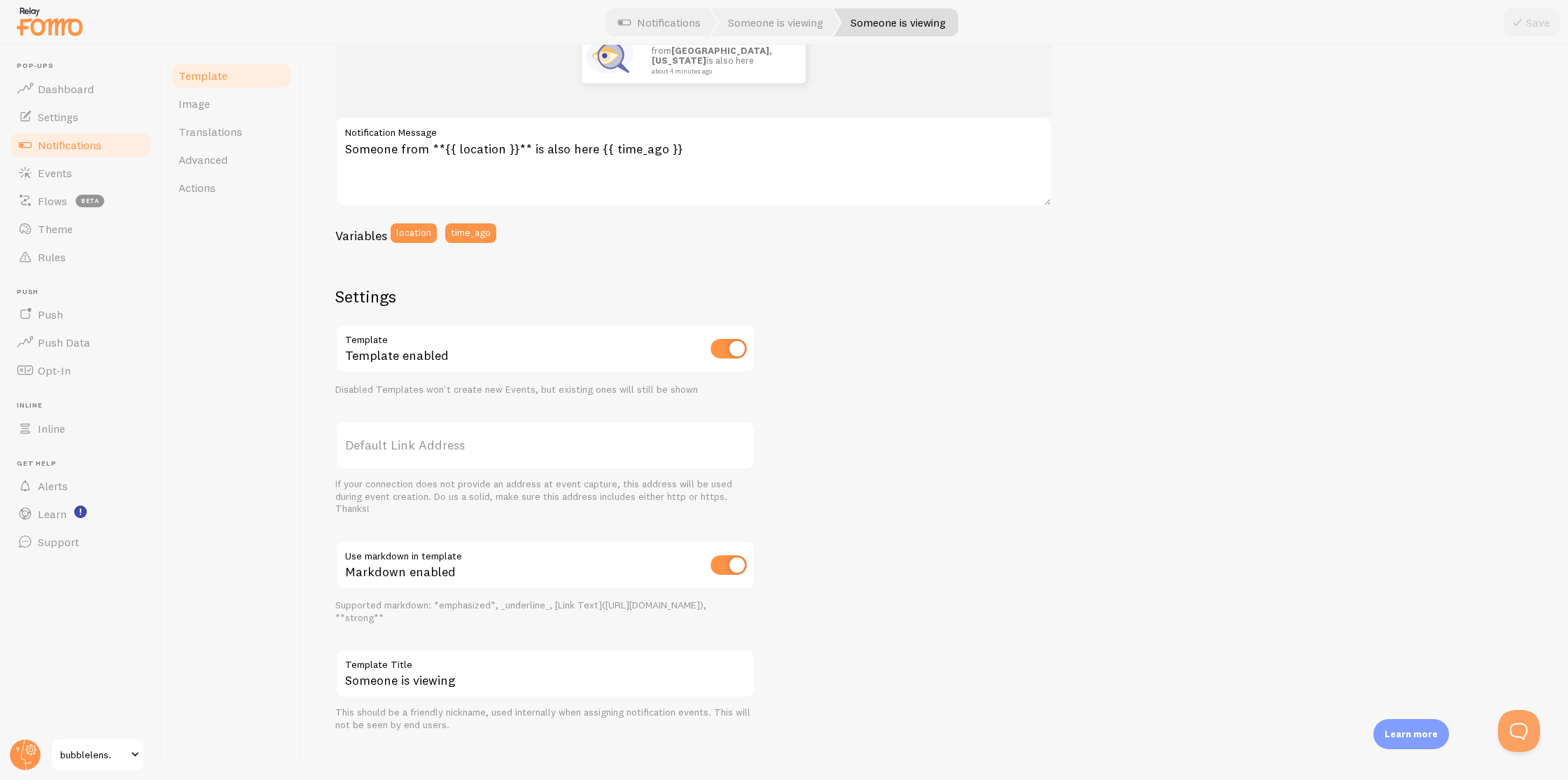
scroll to position [232, 0]
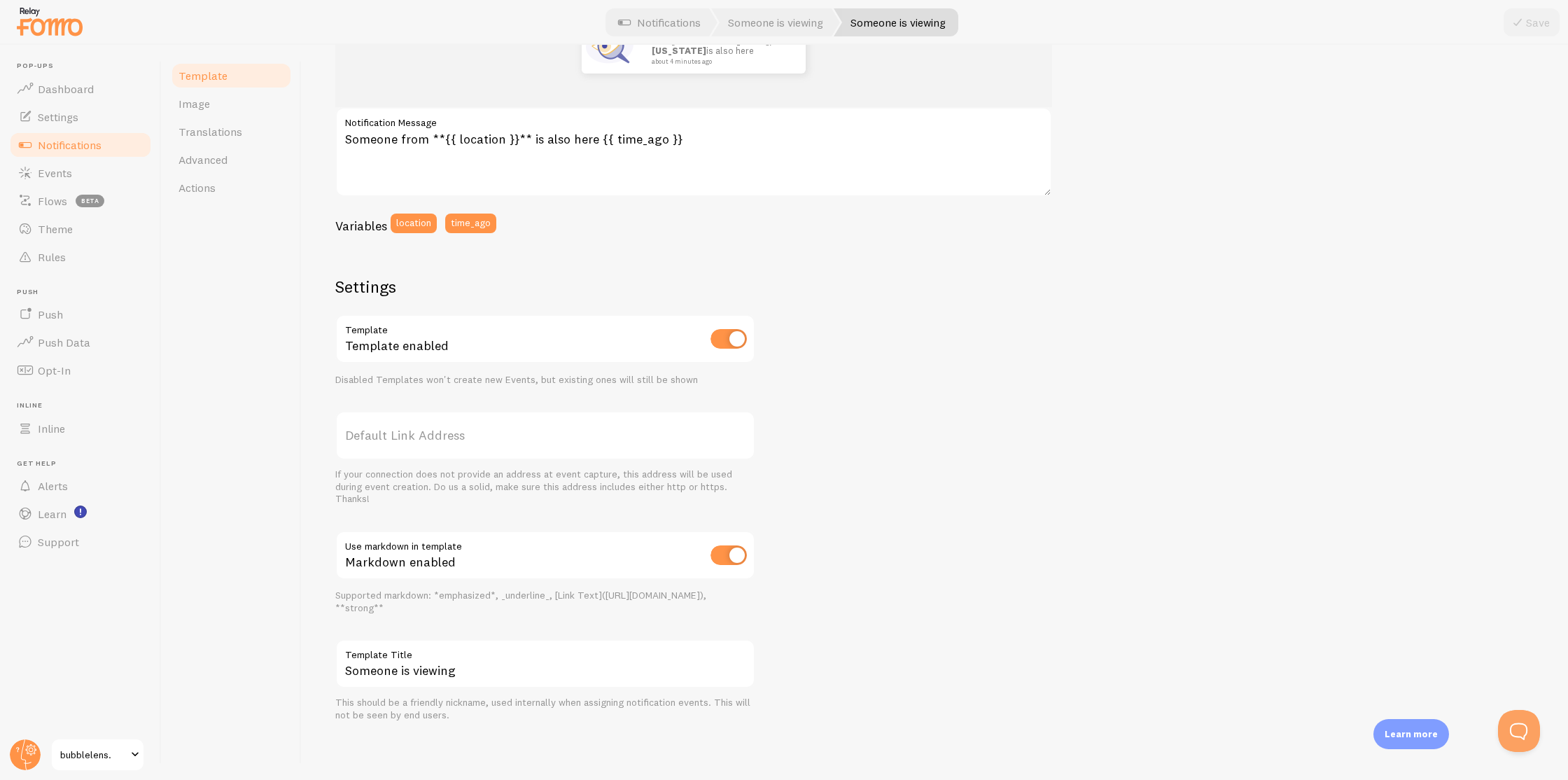
click at [102, 149] on link "Notifications" at bounding box center [81, 145] width 145 height 28
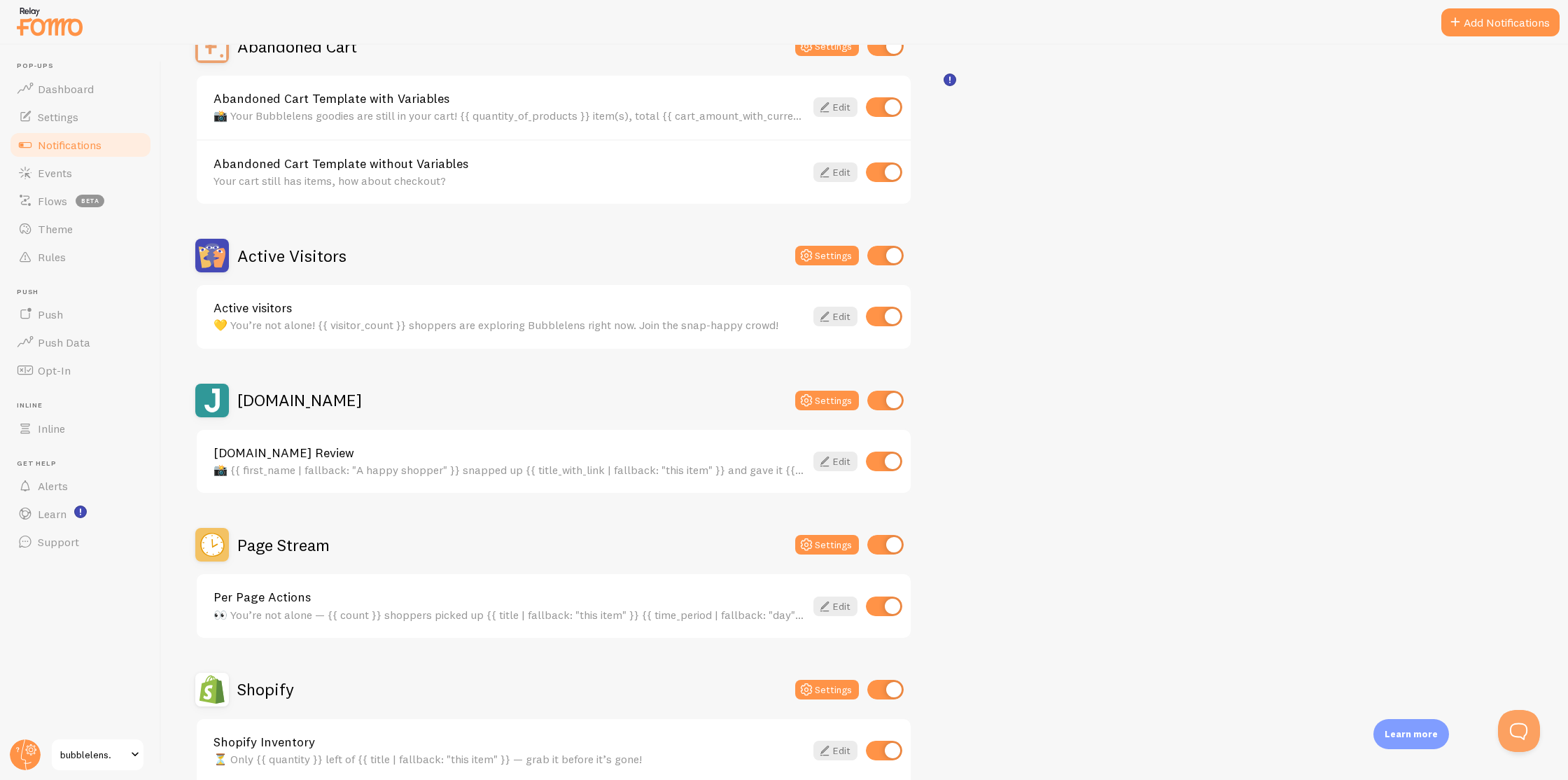
scroll to position [116, 0]
